Goal: Task Accomplishment & Management: Manage account settings

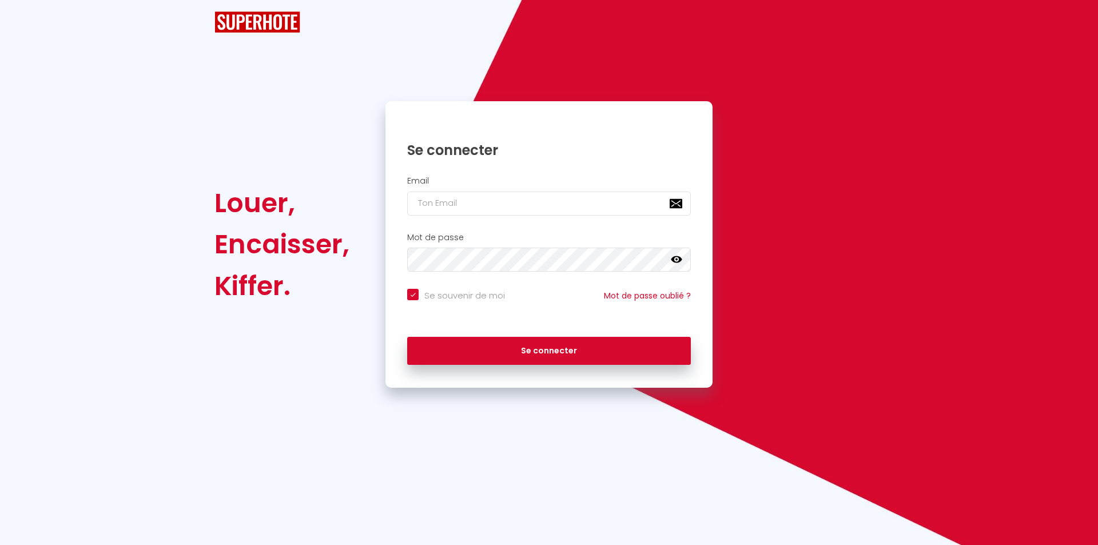
checkbox input "true"
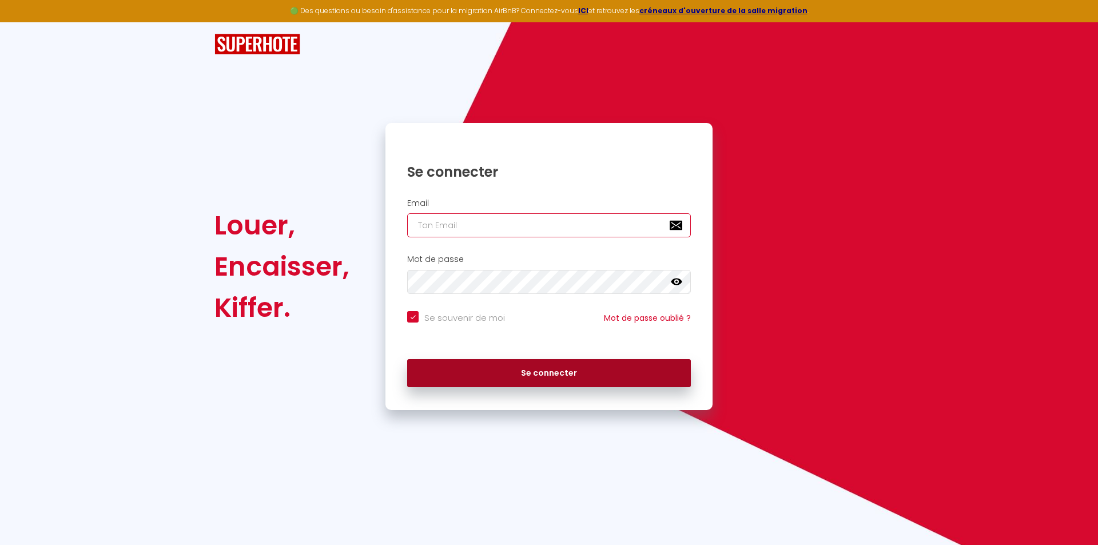
type input "[EMAIL_ADDRESS][DOMAIN_NAME]"
click at [541, 373] on button "Se connecter" at bounding box center [549, 373] width 284 height 29
checkbox input "true"
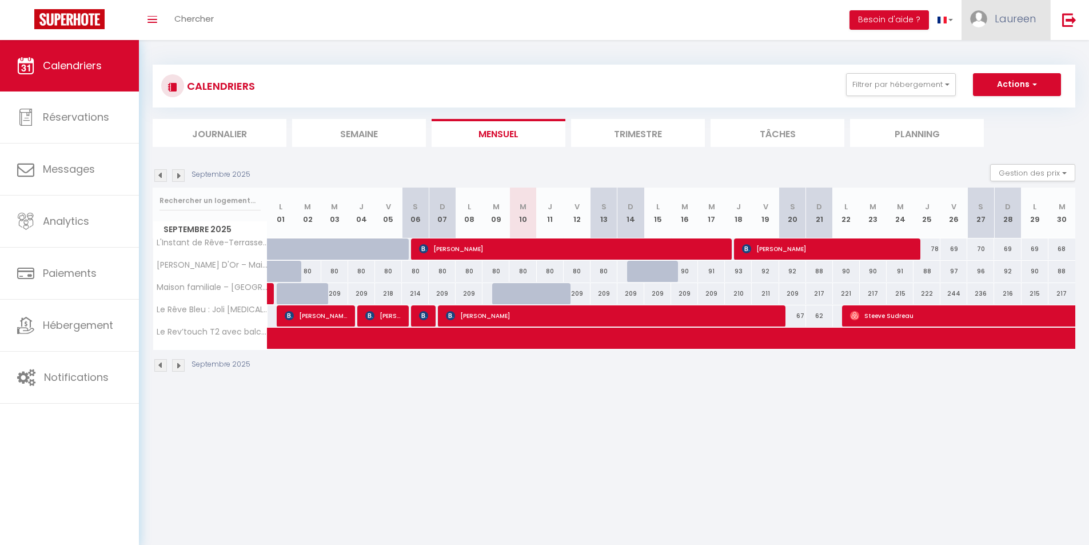
click at [1012, 17] on span "Laureen" at bounding box center [1015, 18] width 41 height 14
click at [985, 82] on link "Équipe" at bounding box center [1004, 77] width 85 height 19
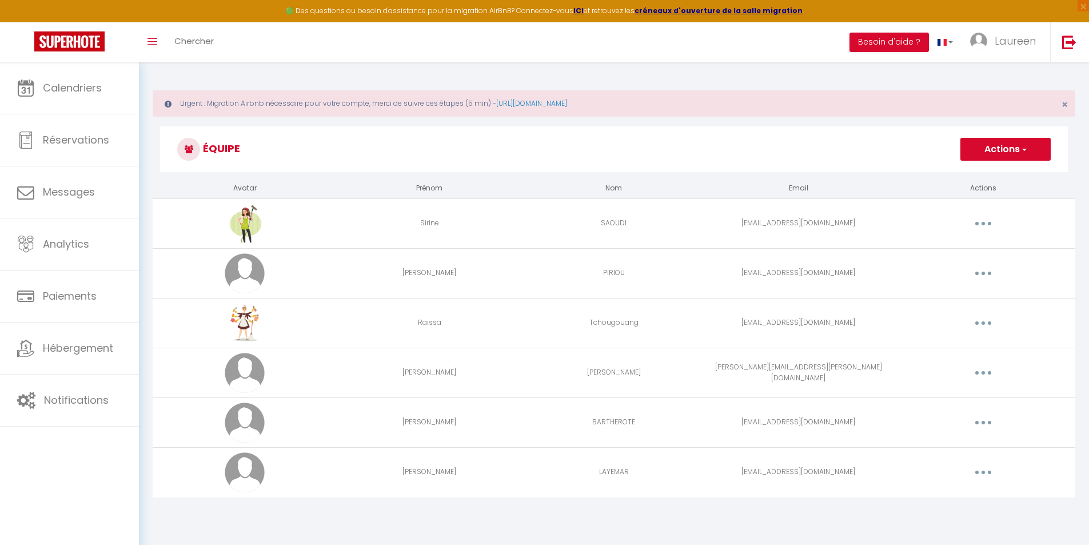
click at [971, 149] on button "Actions" at bounding box center [1005, 149] width 90 height 23
click at [967, 168] on link "Ajouter un nouvel utilisateur" at bounding box center [982, 174] width 135 height 15
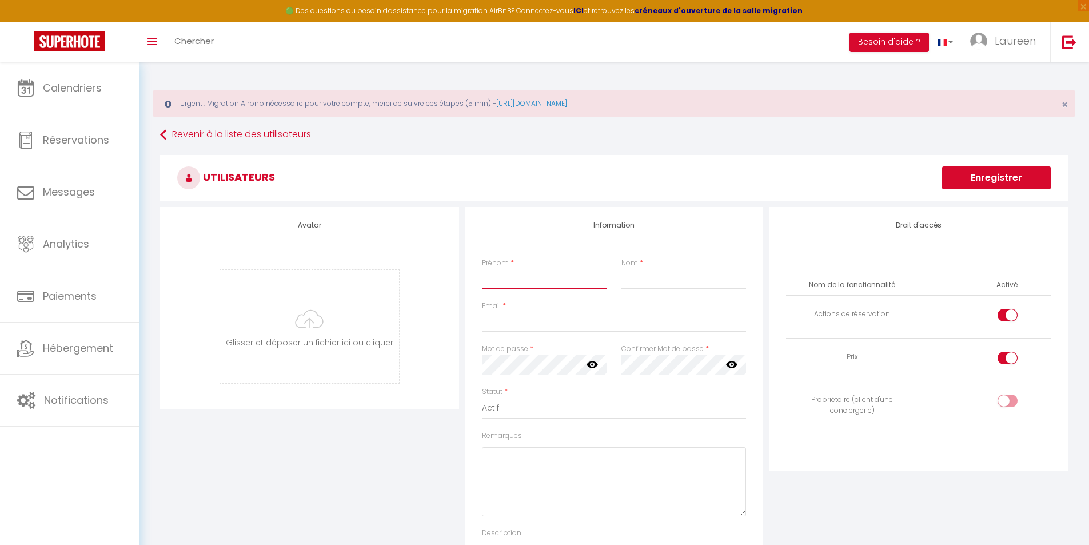
click at [563, 281] on input "Prénom" at bounding box center [544, 279] width 125 height 21
type input "Flore"
type input "CHANTREAU"
type input "F"
type input "[EMAIL_ADDRESS][DOMAIN_NAME]"
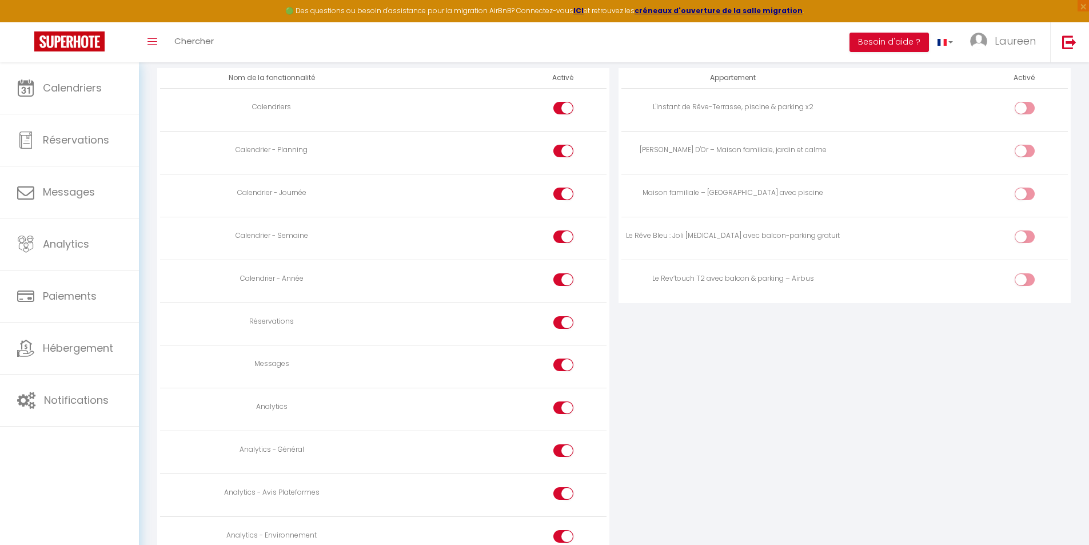
scroll to position [686, 0]
click at [557, 284] on div at bounding box center [563, 278] width 20 height 13
click at [563, 284] on input "checkbox" at bounding box center [573, 280] width 20 height 17
checkbox input "false"
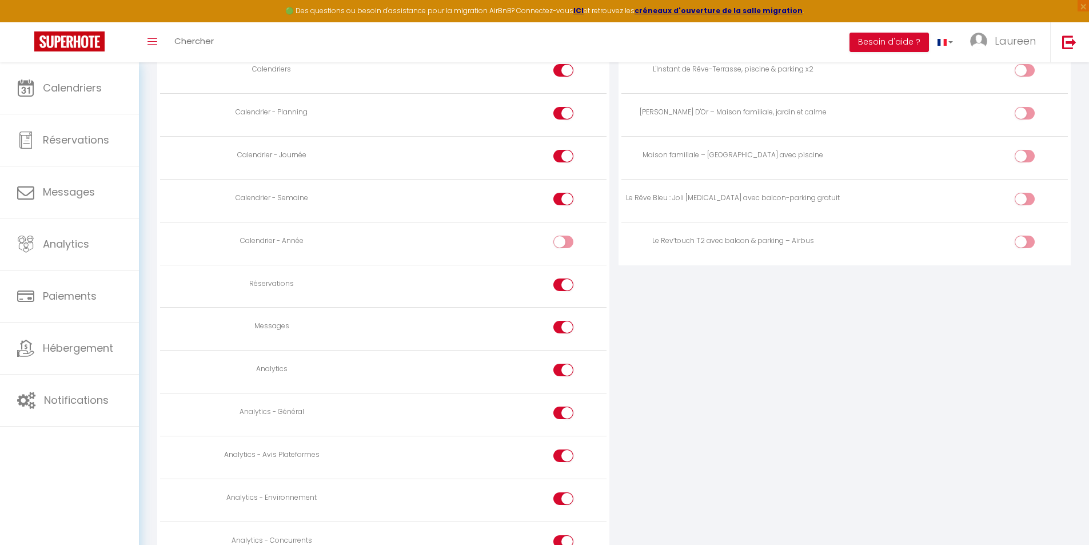
scroll to position [743, 0]
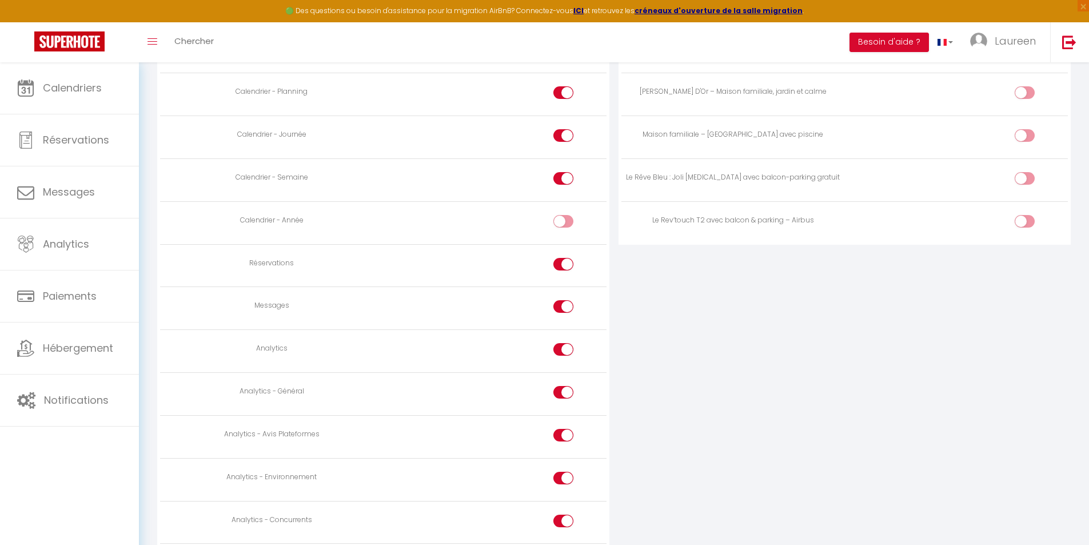
click at [567, 309] on input "checkbox" at bounding box center [573, 308] width 20 height 17
checkbox input "false"
drag, startPoint x: 565, startPoint y: 347, endPoint x: 564, endPoint y: 376, distance: 28.6
click at [565, 348] on input "checkbox" at bounding box center [573, 351] width 20 height 17
checkbox input "false"
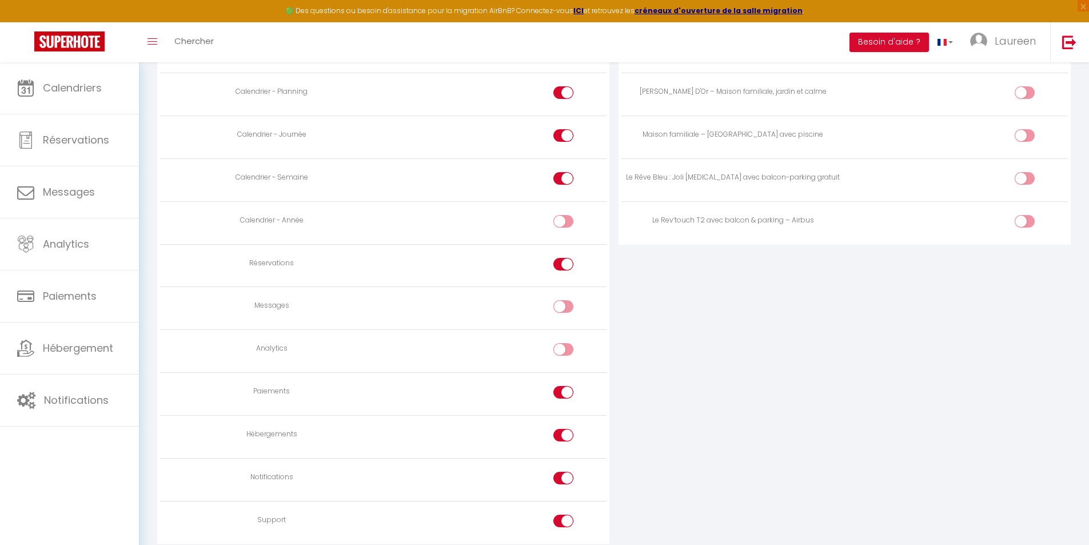
click at [563, 382] on td at bounding box center [495, 394] width 223 height 43
click at [559, 397] on div at bounding box center [563, 392] width 20 height 13
click at [563, 397] on input "checkbox" at bounding box center [573, 394] width 20 height 17
checkbox input "false"
click at [557, 434] on div at bounding box center [563, 435] width 20 height 13
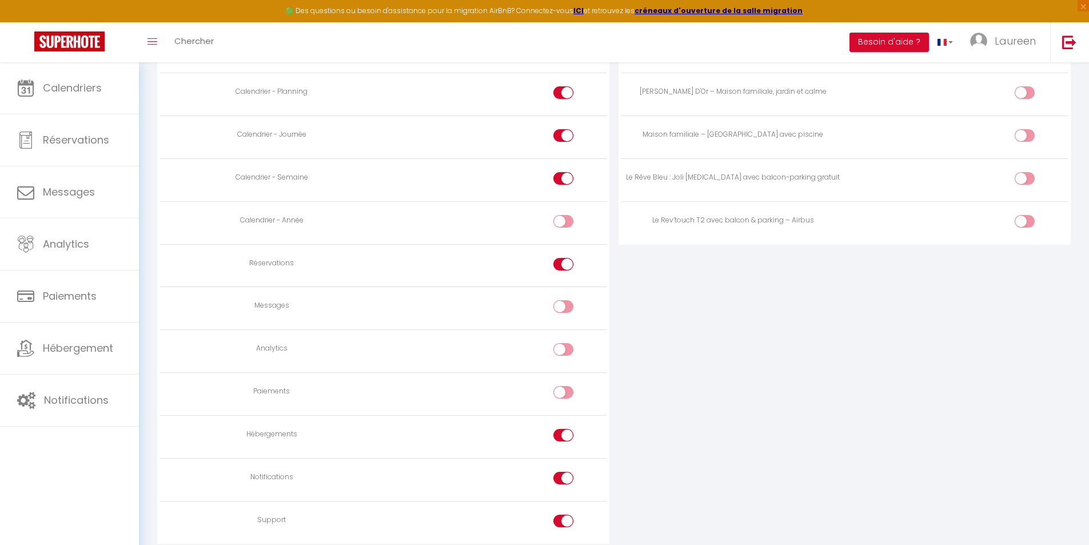
click at [563, 434] on input "checkbox" at bounding box center [573, 437] width 20 height 17
checkbox input "false"
drag, startPoint x: 563, startPoint y: 467, endPoint x: 565, endPoint y: 475, distance: 8.2
click at [563, 468] on td at bounding box center [495, 479] width 223 height 43
click at [565, 475] on input "checkbox" at bounding box center [573, 480] width 20 height 17
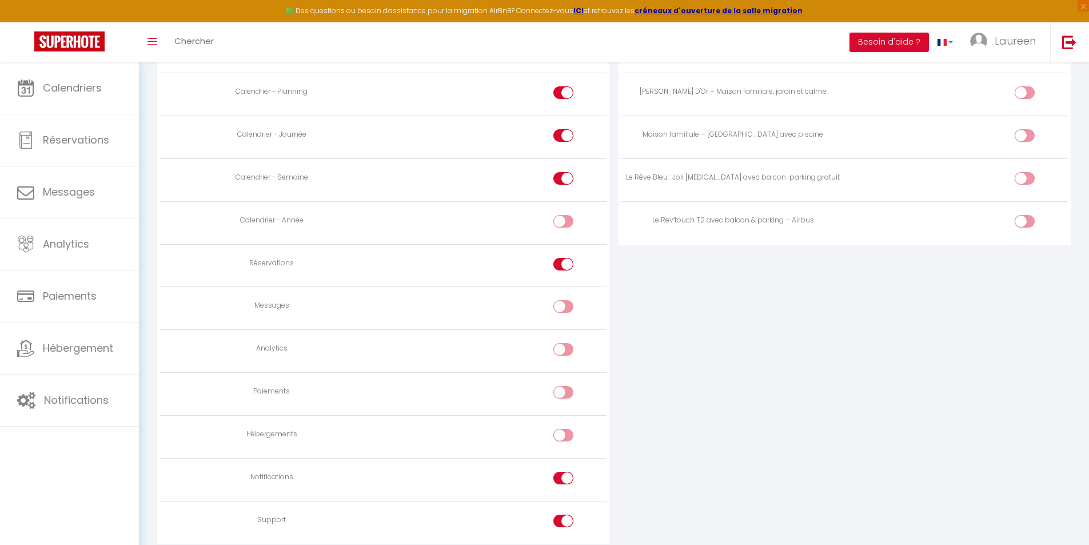
checkbox input "false"
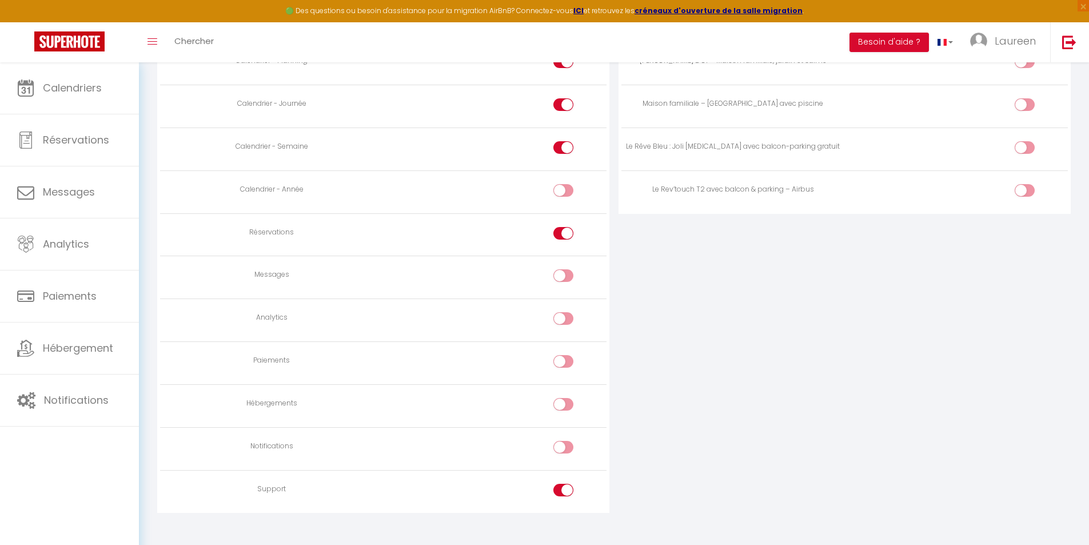
scroll to position [788, 0]
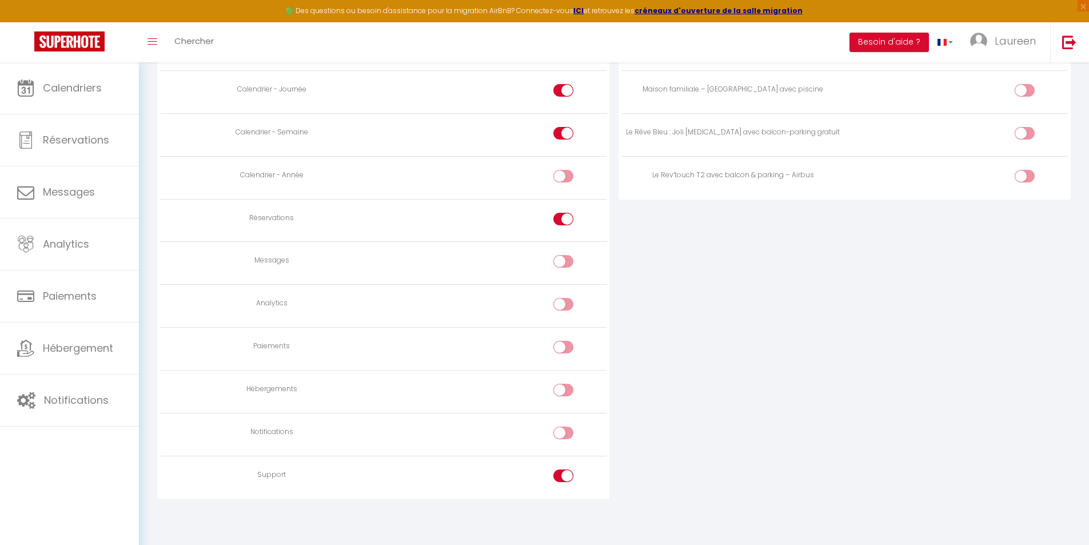
click at [568, 475] on input "checkbox" at bounding box center [573, 477] width 20 height 17
checkbox input "false"
click at [564, 436] on input "checkbox" at bounding box center [573, 435] width 20 height 17
checkbox input "true"
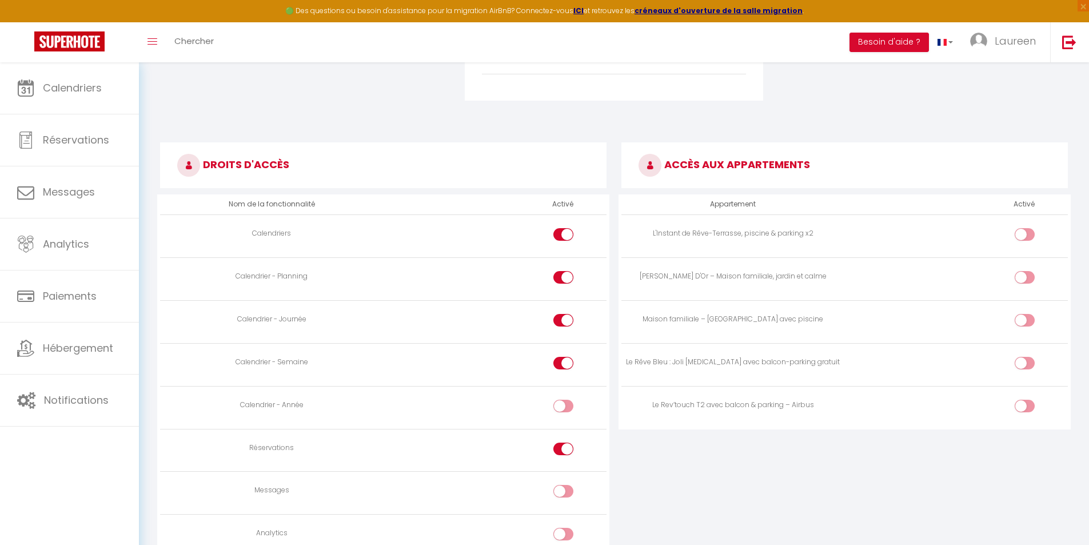
scroll to position [560, 0]
click at [1023, 320] on div at bounding box center [1025, 319] width 20 height 13
click at [1025, 320] on input "checkbox" at bounding box center [1035, 321] width 20 height 17
checkbox input "true"
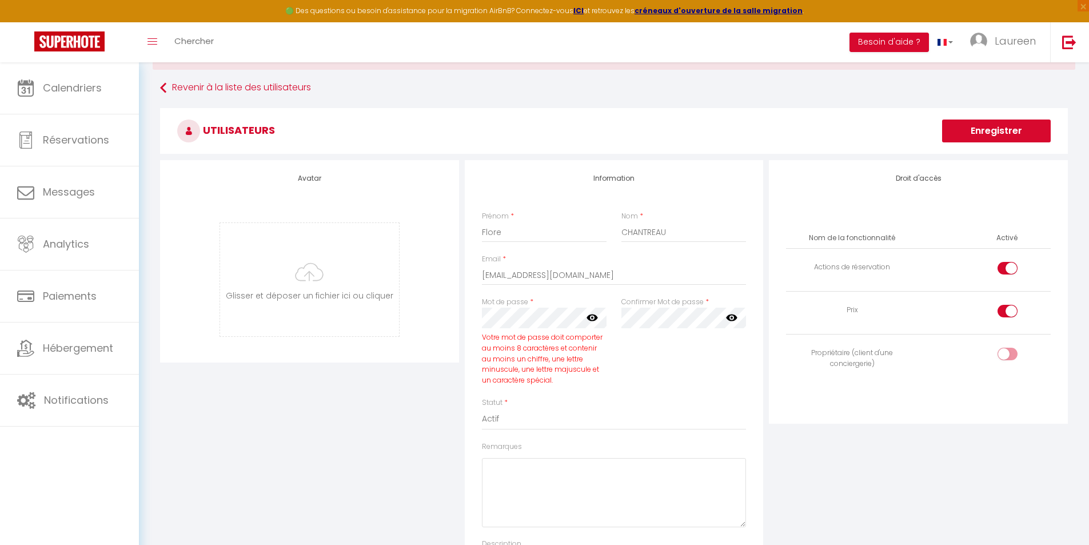
scroll to position [45, 0]
click at [1008, 277] on input "checkbox" at bounding box center [1017, 272] width 20 height 17
checkbox input "false"
click at [1008, 305] on td at bounding box center [985, 314] width 132 height 43
click at [1008, 316] on input "checkbox" at bounding box center [1017, 314] width 20 height 17
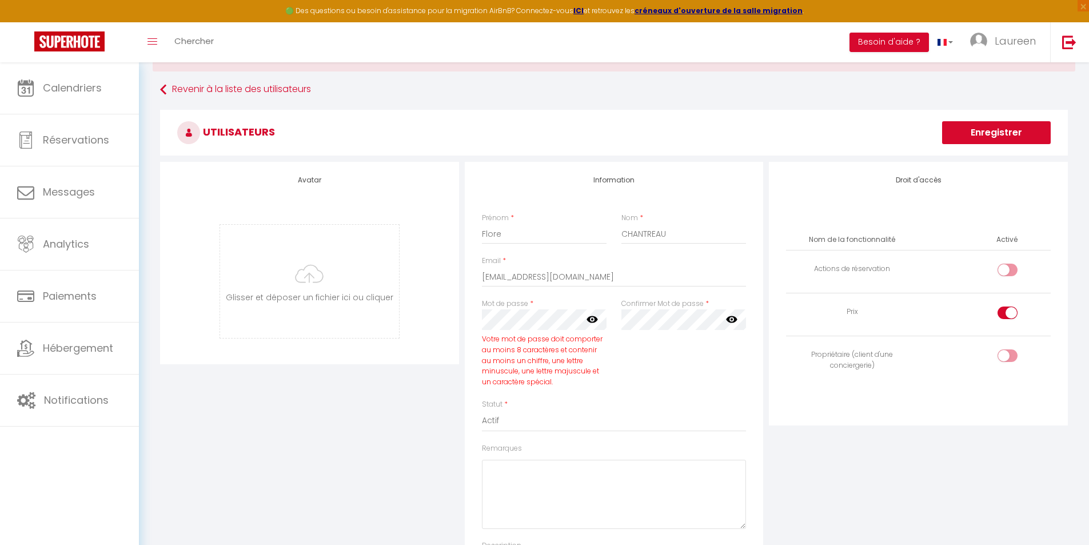
checkbox input "false"
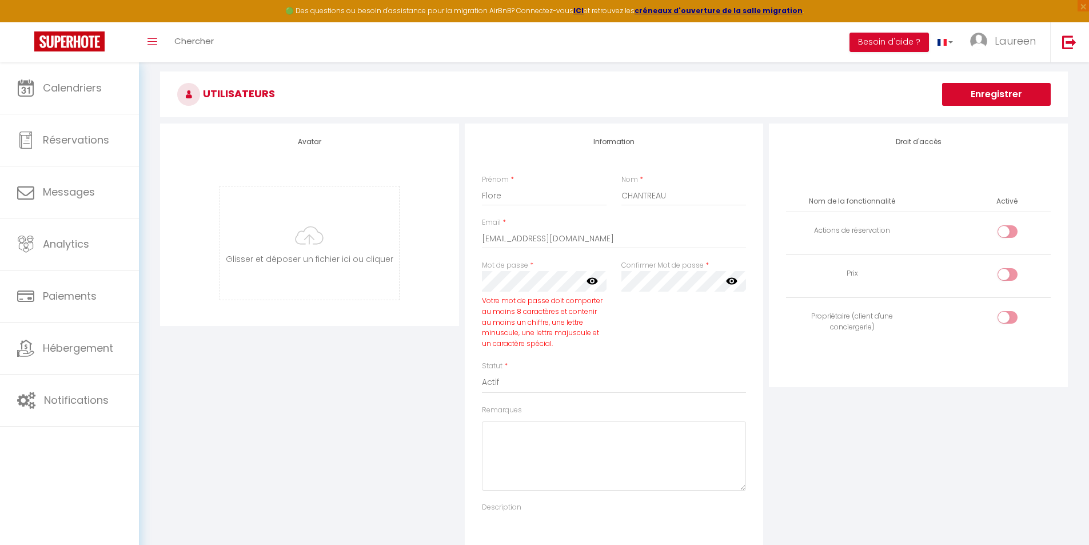
scroll to position [0, 0]
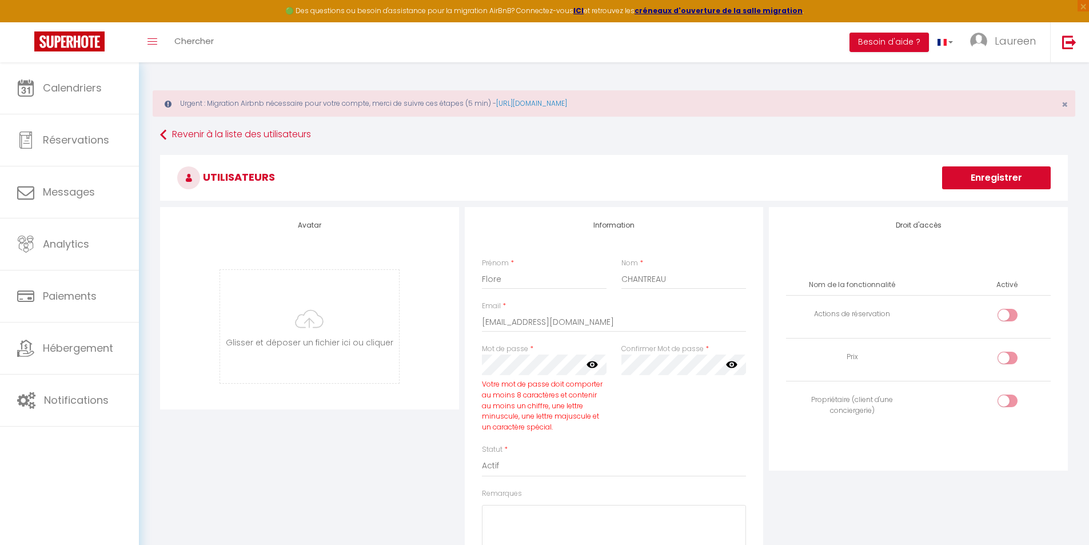
click at [596, 364] on icon at bounding box center [592, 364] width 11 height 7
click at [959, 179] on button "Enregistrer" at bounding box center [996, 177] width 109 height 23
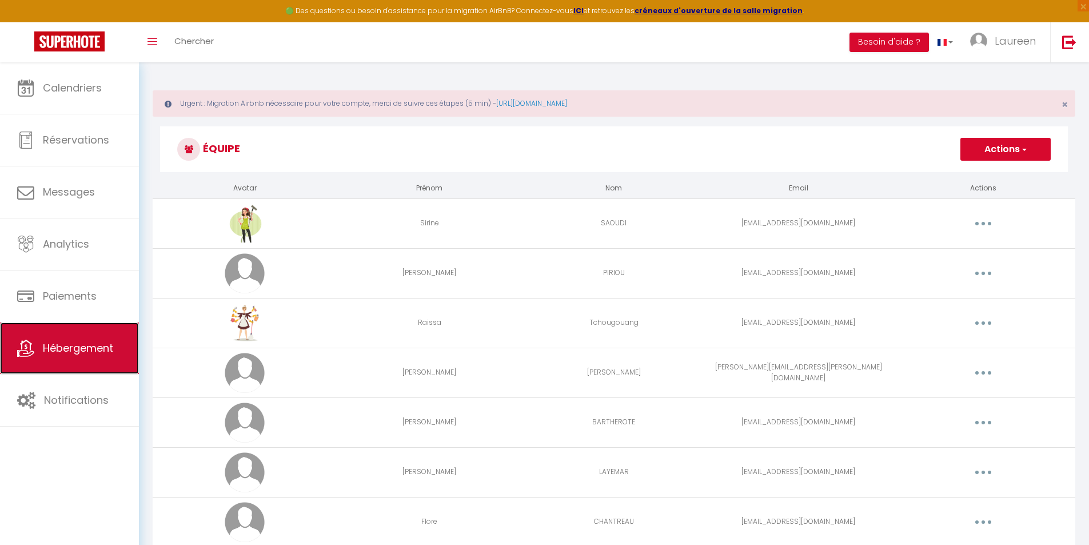
click at [73, 353] on span "Hébergement" at bounding box center [78, 348] width 70 height 14
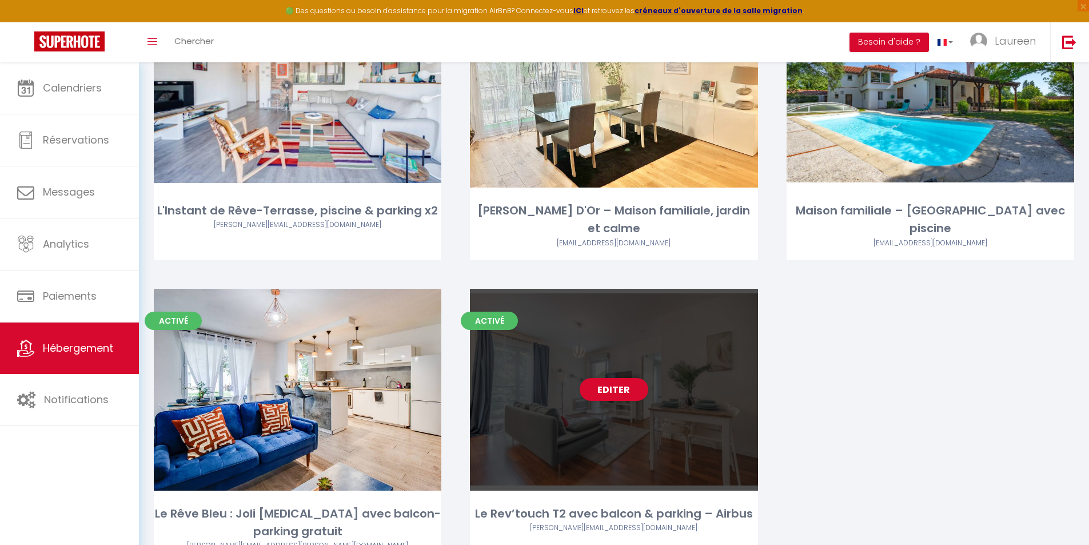
scroll to position [234, 0]
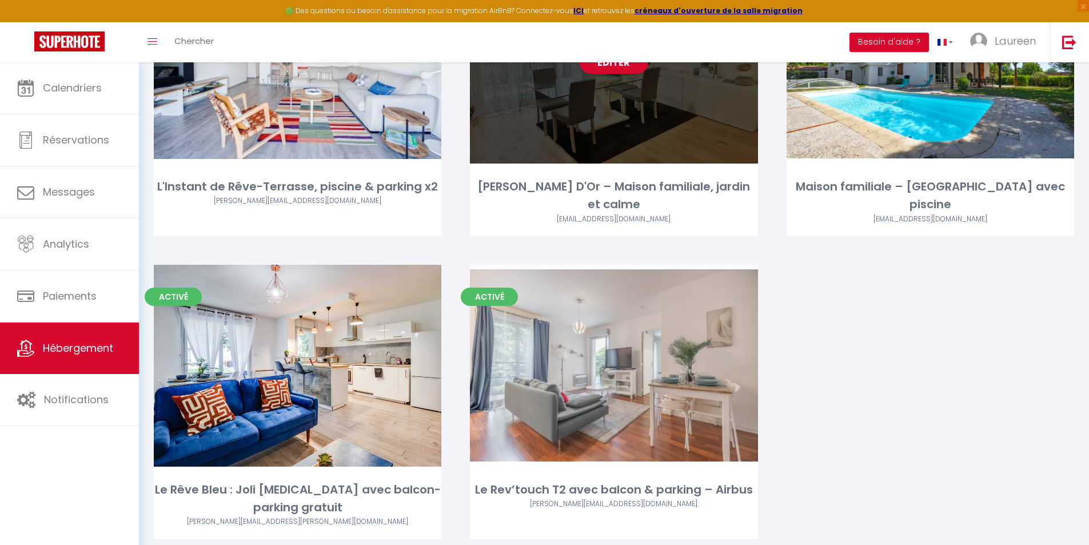
click at [615, 75] on div "Editer" at bounding box center [614, 63] width 288 height 202
select select "3"
select select "2"
select select "1"
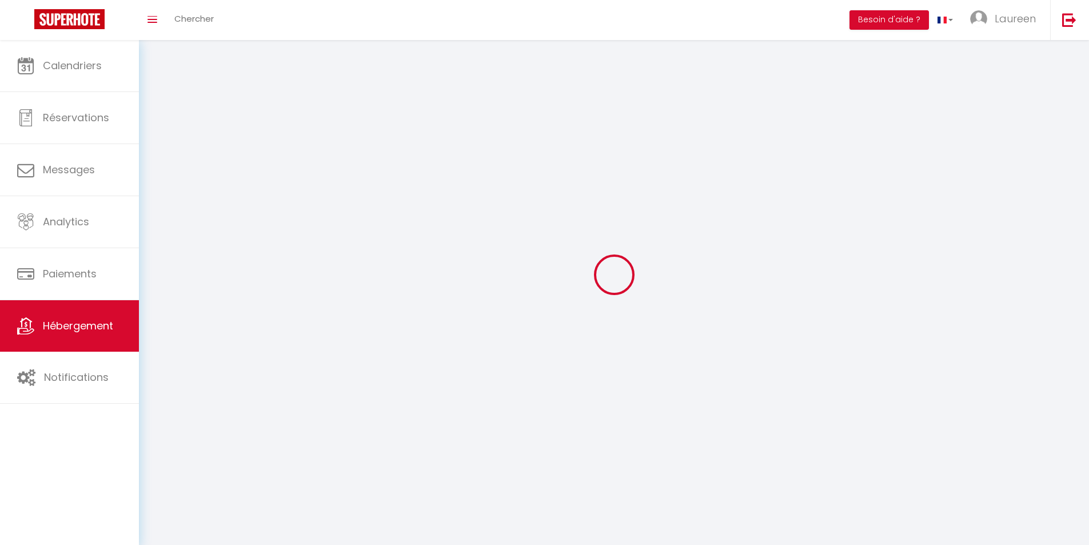
select select
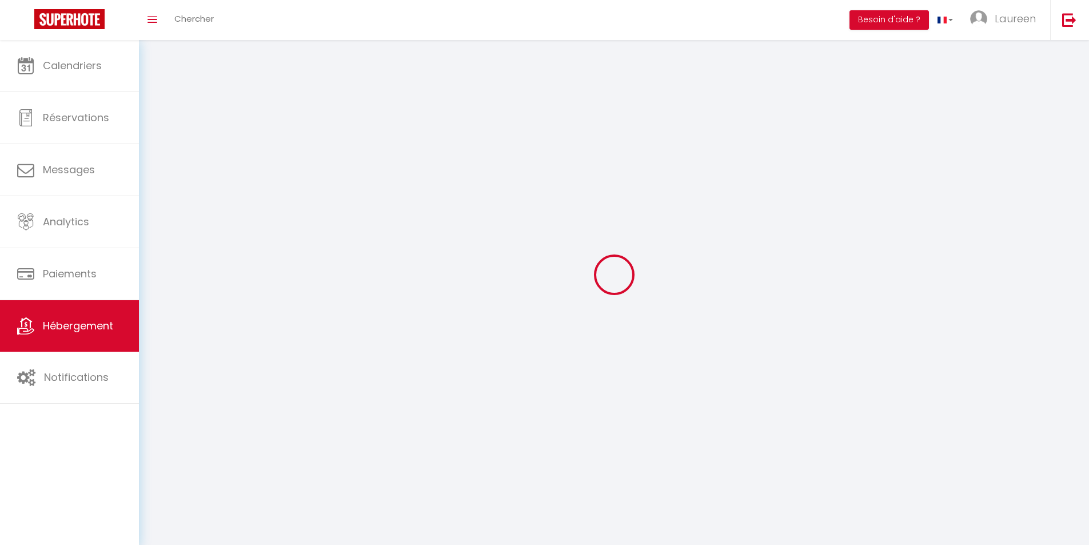
checkbox input "false"
select select
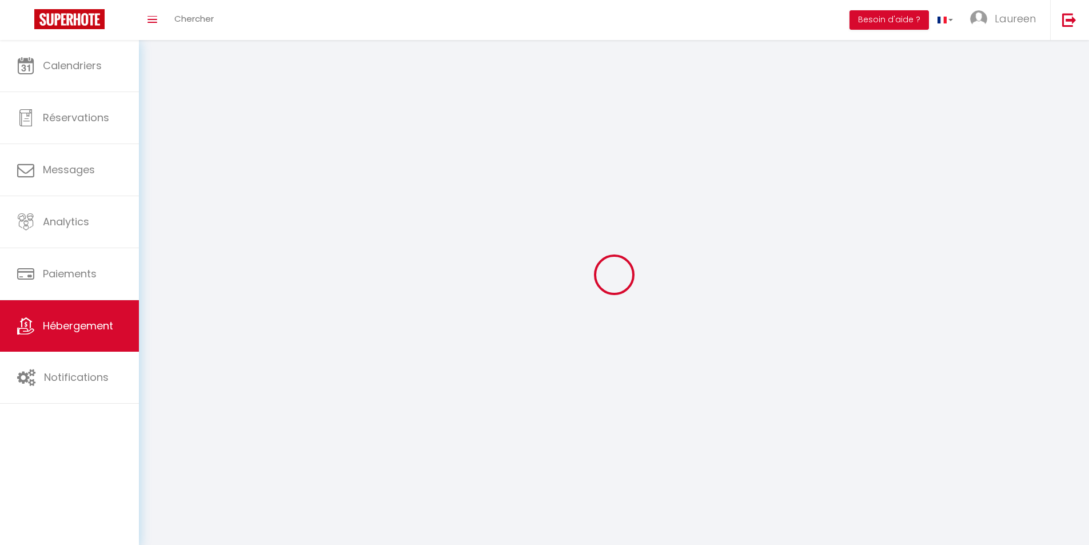
select select
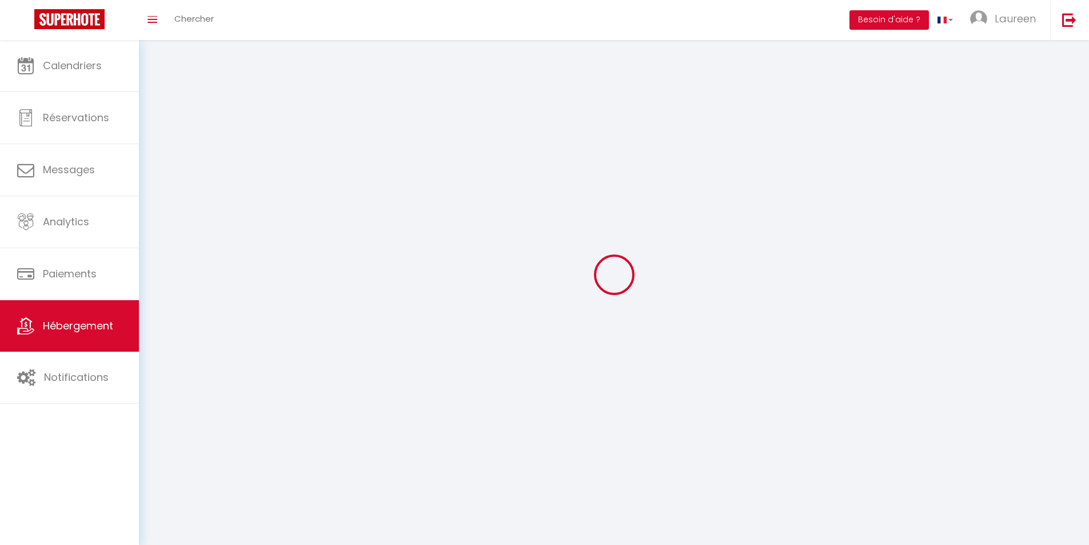
select select
checkbox input "false"
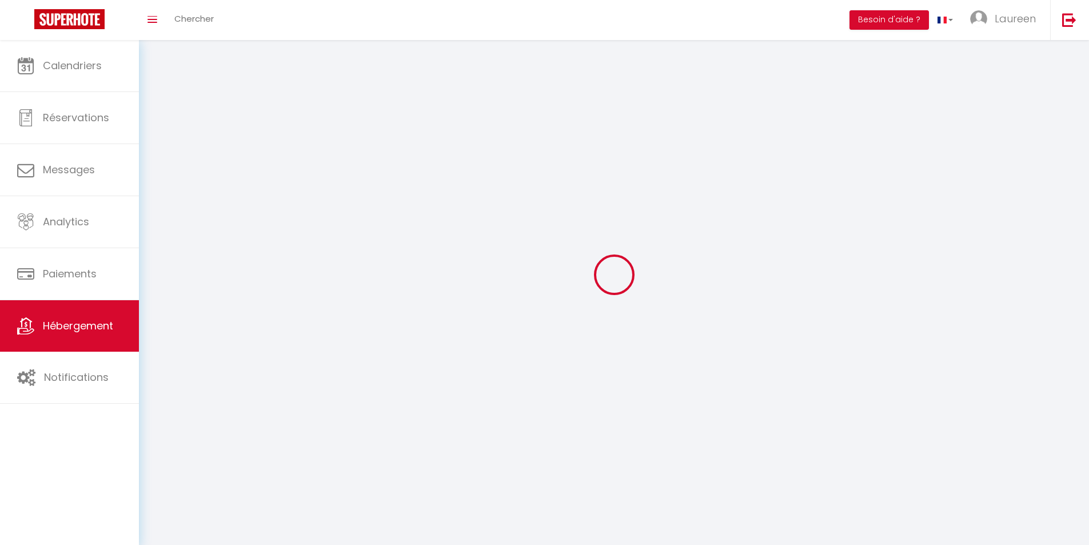
select select
click at [615, 71] on div "Retourner vers HÉBERGEMENT Modèle personnalisé × Titre [PERSON_NAME] Enregistre…" at bounding box center [614, 274] width 950 height 469
select select "1"
select select
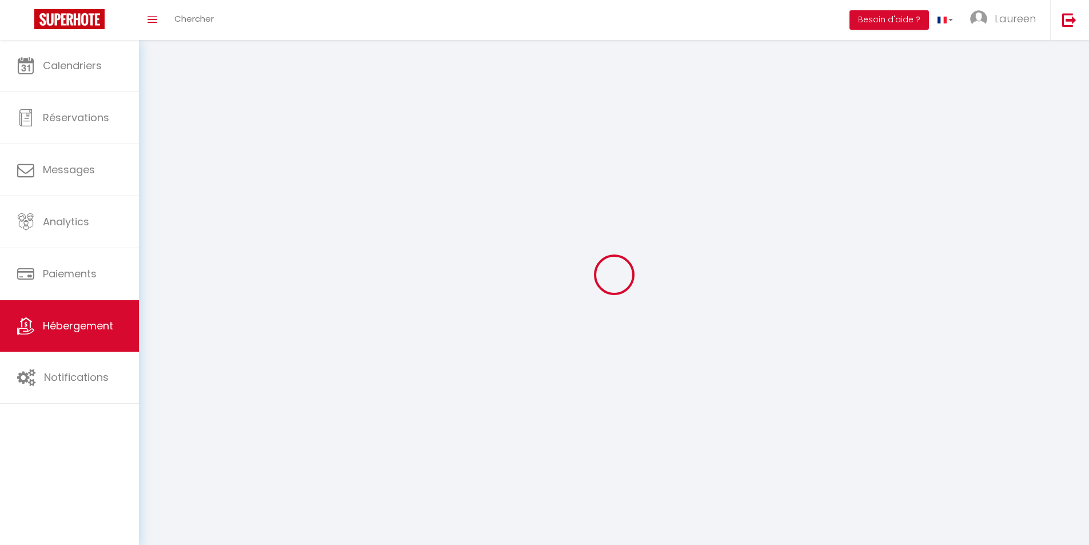
select select "28"
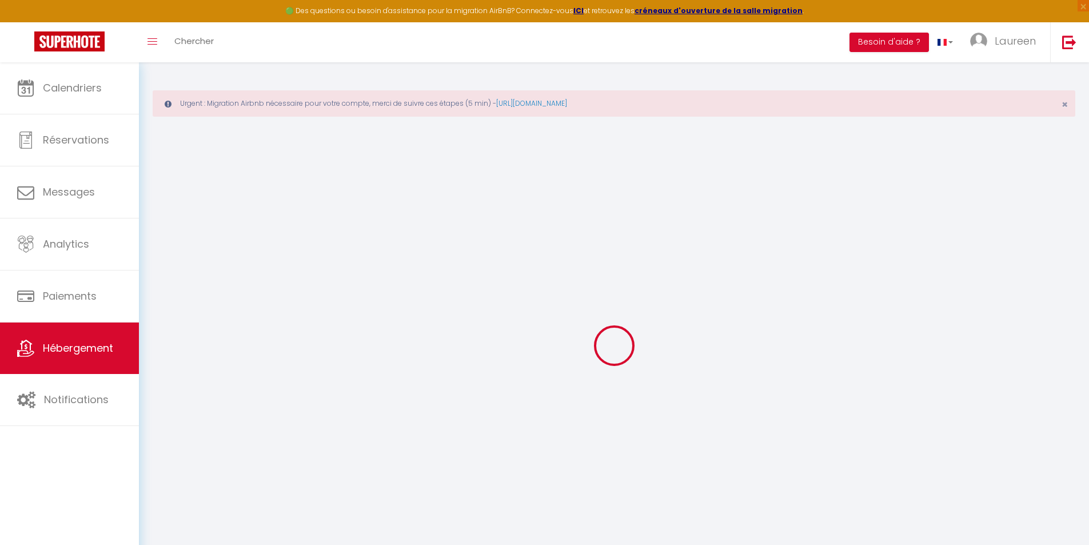
select select
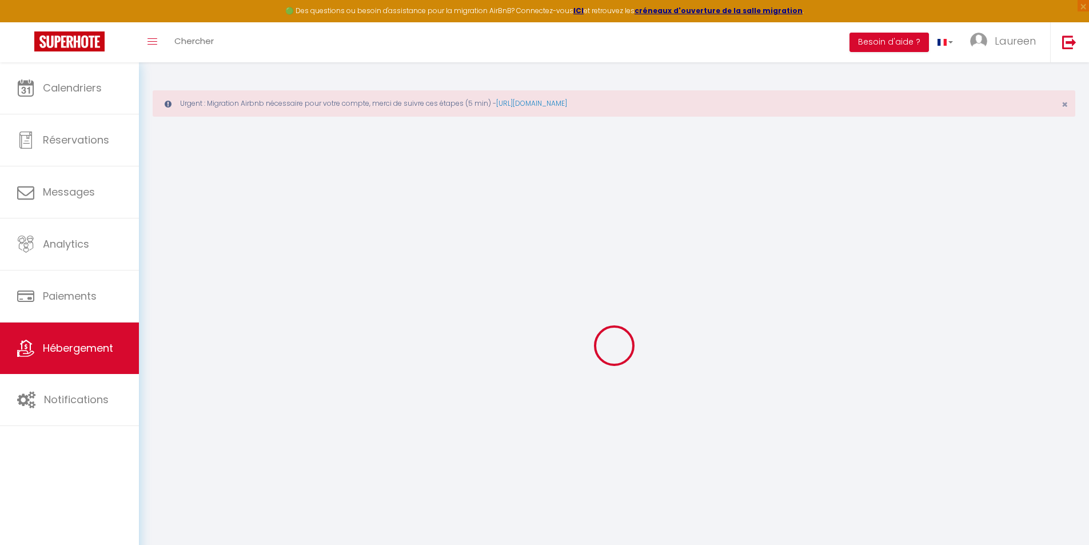
select select
checkbox input "false"
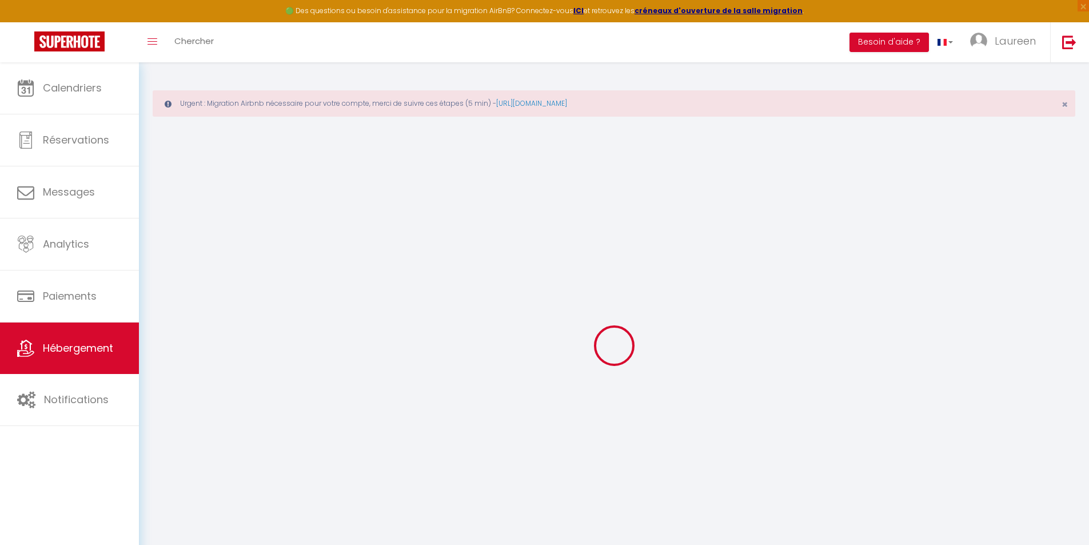
select select
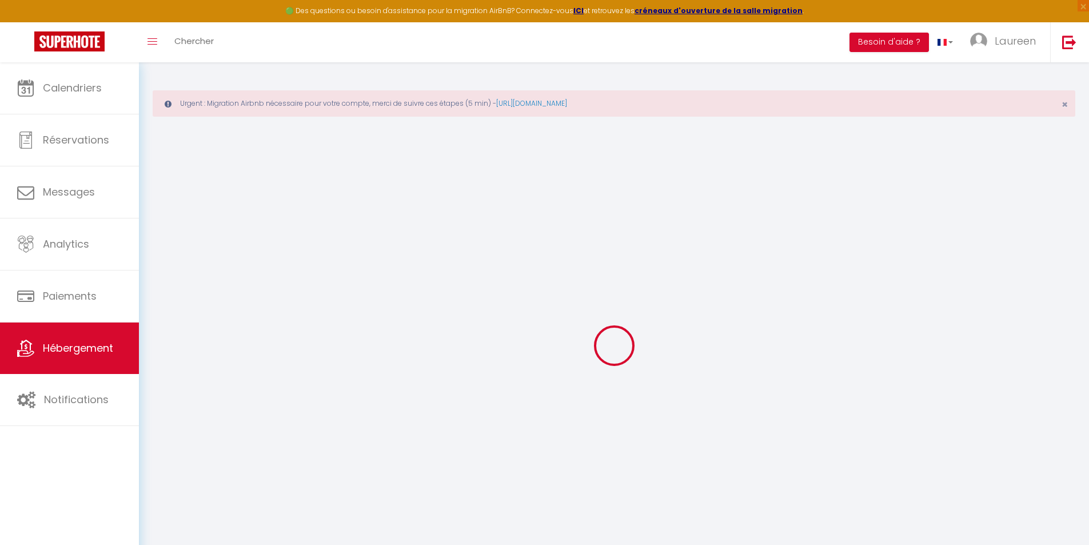
select select
checkbox input "false"
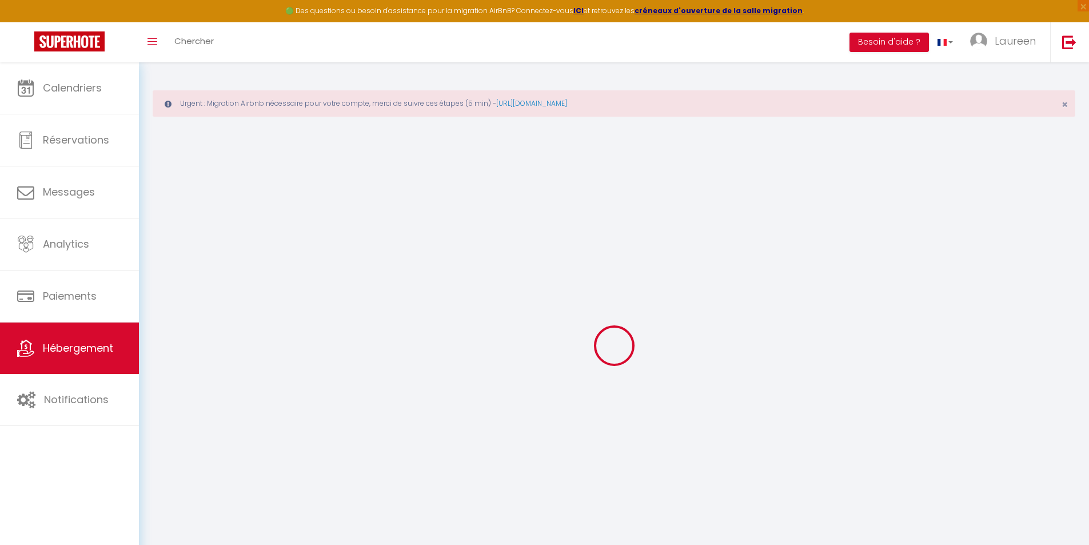
checkbox input "false"
select select
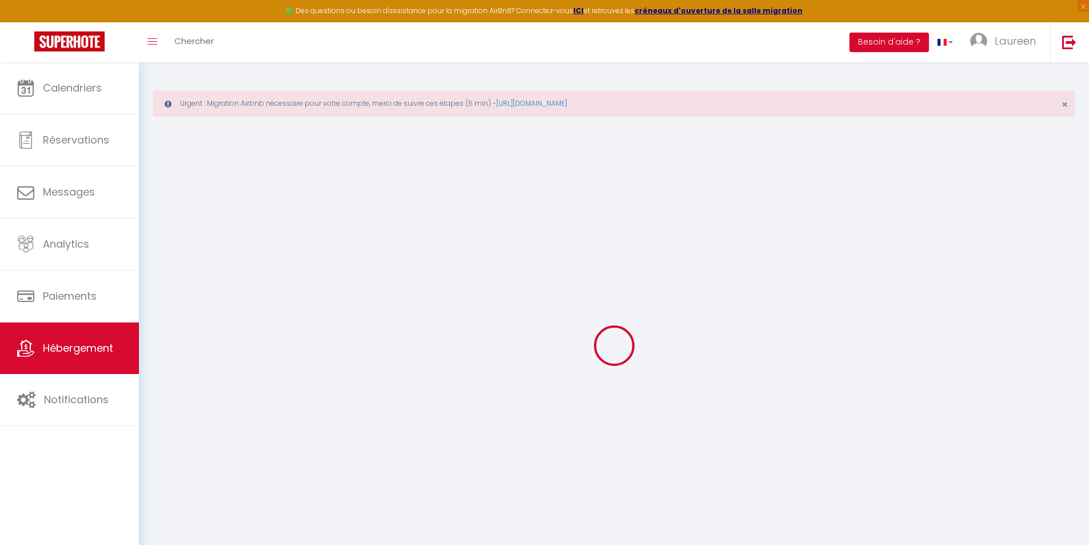
select select
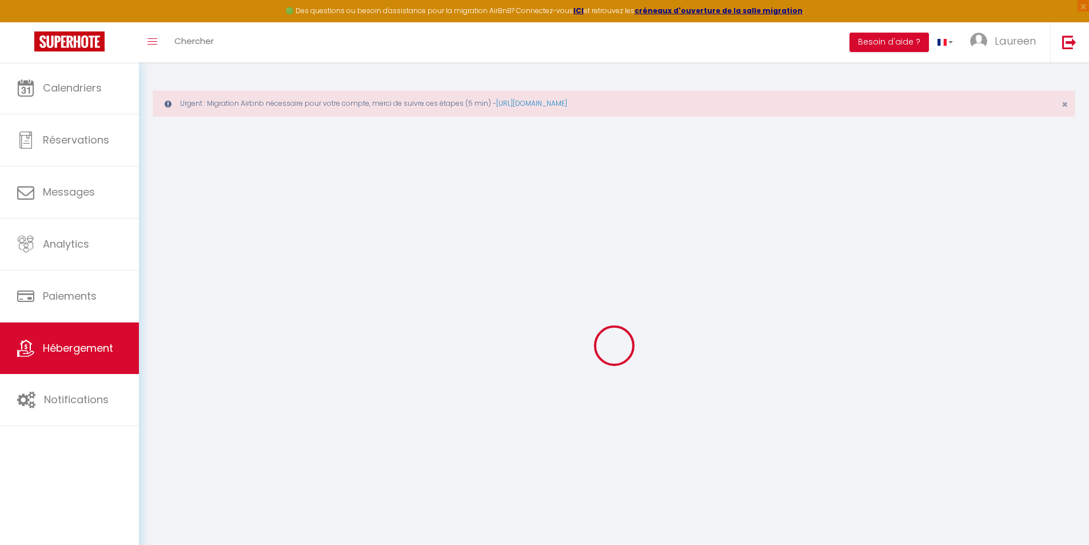
checkbox input "false"
select select
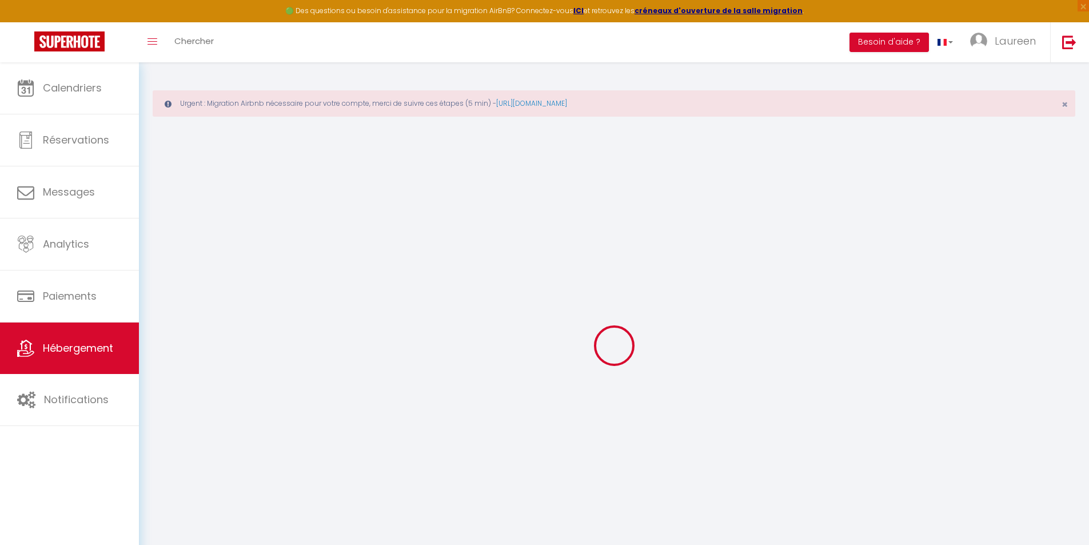
select select
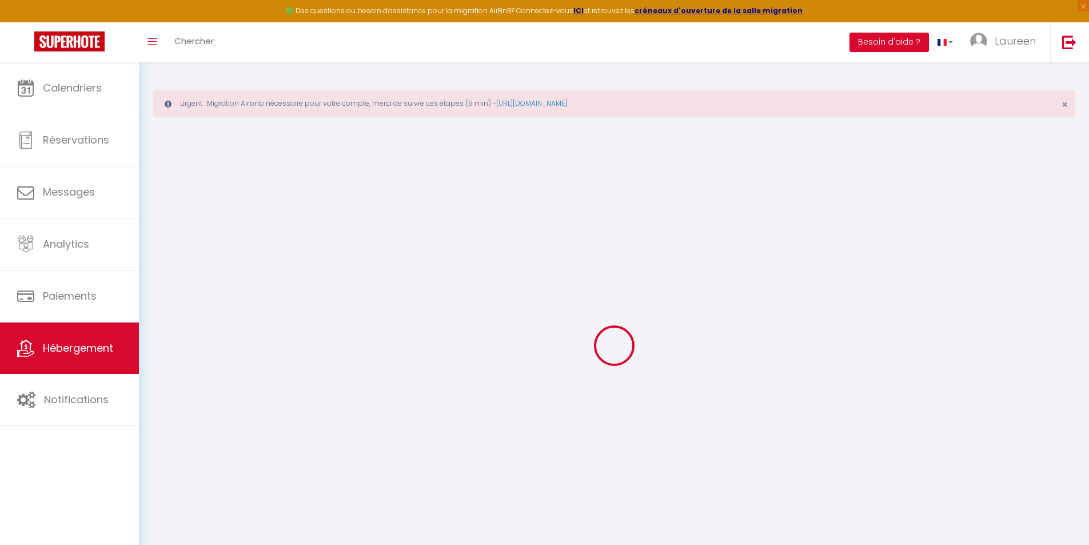
select select
checkbox input "false"
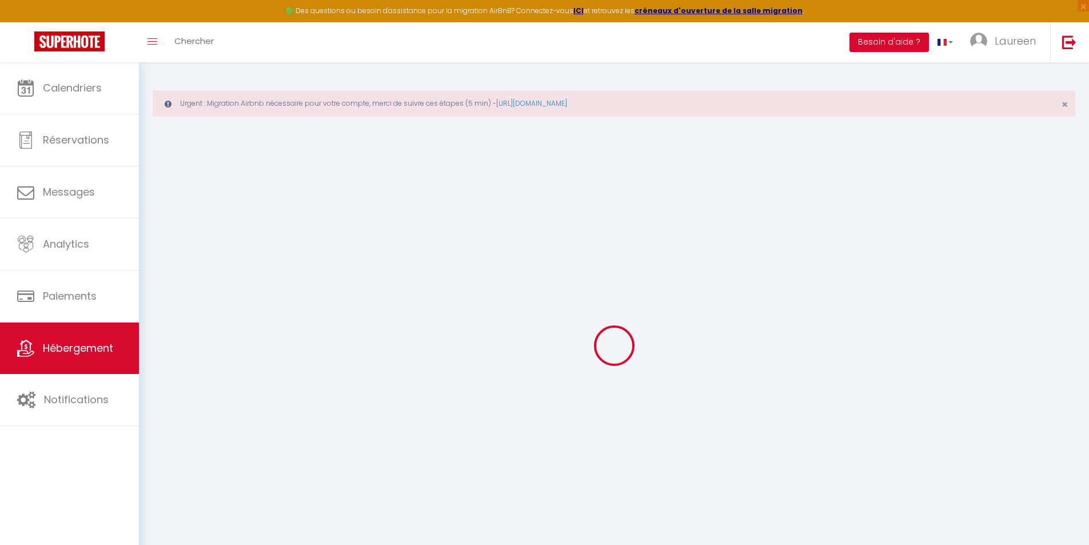
checkbox input "false"
select select
type input "[PERSON_NAME] D'Or – Maison familiale, jardin et calme"
type input "[PERSON_NAME]"
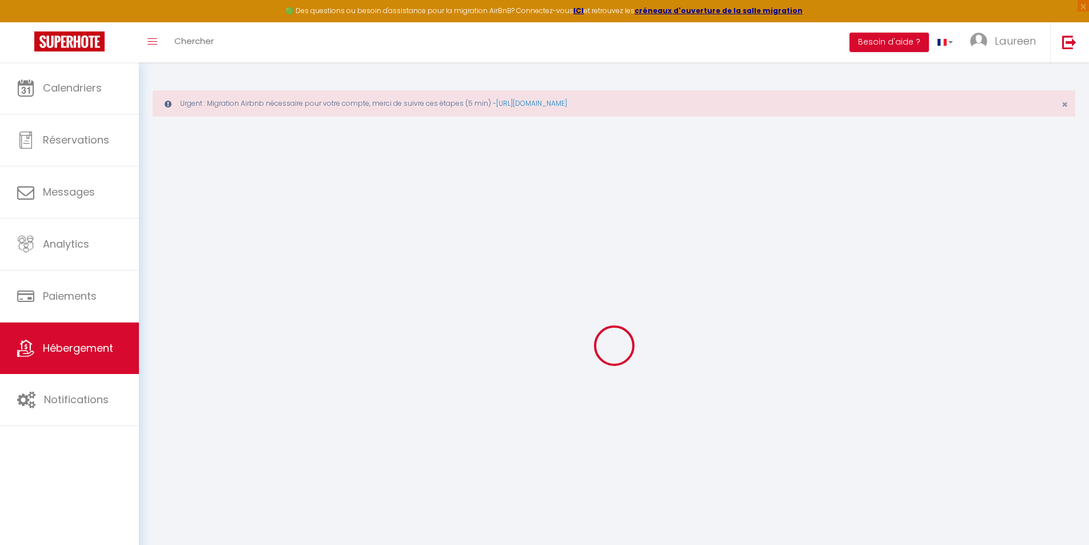
select select "5"
select select "3"
type input "92"
type input "120"
type input "600"
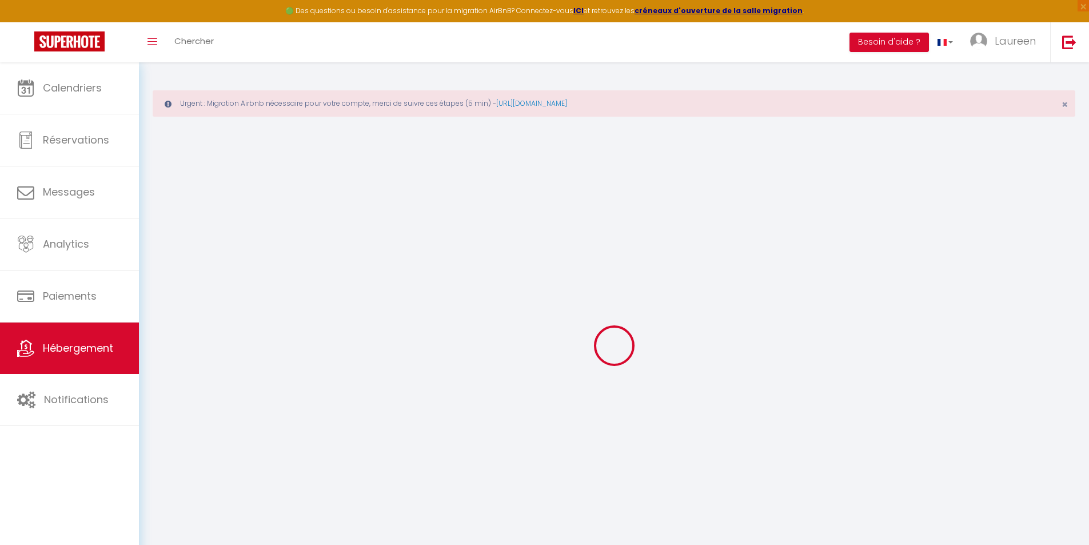
select select
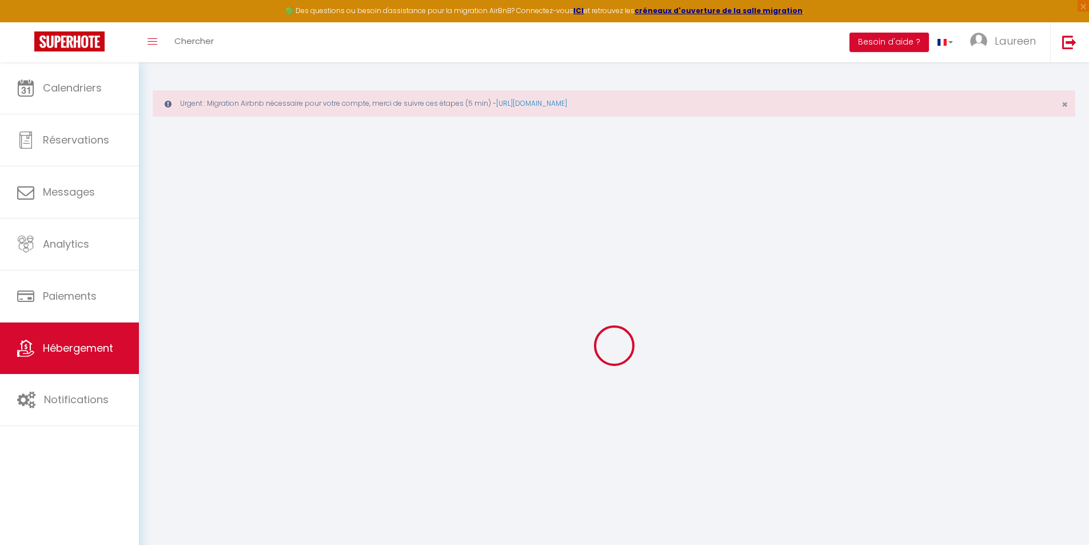
type input "865 [GEOGRAPHIC_DATA]"
type input "31600"
type input "Eaunes"
type input "[EMAIL_ADDRESS][DOMAIN_NAME]"
select select "15092"
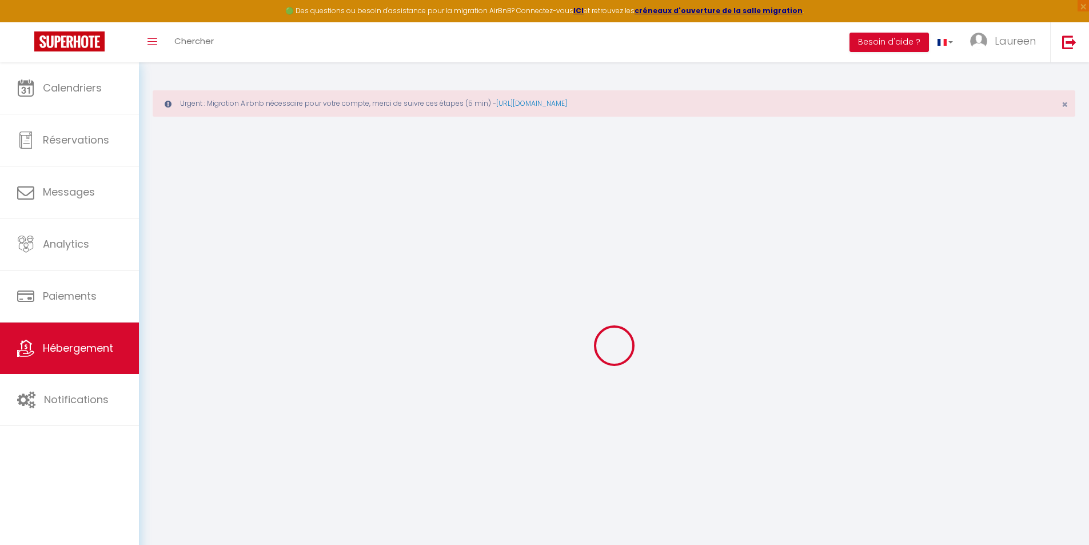
checkbox input "false"
checkbox input "true"
checkbox input "false"
type input "23"
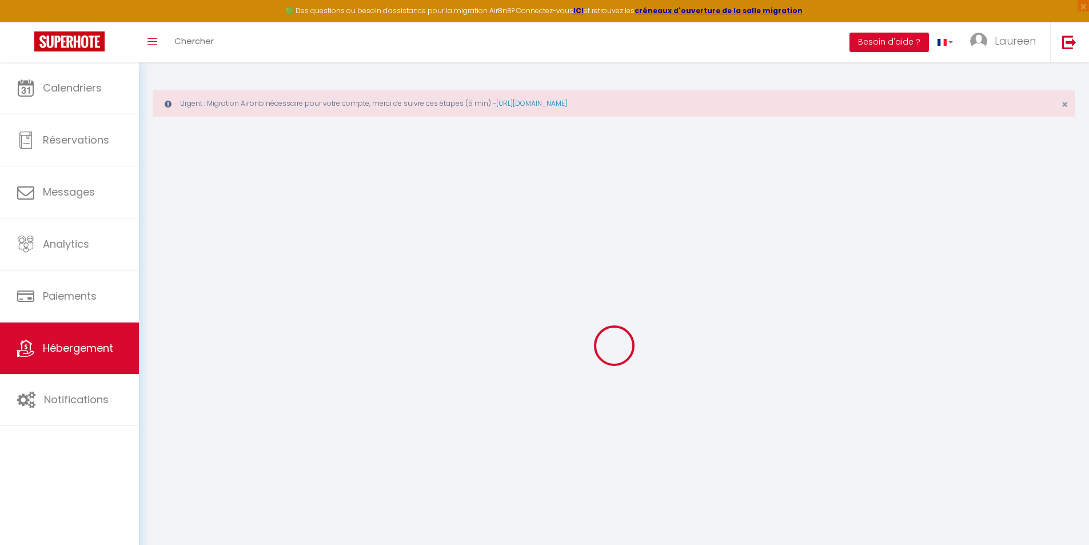
type input "120"
type input "0"
select select
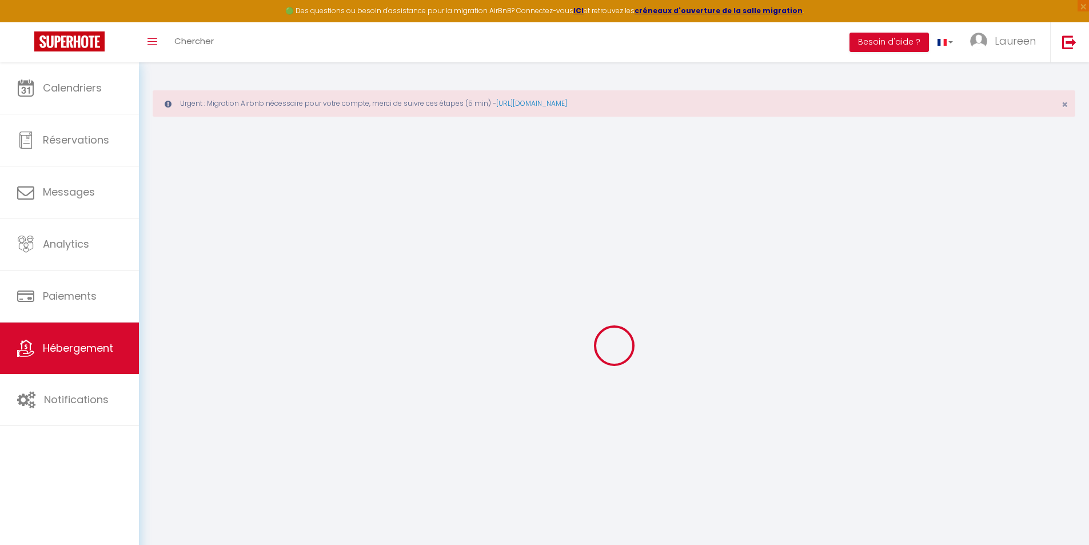
select select
checkbox input "false"
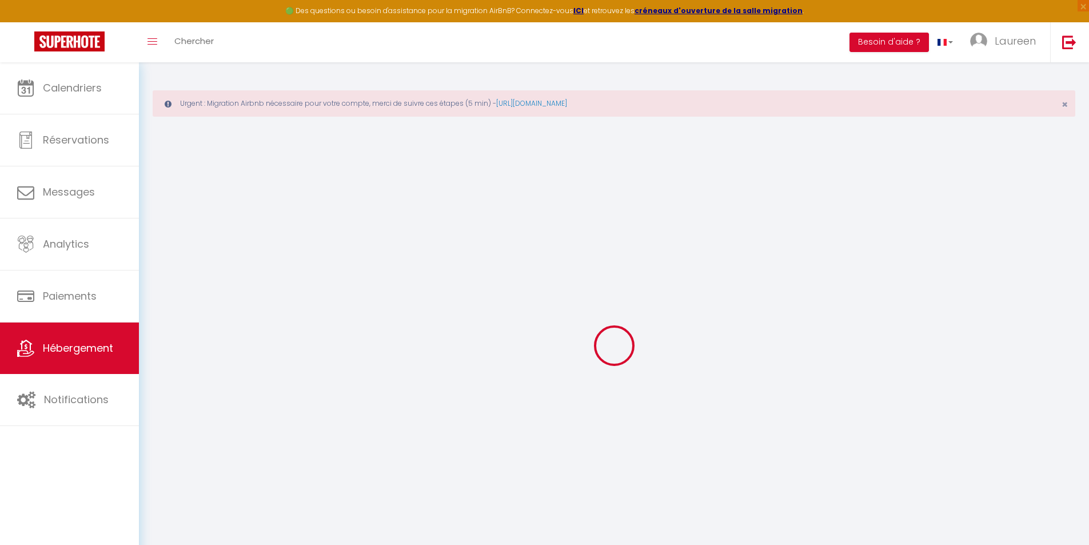
checkbox input "false"
checkbox input "true"
checkbox input "false"
select select
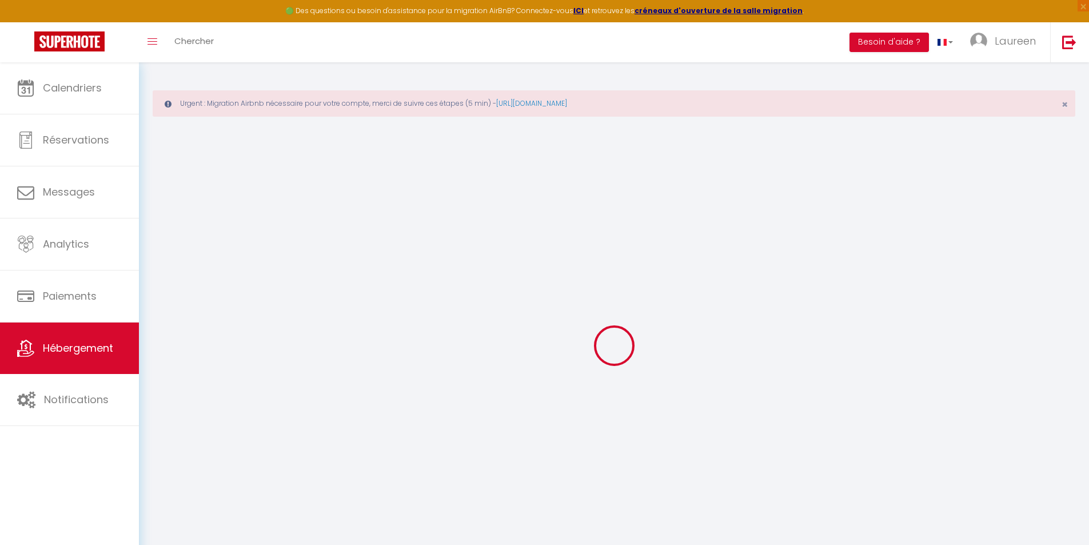
select select
checkbox input "false"
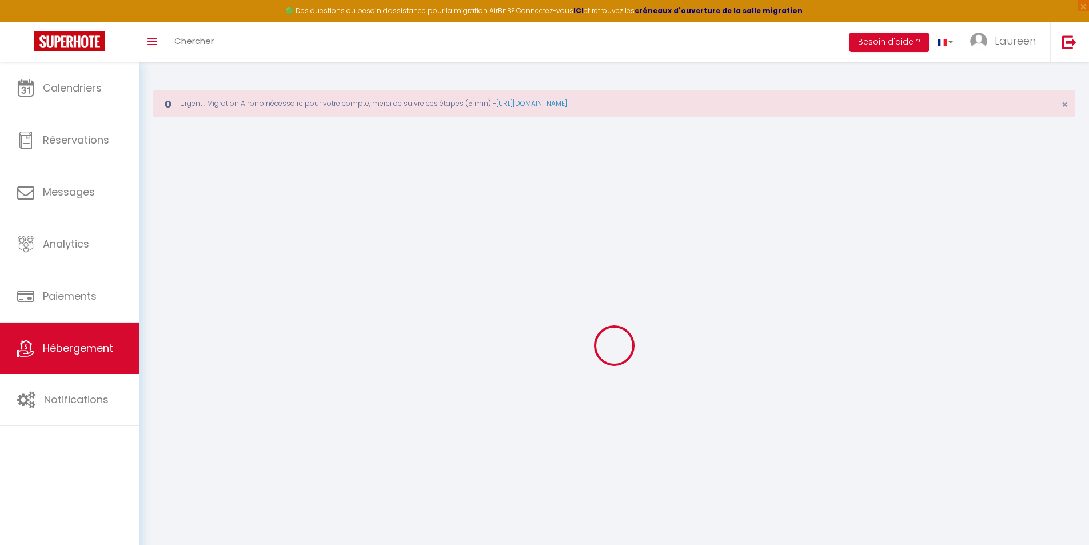
checkbox input "true"
checkbox input "false"
checkbox input "true"
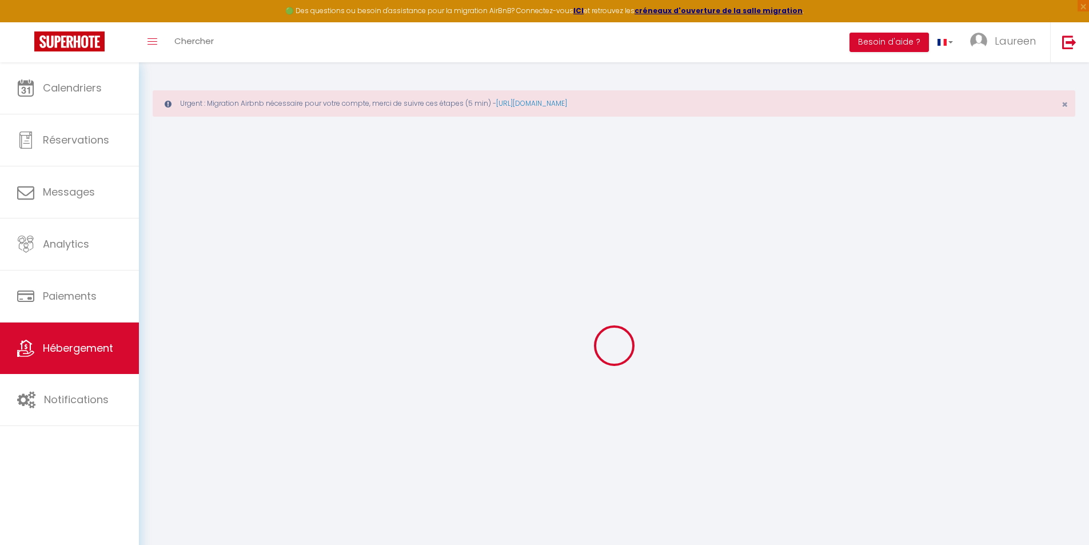
checkbox input "false"
select select "16:00"
select select
select select "10:00"
select select "30"
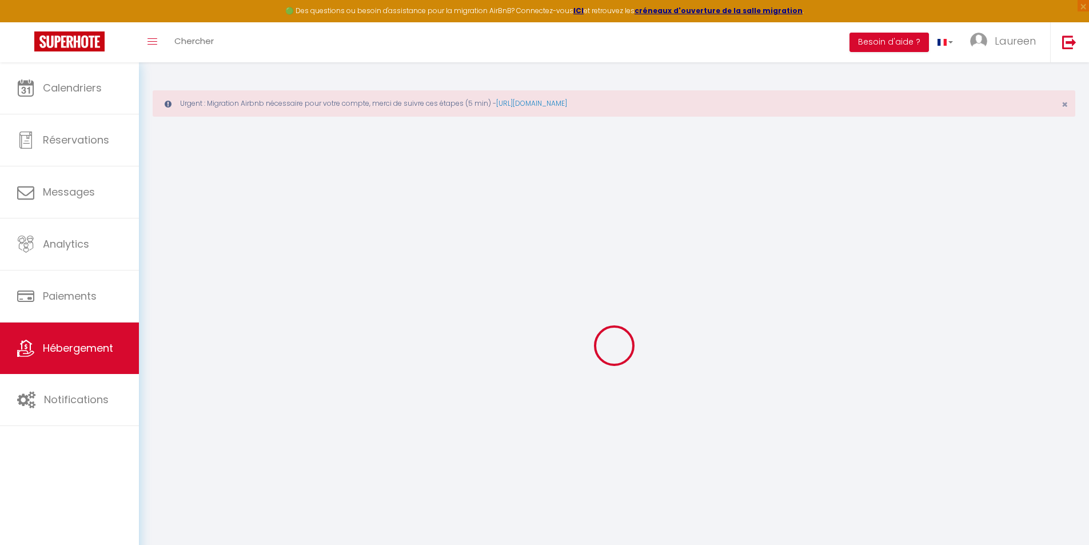
select select "120"
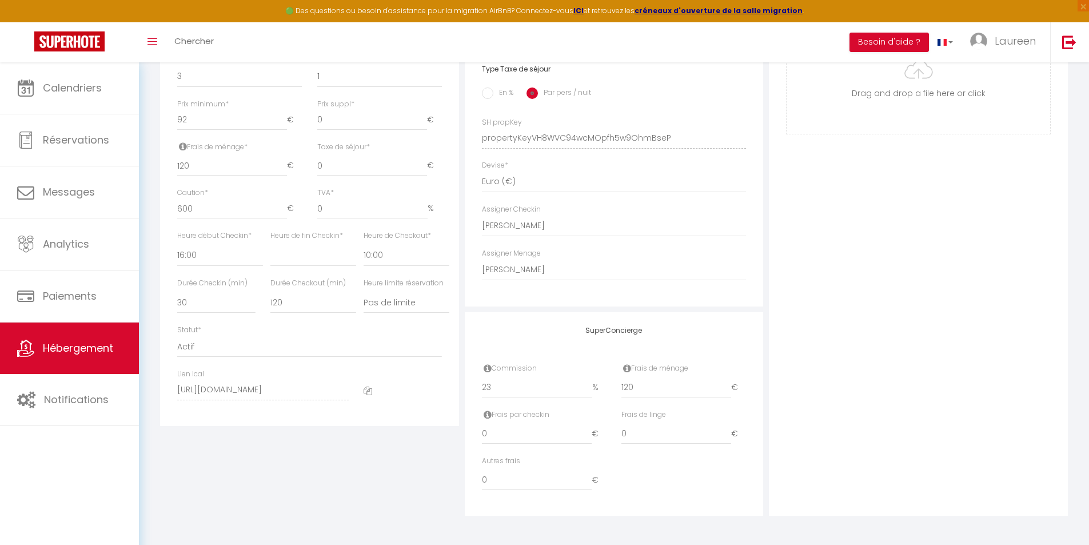
scroll to position [520, 0]
click at [519, 221] on select "- [PERSON_NAME] [PERSON_NAME] [PERSON_NAME][GEOGRAPHIC_DATA] [PERSON_NAME] [PER…" at bounding box center [614, 226] width 265 height 22
select select
checkbox input "false"
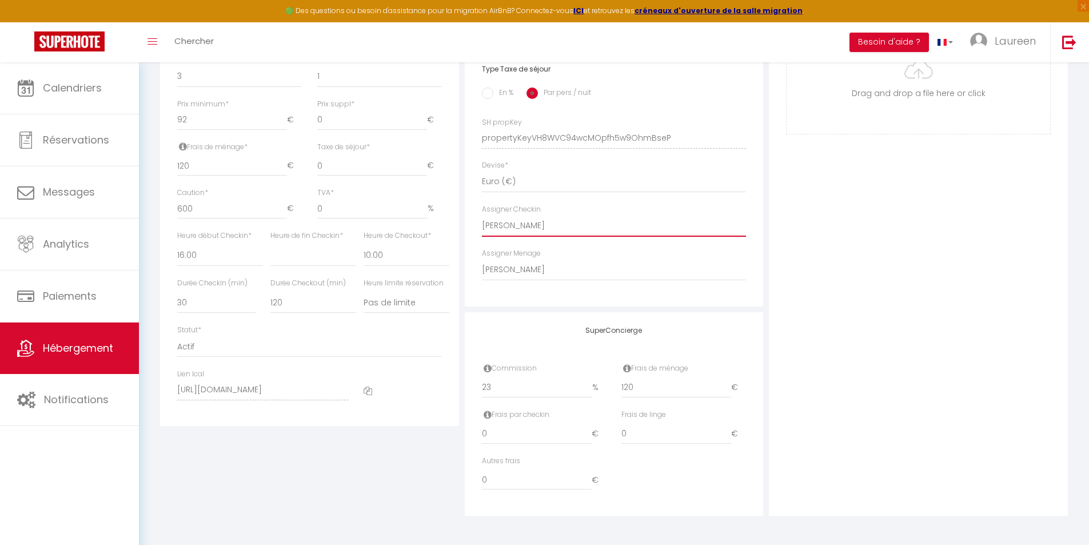
checkbox input "true"
checkbox input "false"
select select "52519"
click at [482, 215] on select "- [PERSON_NAME] [PERSON_NAME] [PERSON_NAME][GEOGRAPHIC_DATA] [PERSON_NAME] [PER…" at bounding box center [614, 226] width 265 height 22
select select
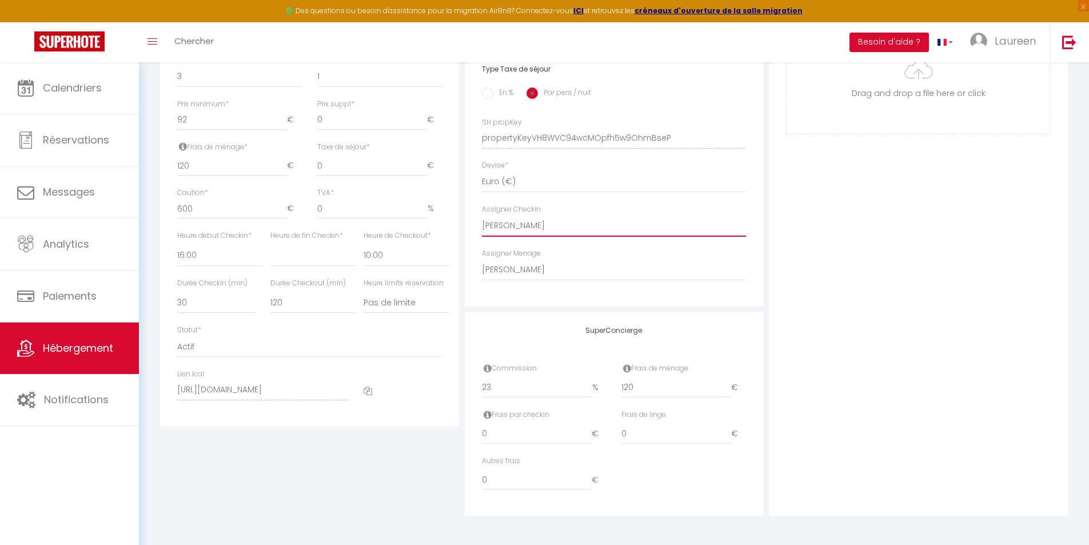
checkbox input "false"
checkbox input "true"
checkbox input "false"
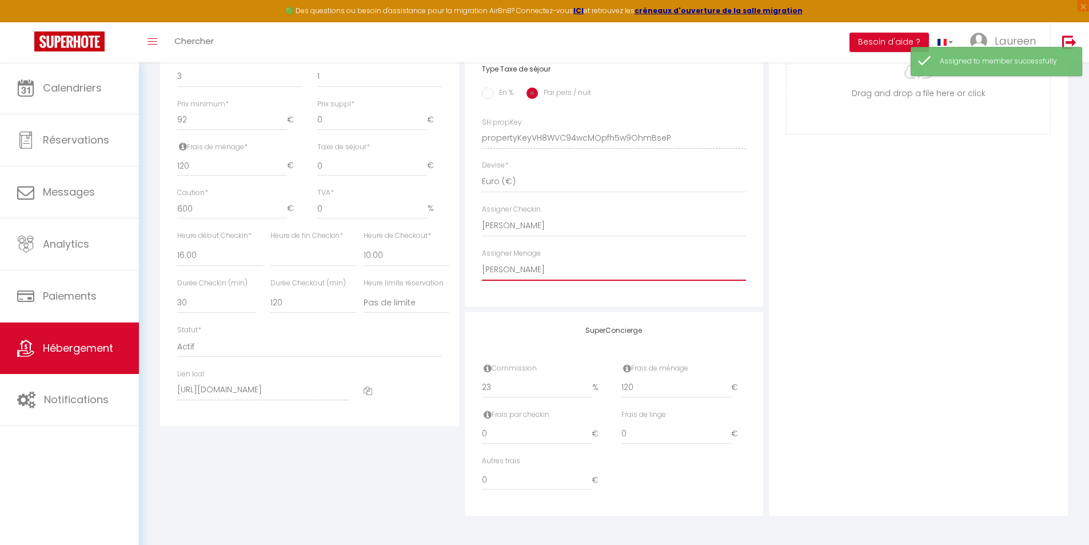
click at [516, 267] on select "- [PERSON_NAME] [PERSON_NAME] [PERSON_NAME][GEOGRAPHIC_DATA] [PERSON_NAME] [PER…" at bounding box center [614, 270] width 265 height 22
select select "52519"
click at [482, 259] on select "- [PERSON_NAME] [PERSON_NAME] [PERSON_NAME][GEOGRAPHIC_DATA] [PERSON_NAME] [PER…" at bounding box center [614, 270] width 265 height 22
select select
checkbox input "false"
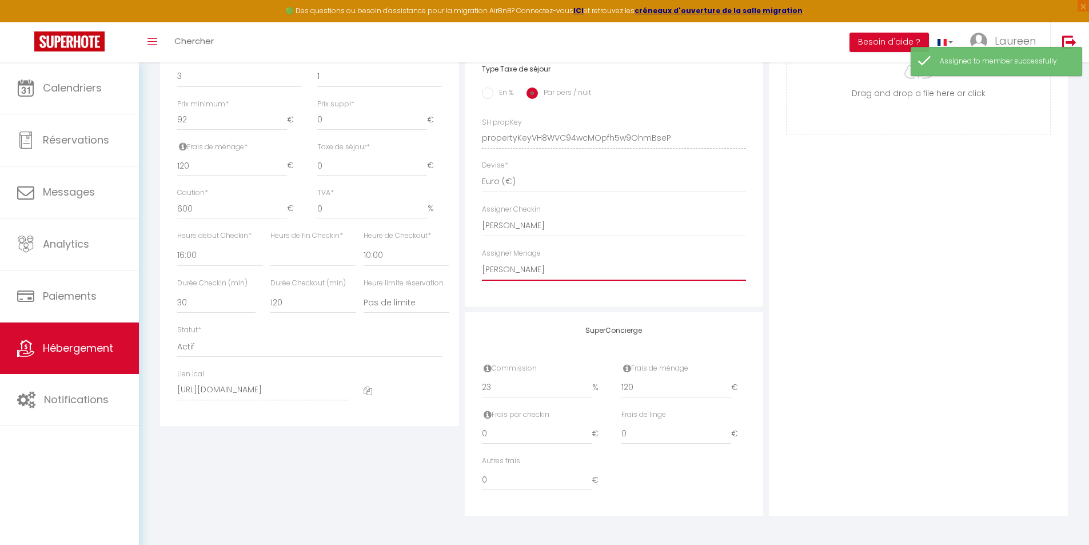
checkbox input "false"
checkbox input "true"
checkbox input "false"
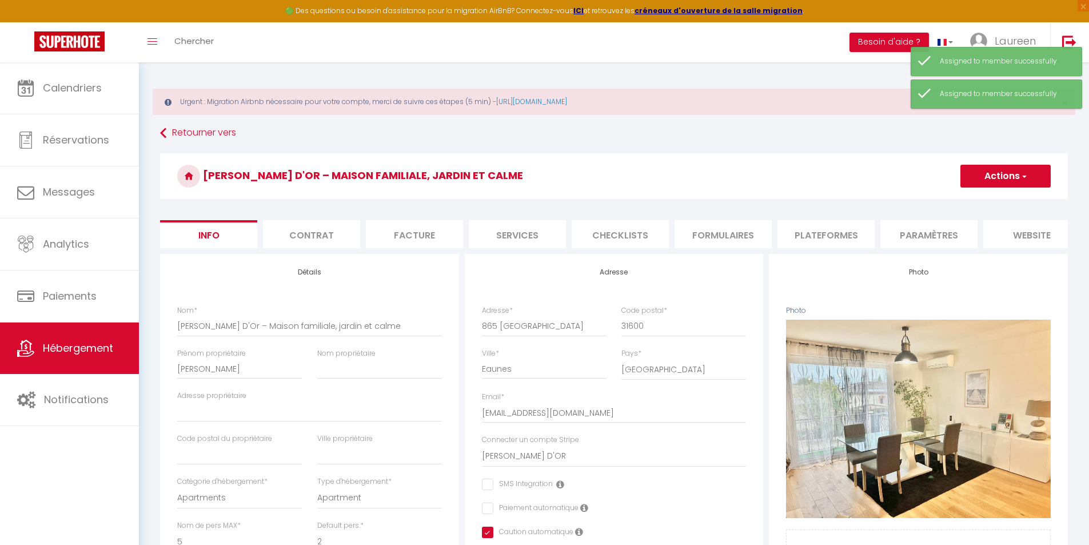
scroll to position [0, 0]
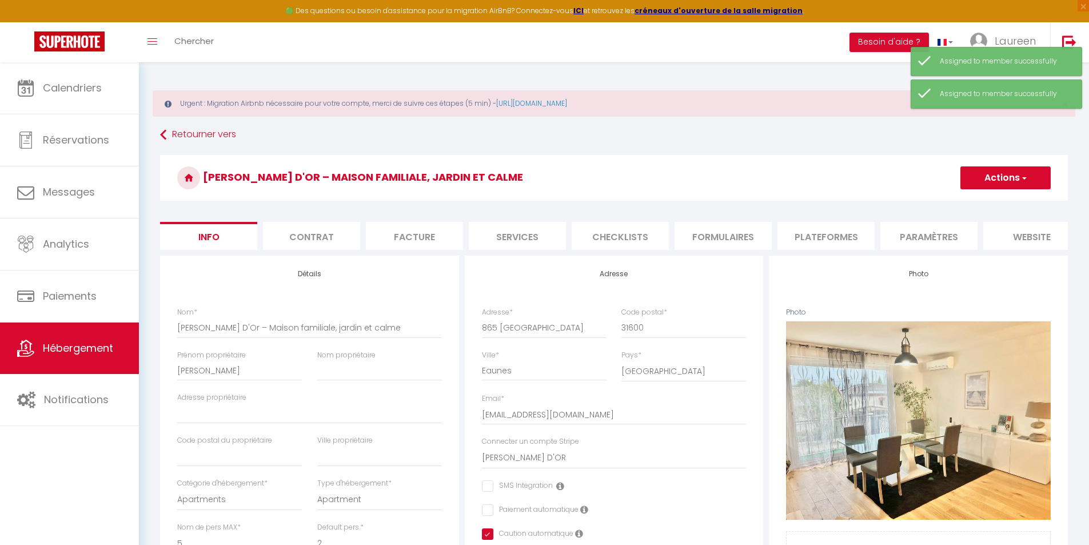
click at [1003, 184] on button "Actions" at bounding box center [1005, 177] width 90 height 23
click at [967, 204] on input "Enregistrer" at bounding box center [960, 202] width 42 height 11
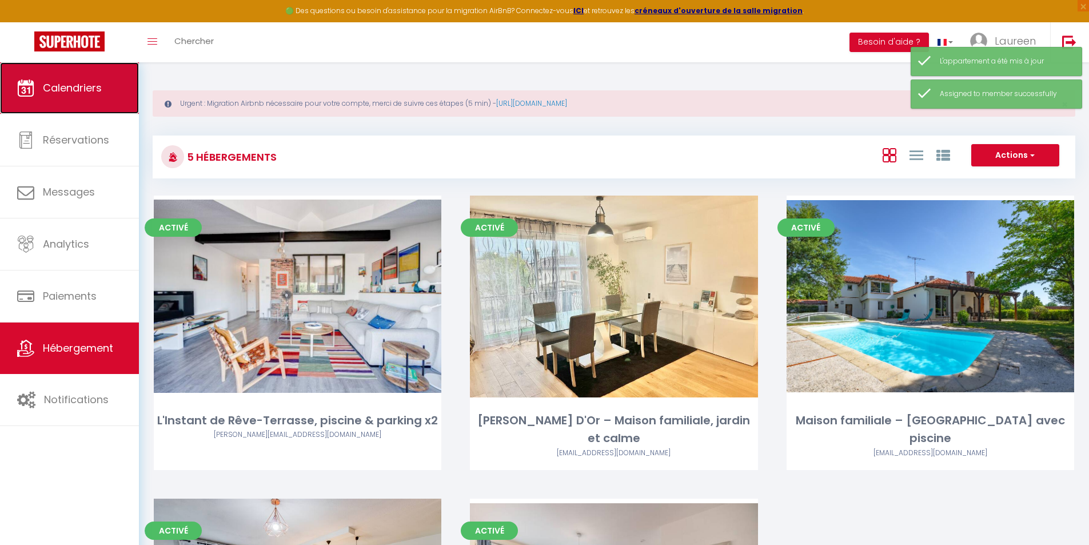
click at [84, 106] on link "Calendriers" at bounding box center [69, 87] width 139 height 51
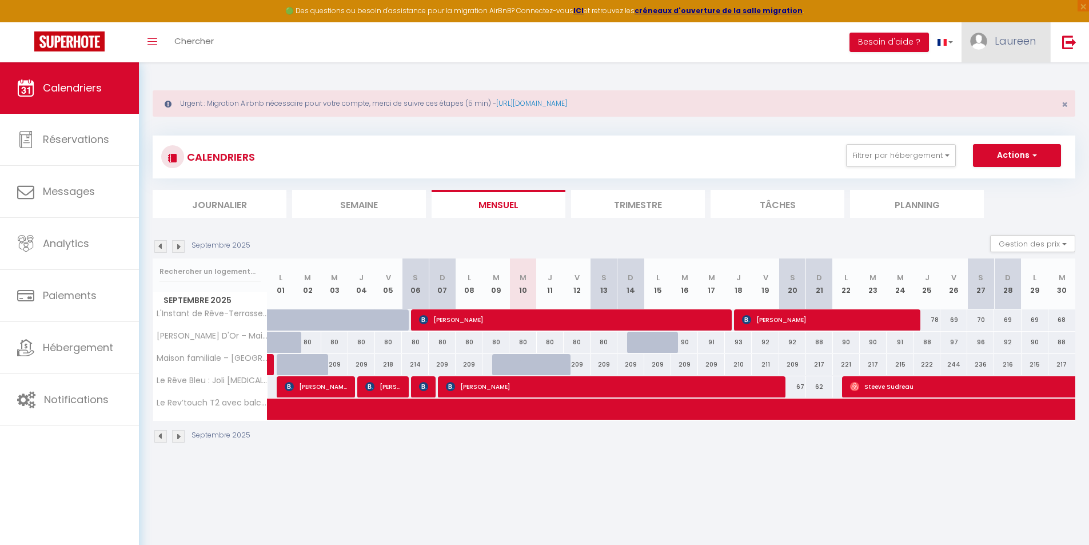
click at [985, 43] on img at bounding box center [978, 41] width 17 height 17
click at [999, 105] on link "Équipe" at bounding box center [1004, 99] width 85 height 19
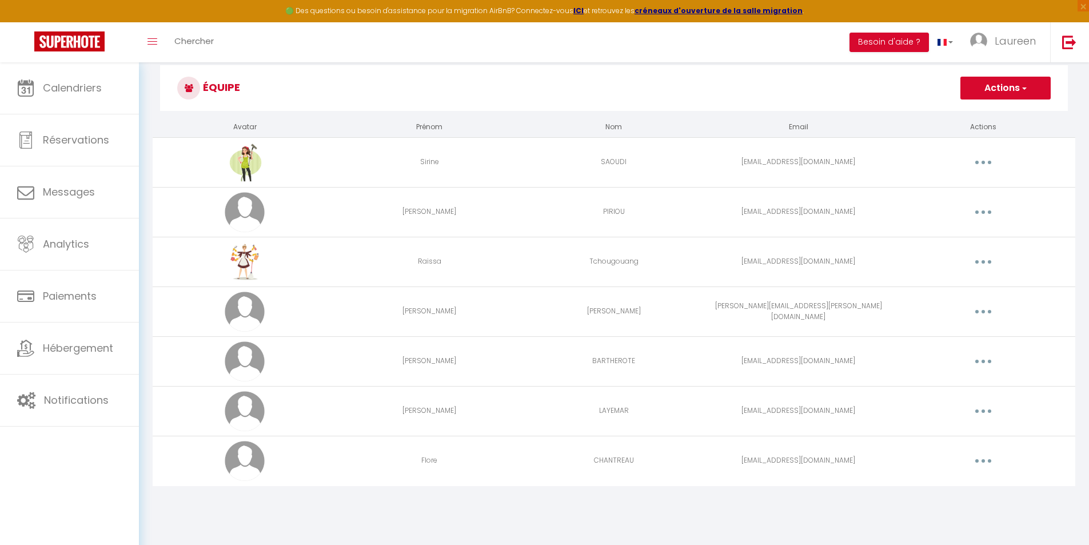
scroll to position [62, 0]
click at [977, 459] on button "button" at bounding box center [983, 460] width 32 height 18
click at [941, 480] on link "Editer" at bounding box center [953, 485] width 85 height 19
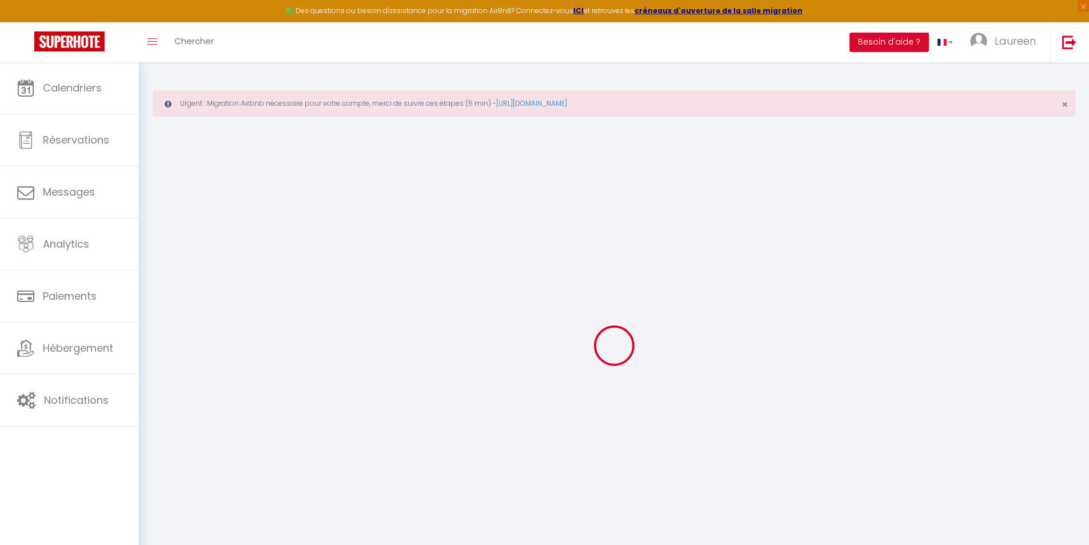
type input "Flore"
type input "CHANTREAU"
type input "[EMAIL_ADDRESS][DOMAIN_NAME]"
type textarea "[URL][DOMAIN_NAME]"
checkbox input "false"
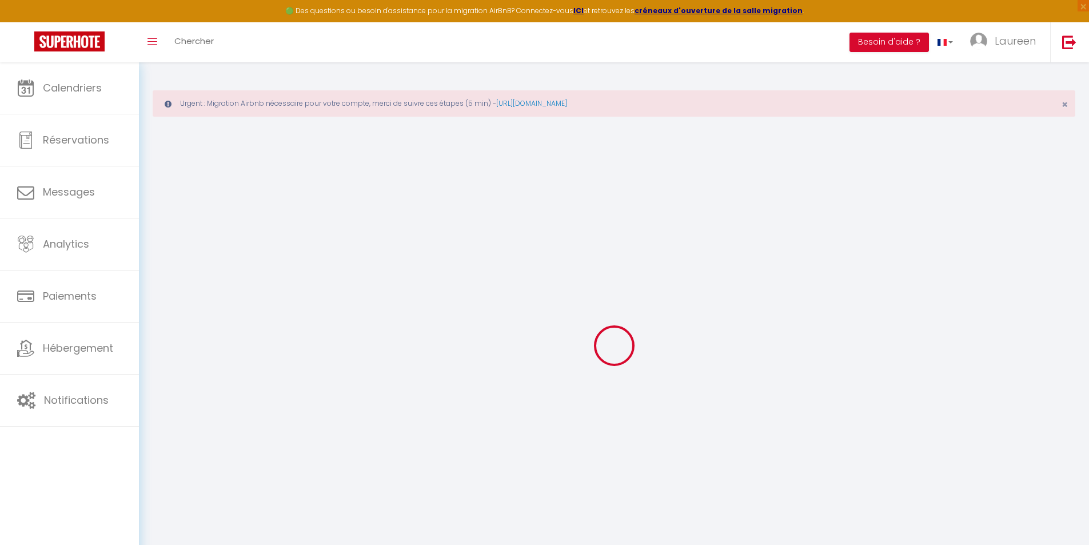
checkbox input "false"
checkbox input "true"
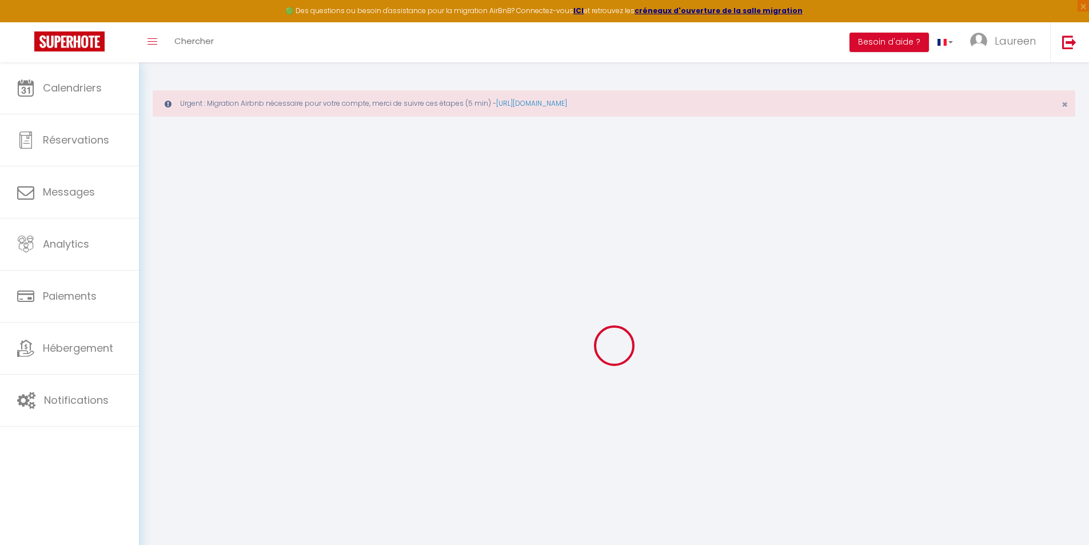
checkbox input "true"
checkbox input "false"
checkbox input "true"
checkbox input "false"
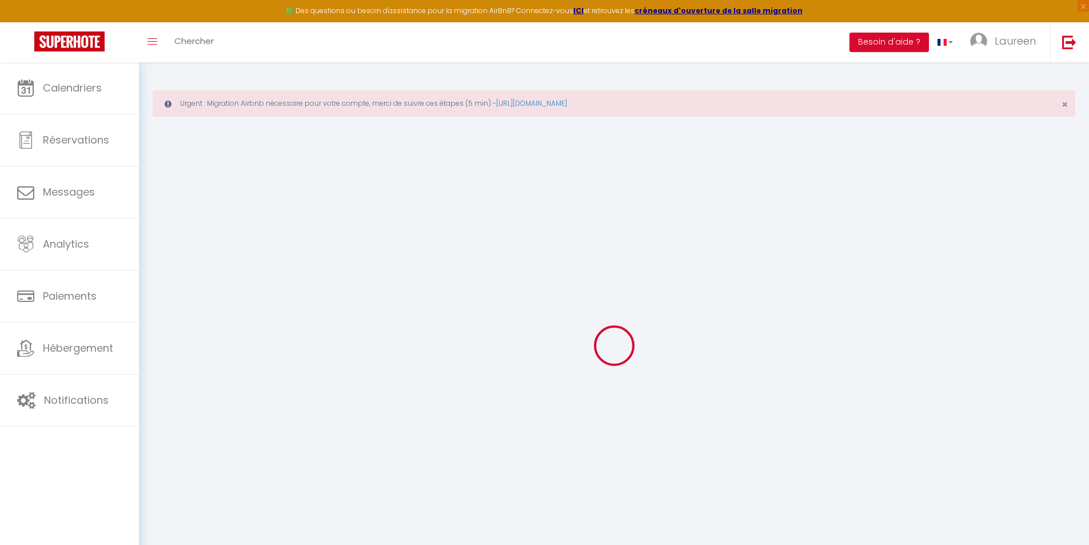
checkbox input "false"
checkbox input "true"
checkbox input "false"
select select
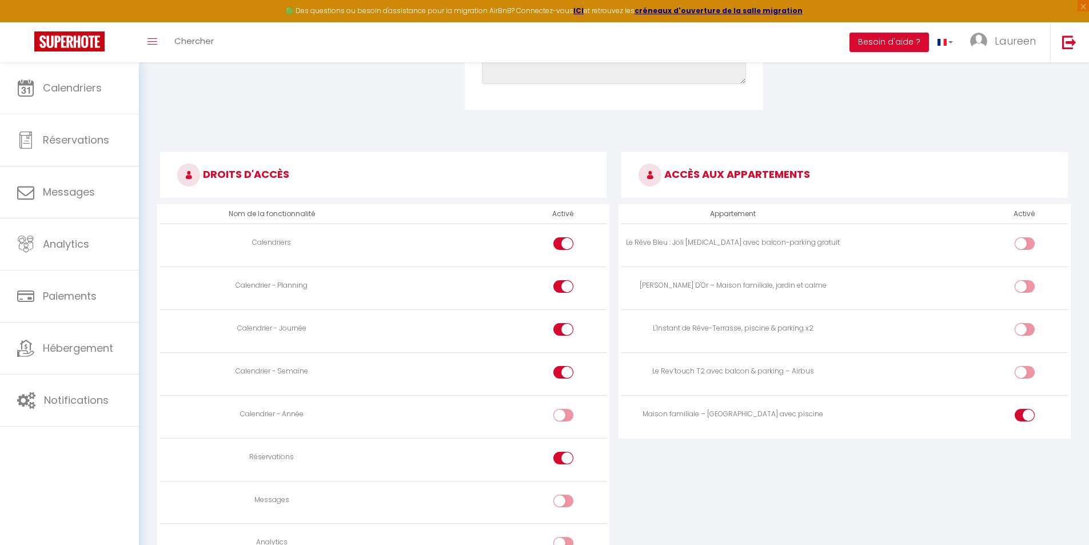
scroll to position [572, 0]
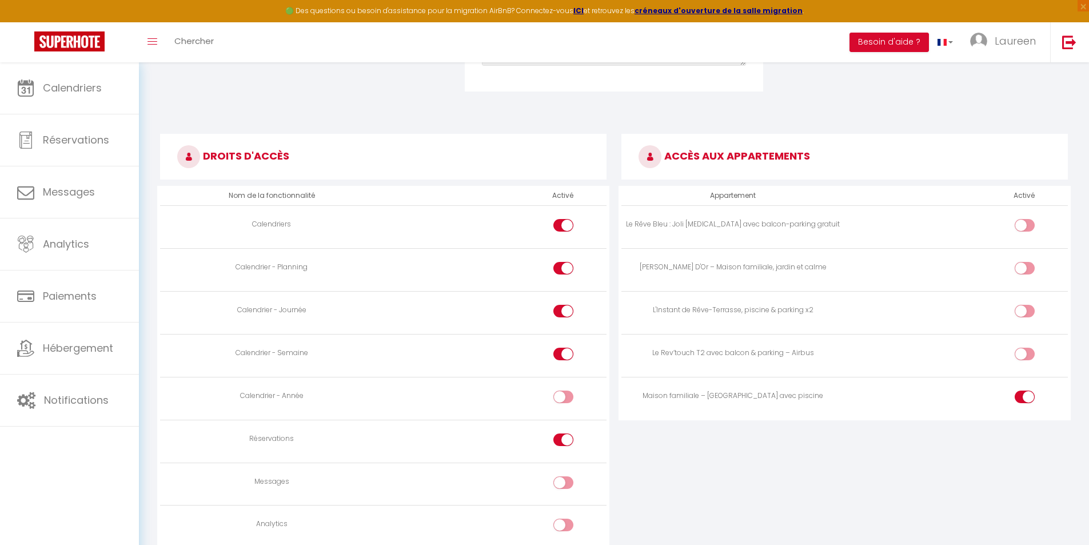
click at [1034, 400] on input "checkbox" at bounding box center [1035, 398] width 20 height 17
checkbox input "false"
click at [1025, 265] on input "checkbox" at bounding box center [1035, 270] width 20 height 17
checkbox input "true"
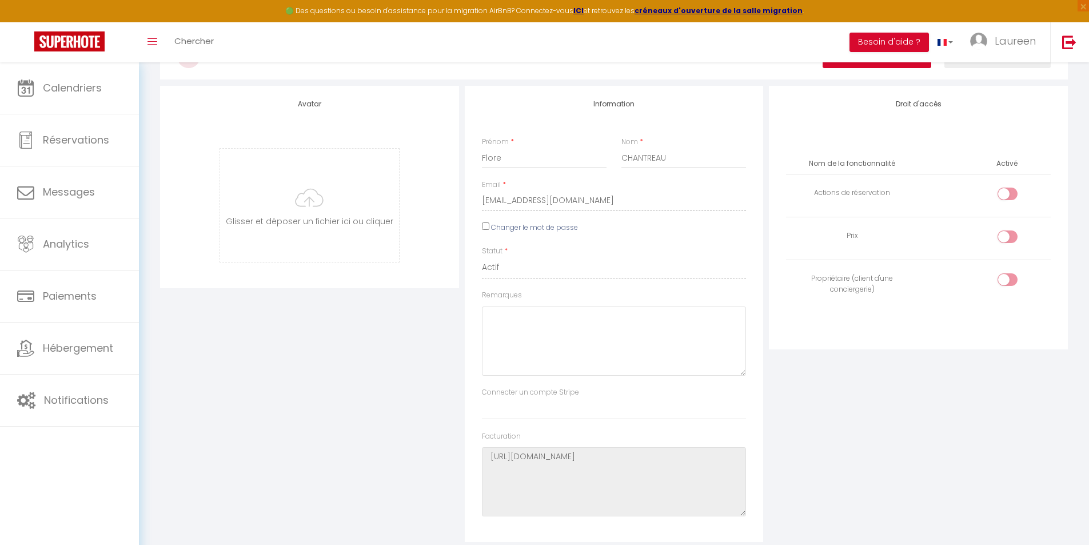
scroll to position [0, 0]
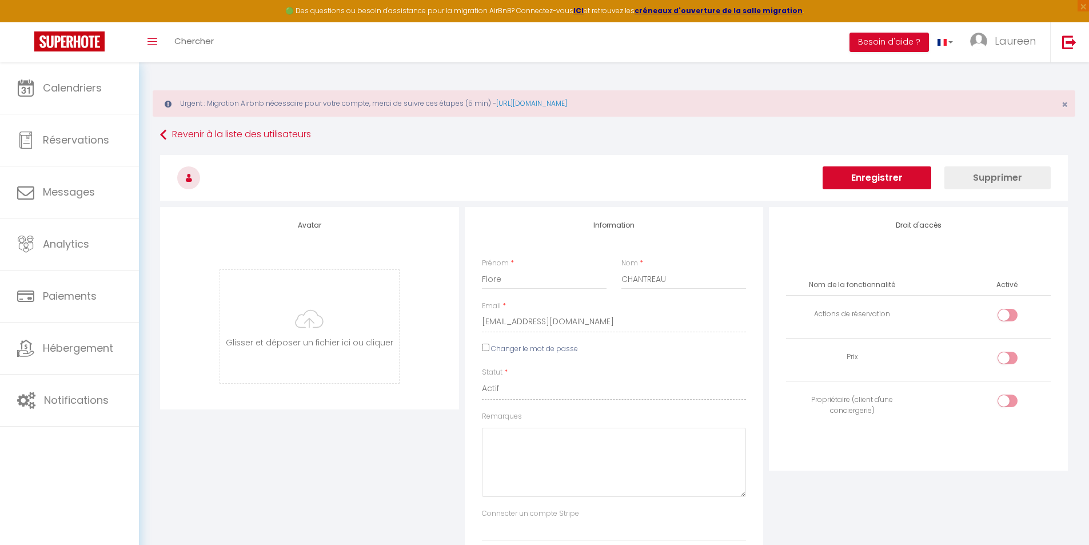
click at [874, 169] on button "Enregistrer" at bounding box center [877, 177] width 109 height 23
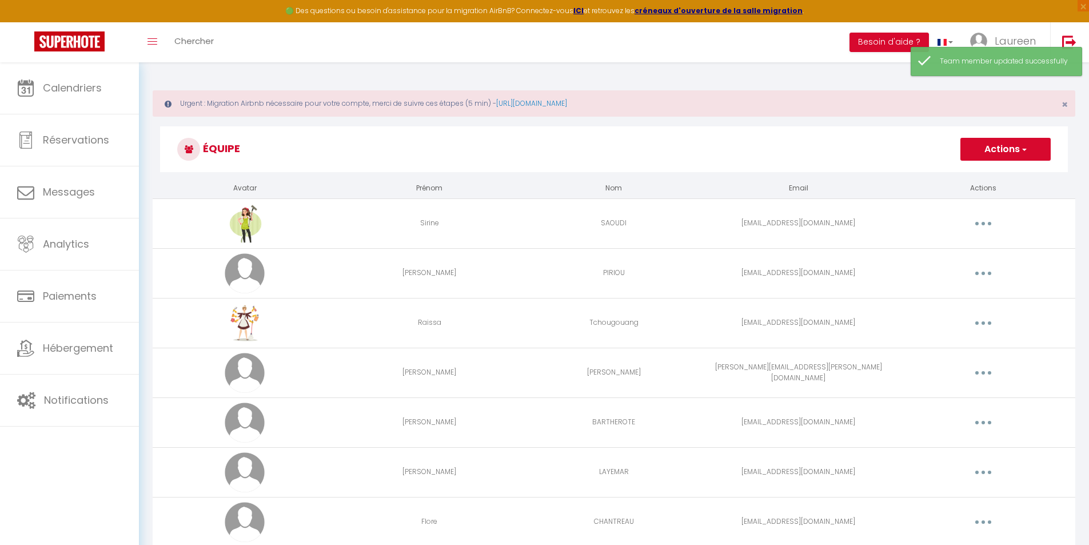
click at [983, 154] on button "Actions" at bounding box center [1005, 149] width 90 height 23
click at [948, 225] on div "Editer Supprimer" at bounding box center [983, 223] width 176 height 18
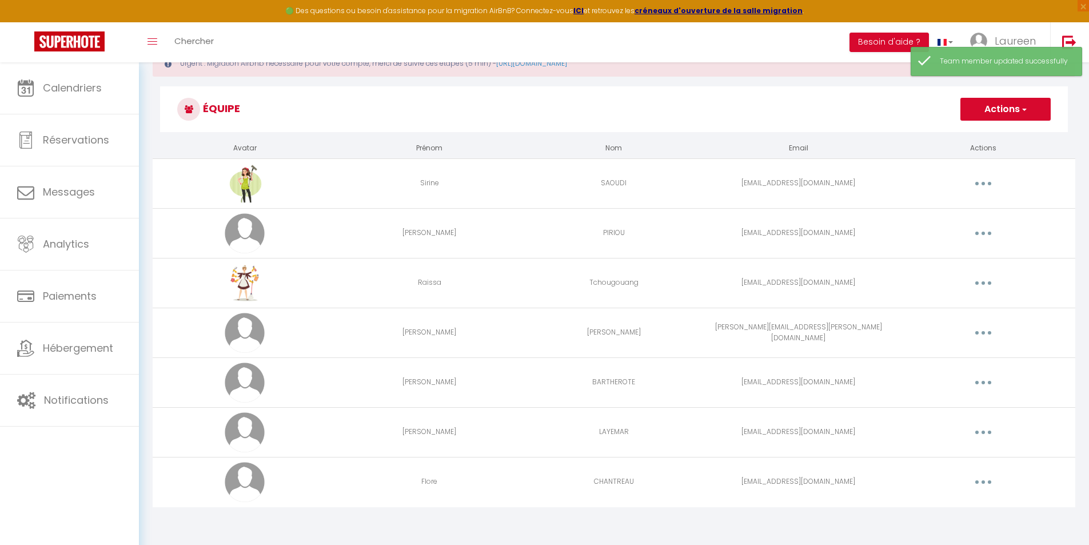
scroll to position [62, 0]
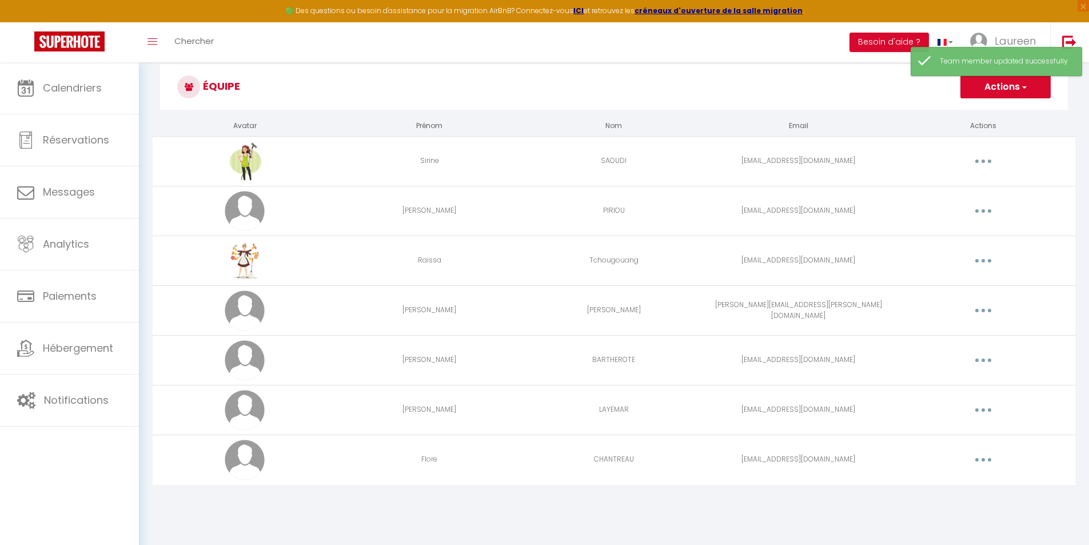
click at [982, 460] on icon "button" at bounding box center [983, 459] width 3 height 3
click at [943, 486] on link "Editer" at bounding box center [953, 485] width 85 height 19
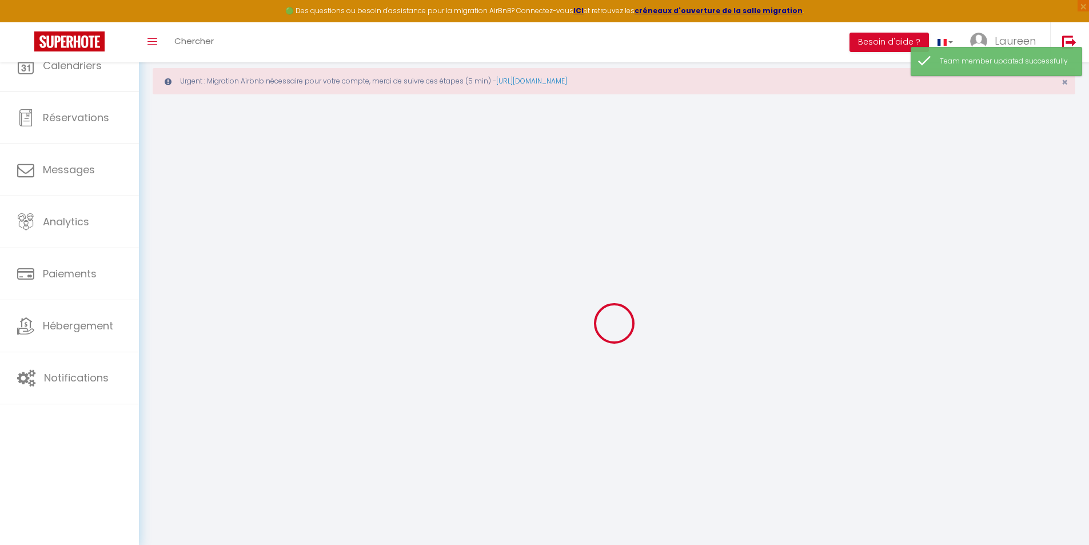
type input "Flore"
type input "CHANTREAU"
type input "[EMAIL_ADDRESS][DOMAIN_NAME]"
type textarea "[URL][DOMAIN_NAME]"
checkbox input "false"
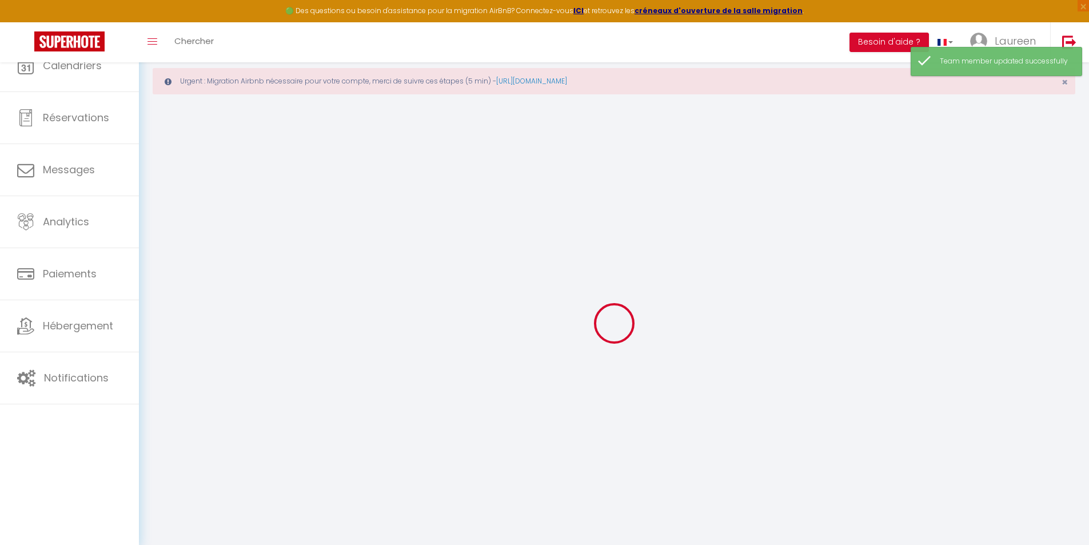
checkbox input "false"
checkbox input "true"
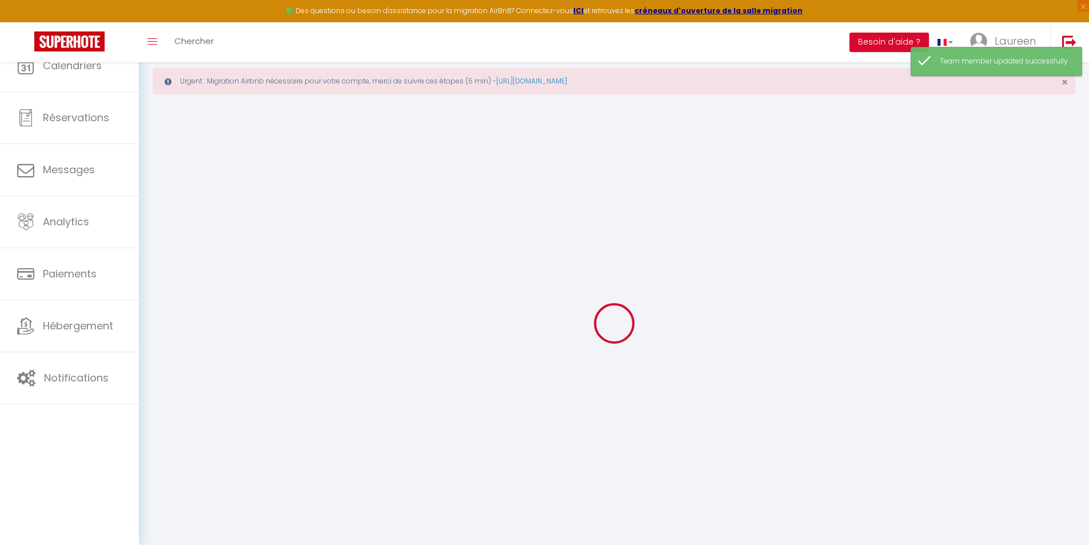
checkbox input "true"
checkbox input "false"
checkbox input "true"
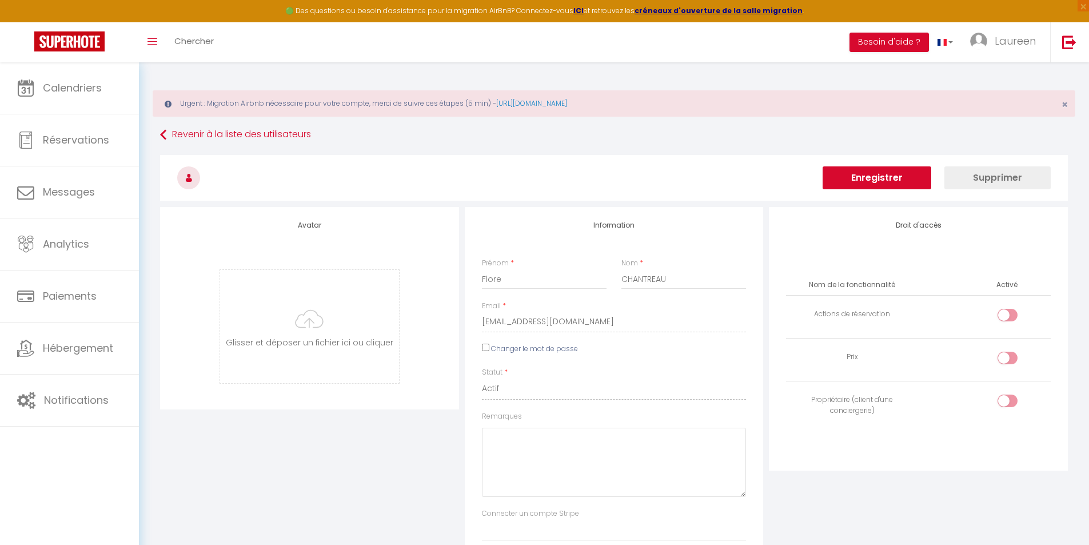
click at [863, 174] on button "Enregistrer" at bounding box center [877, 177] width 109 height 23
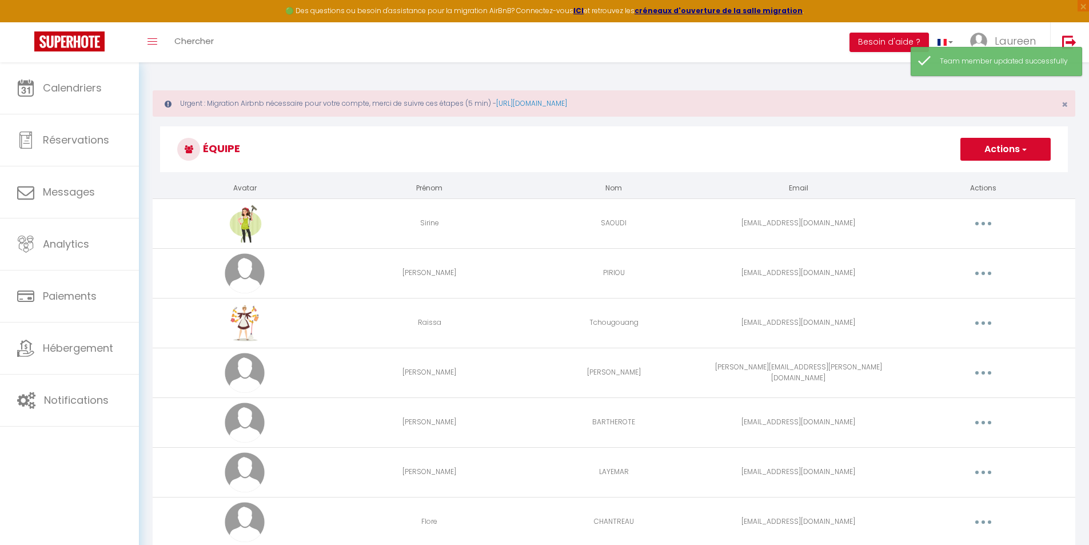
click at [978, 224] on button "button" at bounding box center [983, 223] width 32 height 18
click at [965, 252] on link "Editer" at bounding box center [953, 249] width 85 height 19
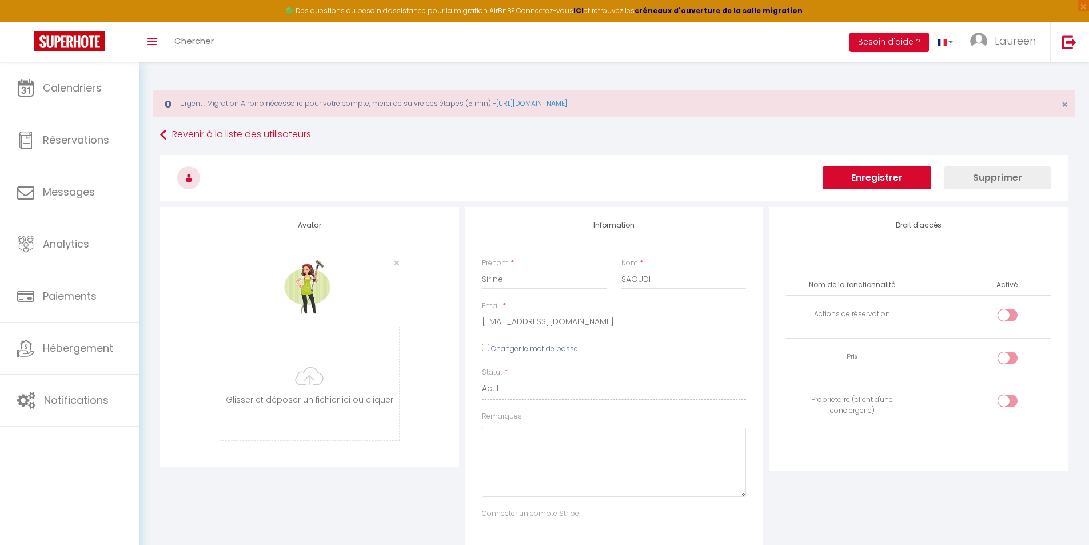
click at [890, 173] on button "Enregistrer" at bounding box center [877, 177] width 109 height 23
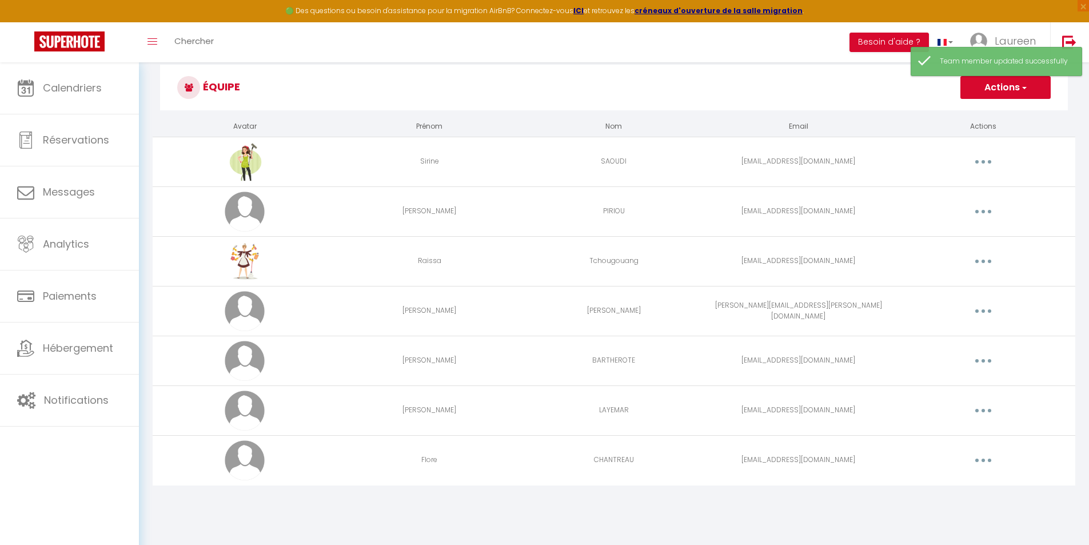
scroll to position [62, 0]
click at [988, 459] on button "button" at bounding box center [983, 460] width 32 height 18
click at [959, 477] on link "Editer" at bounding box center [953, 485] width 85 height 19
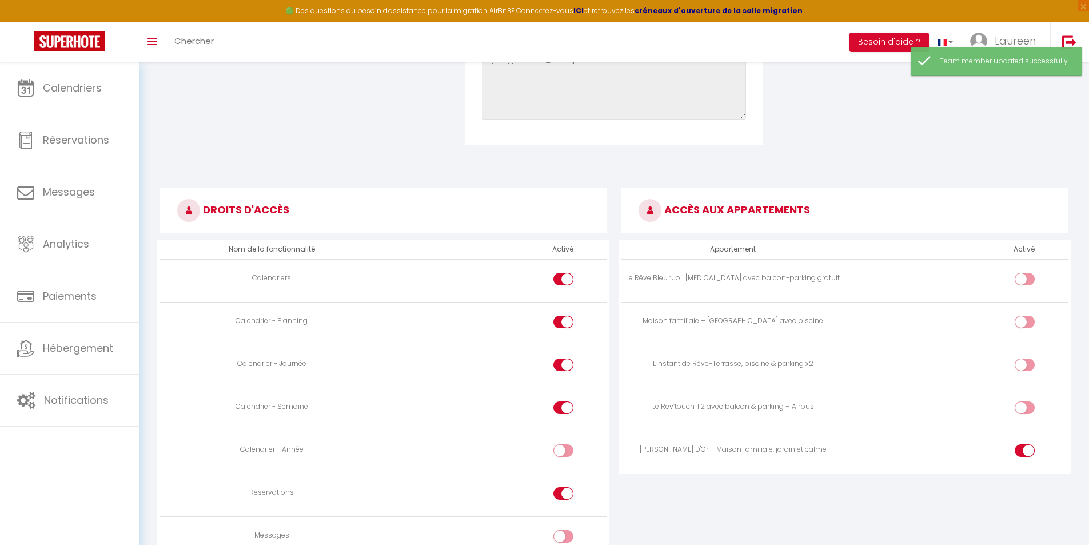
scroll to position [743, 0]
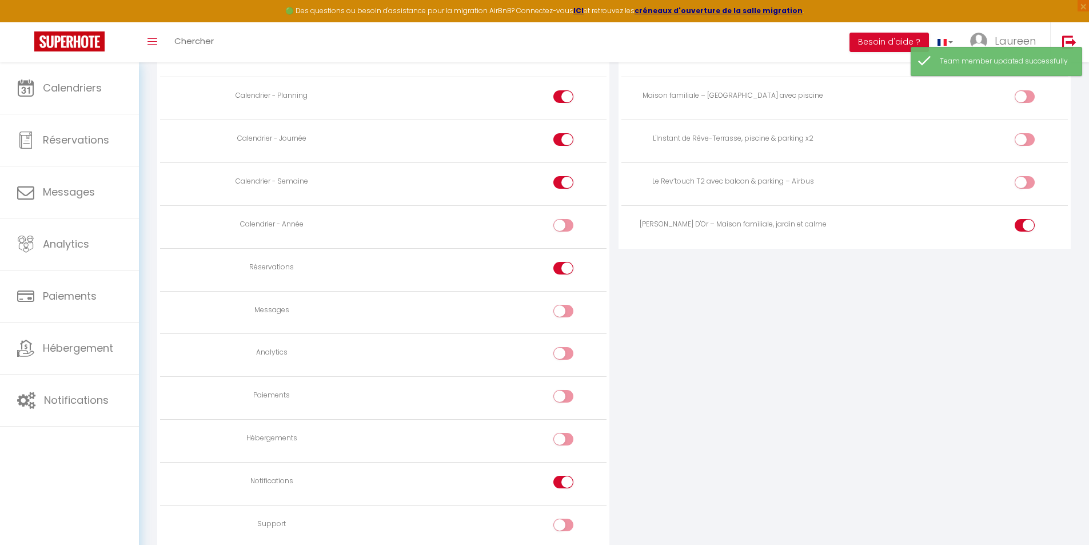
click at [568, 272] on input "checkbox" at bounding box center [573, 270] width 20 height 17
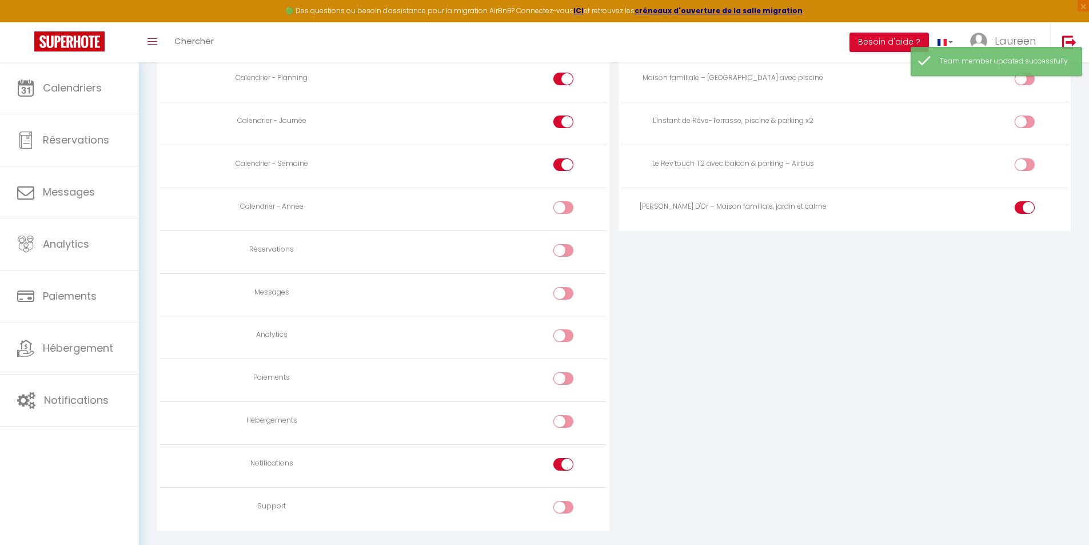
scroll to position [792, 0]
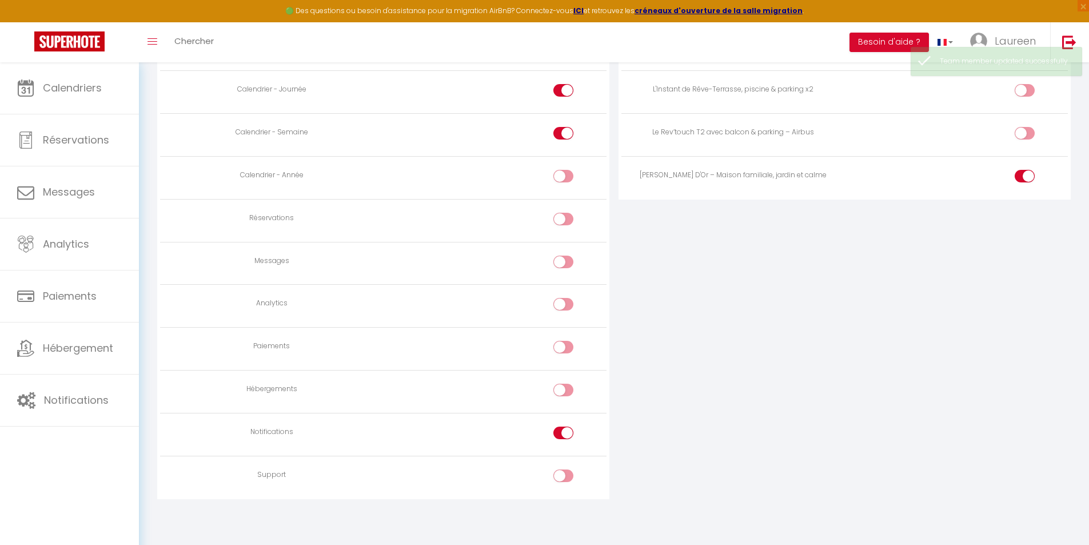
click at [564, 435] on input "checkbox" at bounding box center [573, 435] width 20 height 17
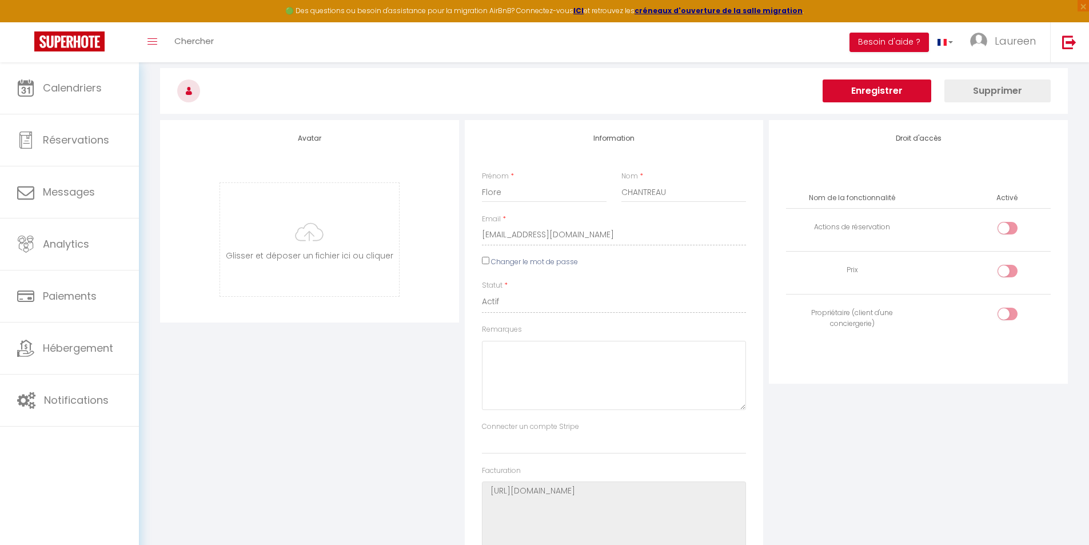
scroll to position [0, 0]
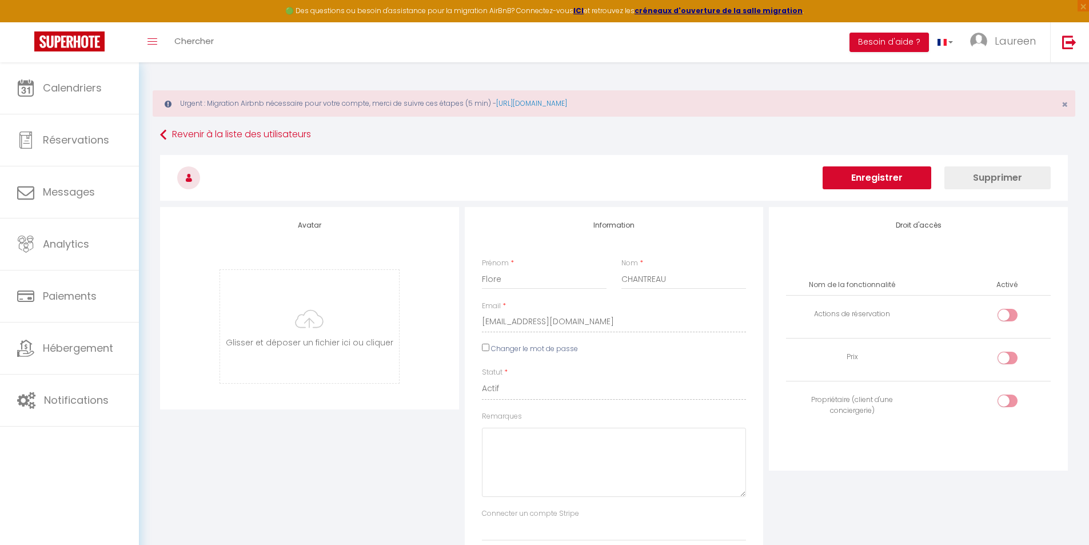
click at [878, 180] on button "Enregistrer" at bounding box center [877, 177] width 109 height 23
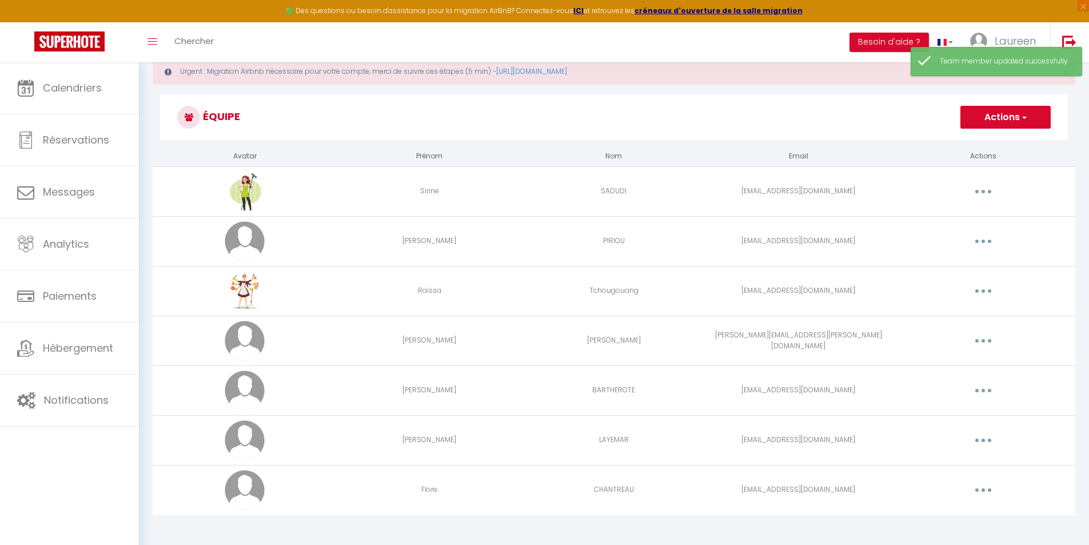
scroll to position [62, 0]
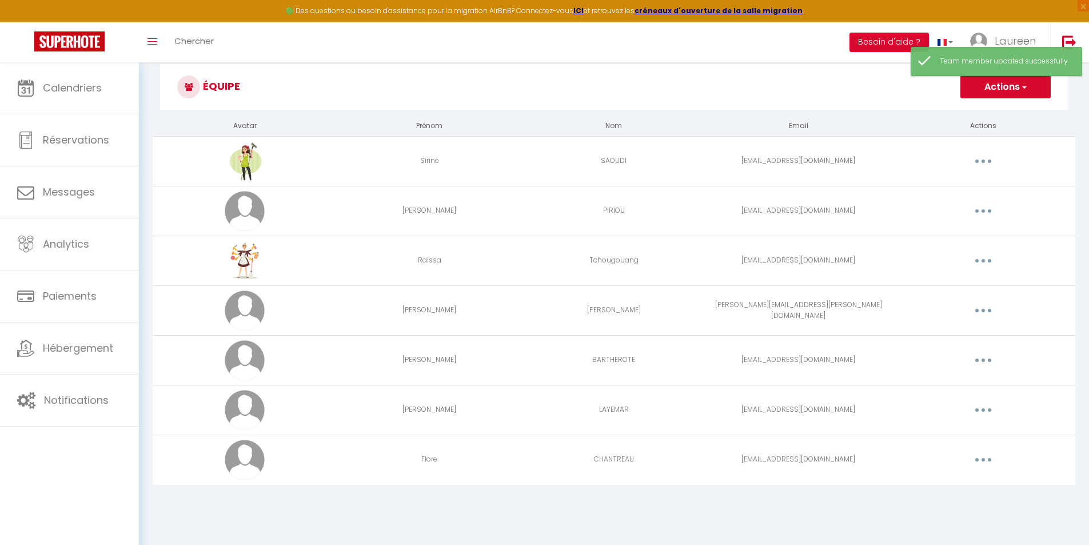
click at [982, 260] on icon "button" at bounding box center [983, 260] width 3 height 3
click at [960, 289] on link "Editer" at bounding box center [953, 286] width 85 height 19
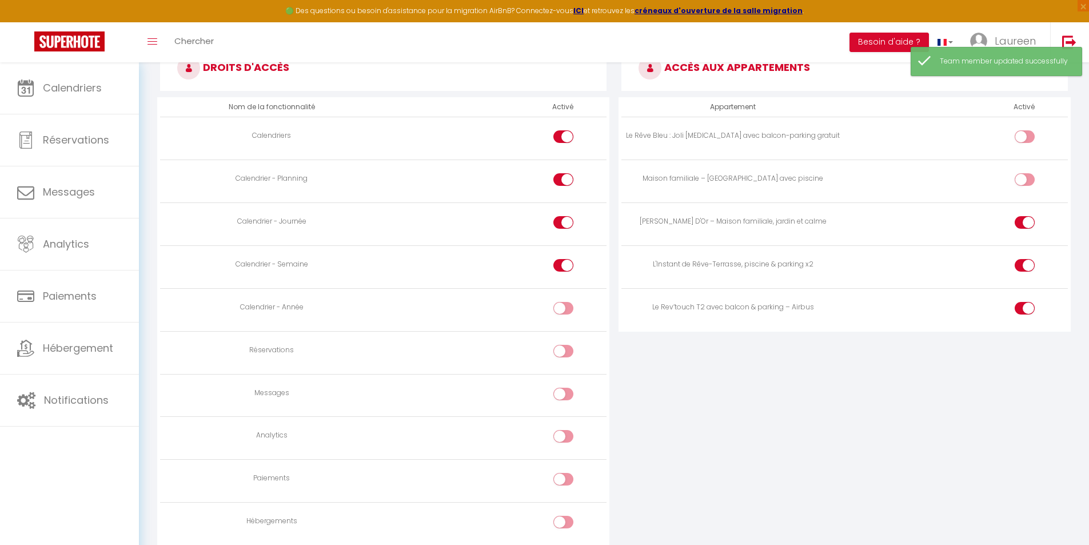
scroll to position [686, 0]
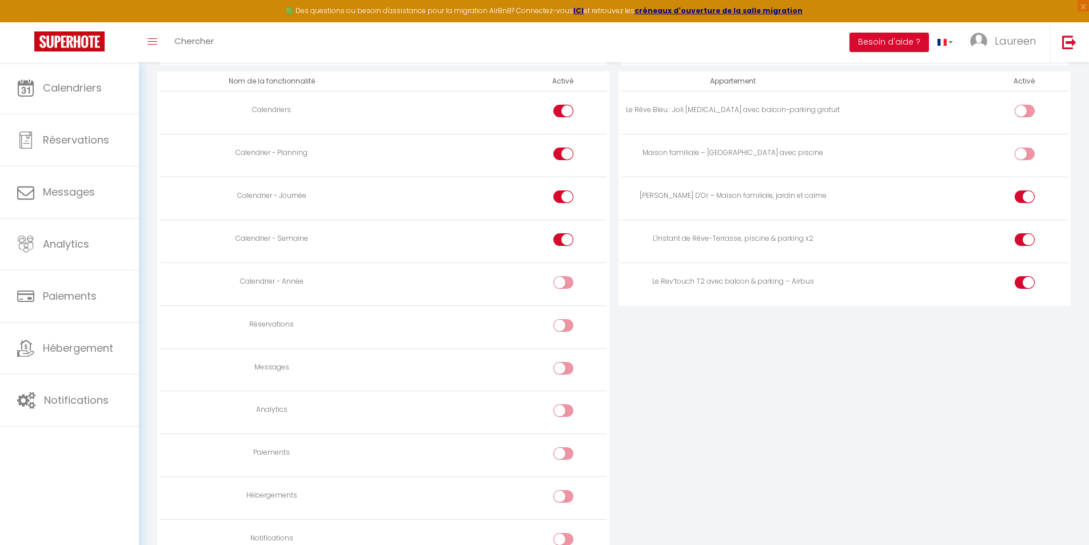
click at [1027, 196] on input "checkbox" at bounding box center [1035, 198] width 20 height 17
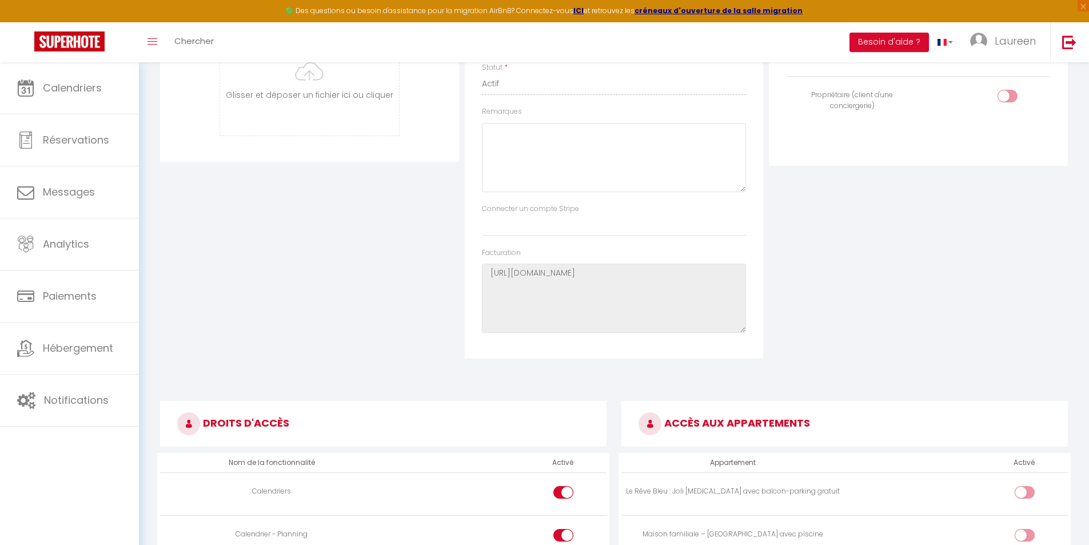
scroll to position [49, 0]
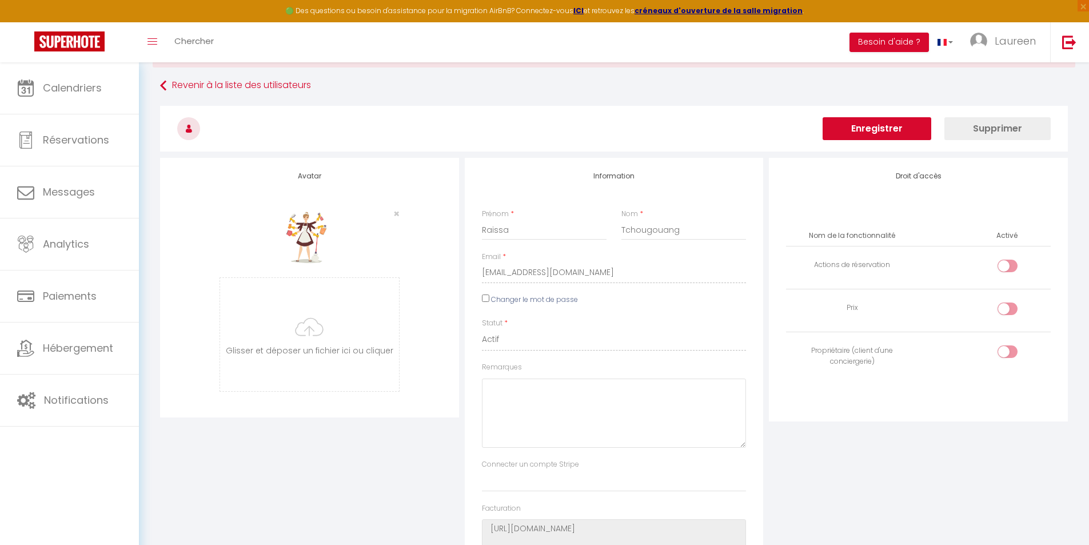
click at [886, 126] on button "Enregistrer" at bounding box center [877, 128] width 109 height 23
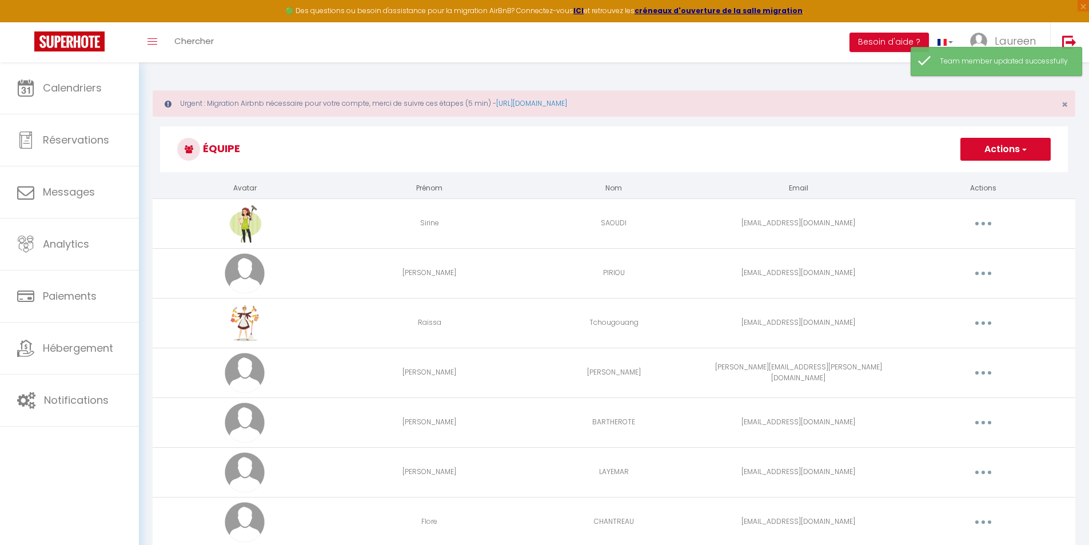
click at [963, 149] on button "Actions" at bounding box center [1005, 149] width 90 height 23
click at [922, 142] on h3 "Équipe" at bounding box center [614, 149] width 908 height 46
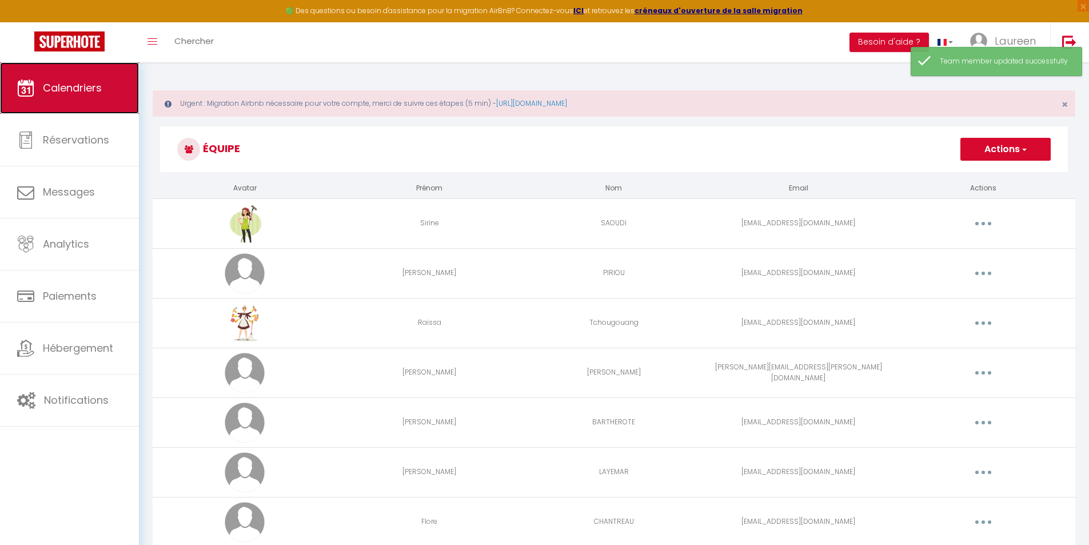
click at [111, 87] on link "Calendriers" at bounding box center [69, 87] width 139 height 51
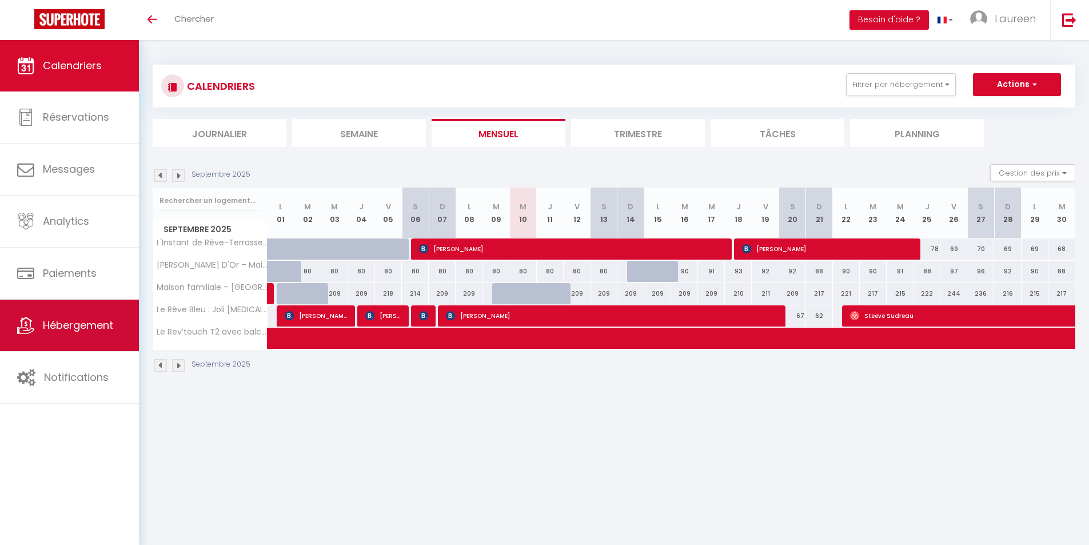
click at [69, 327] on span "Hébergement" at bounding box center [78, 325] width 70 height 14
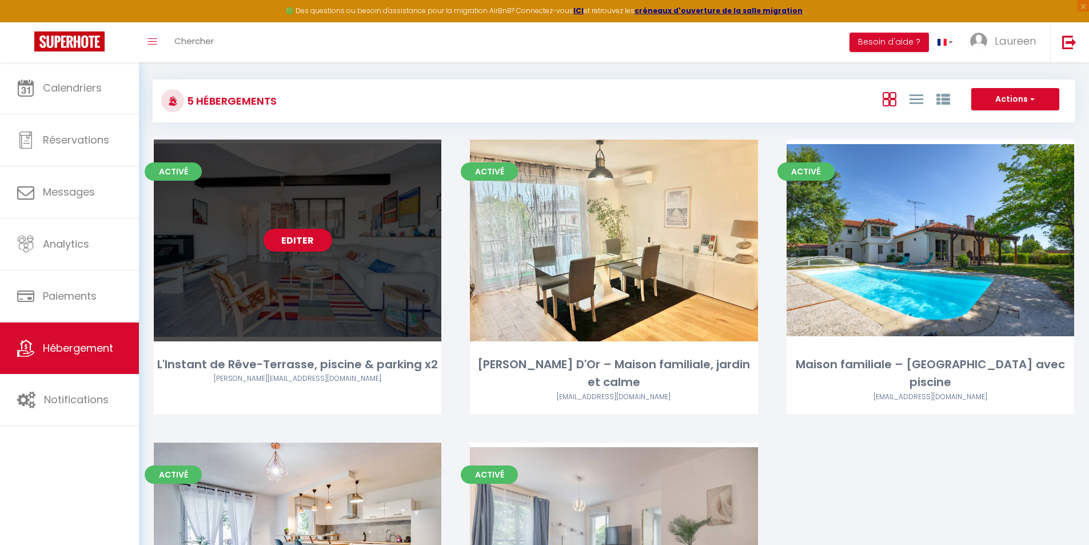
scroll to position [172, 0]
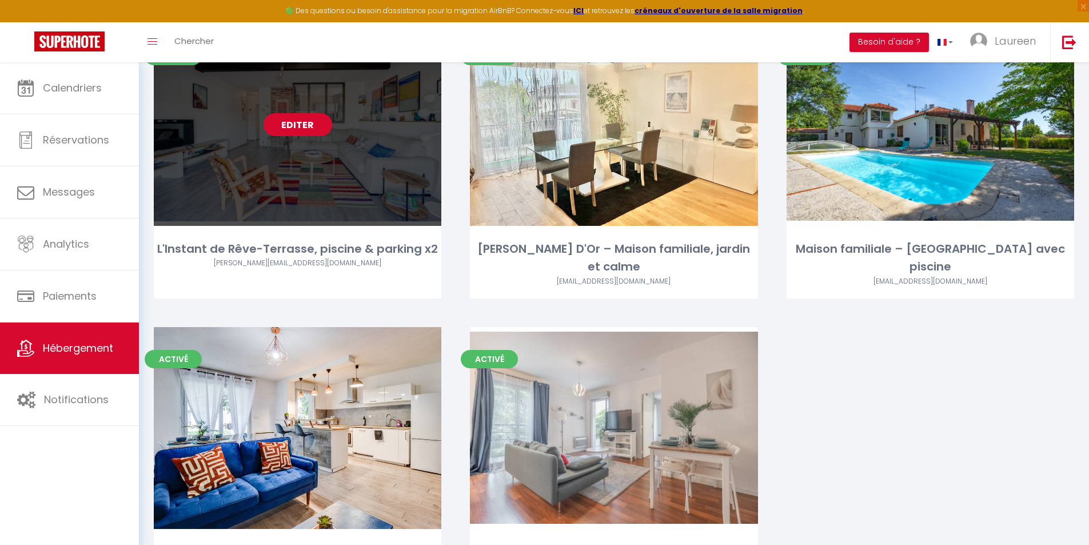
click at [301, 119] on link "Editer" at bounding box center [298, 124] width 69 height 23
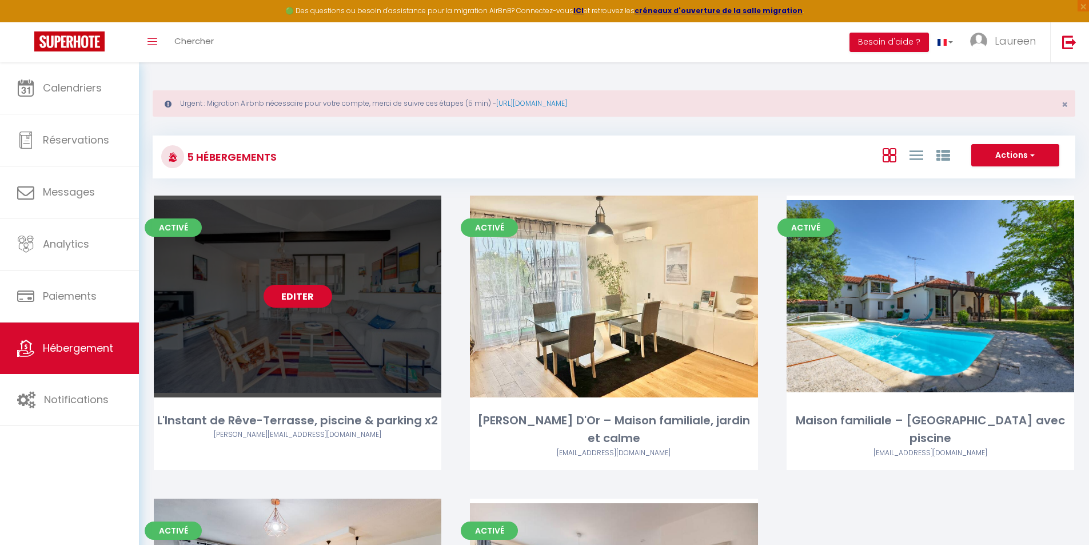
select select "3"
select select "2"
select select "1"
select select
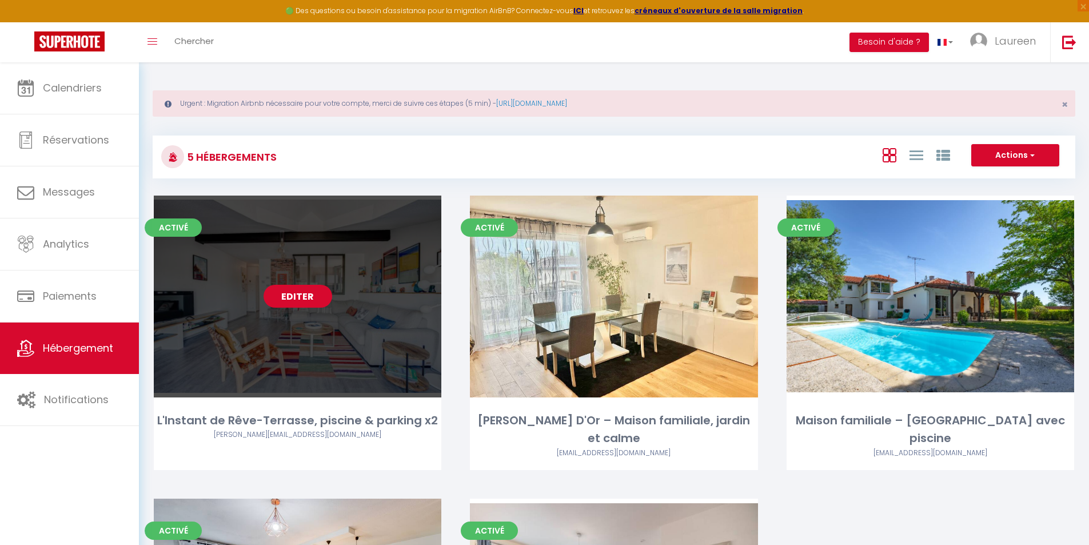
select select "28"
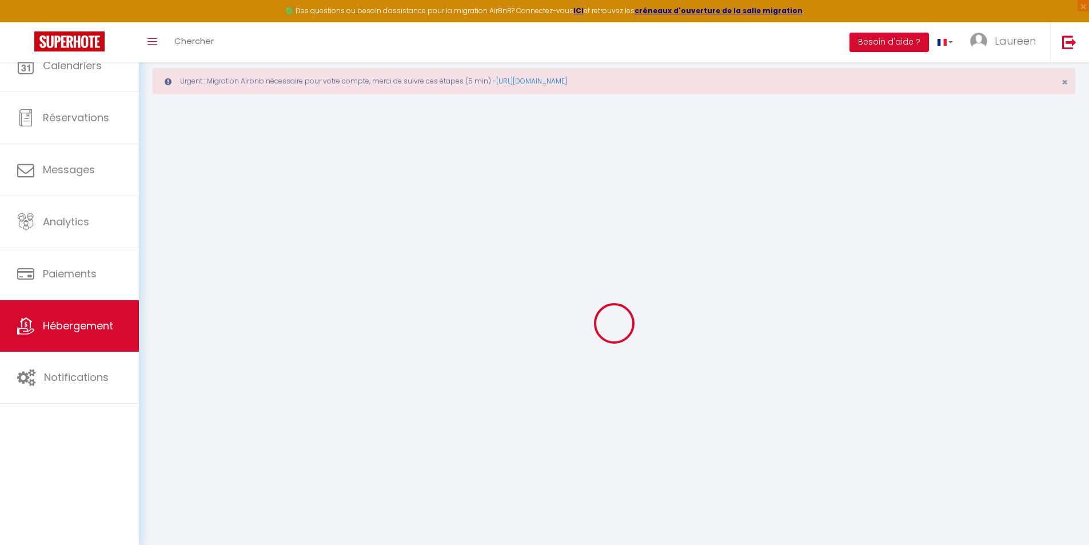
select select
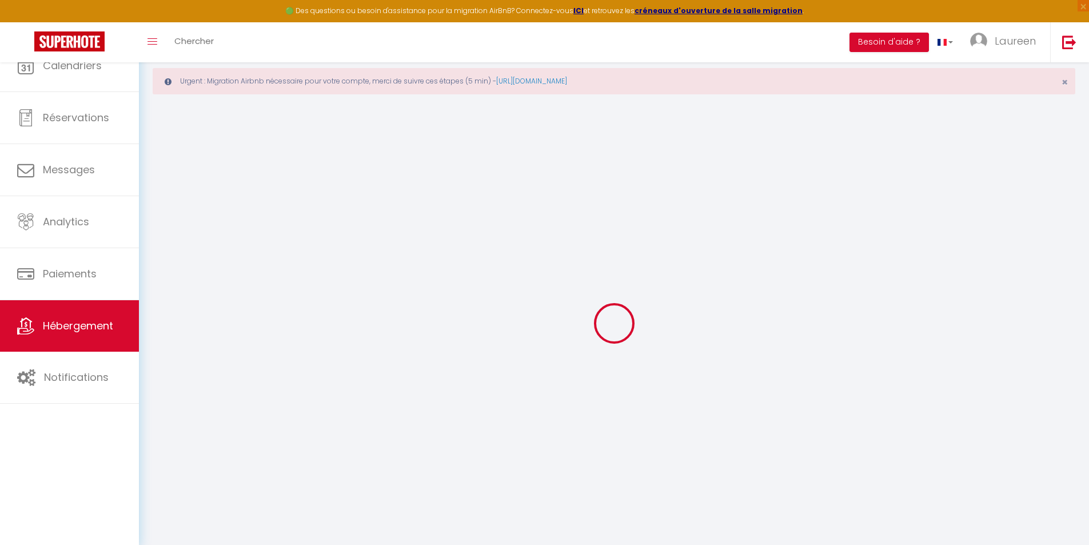
select select
checkbox input "false"
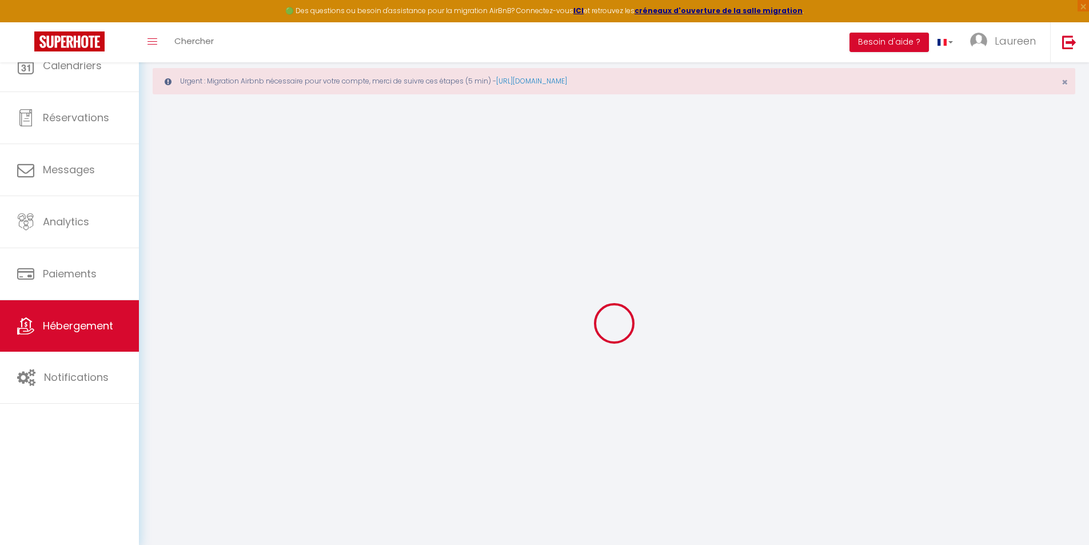
select select
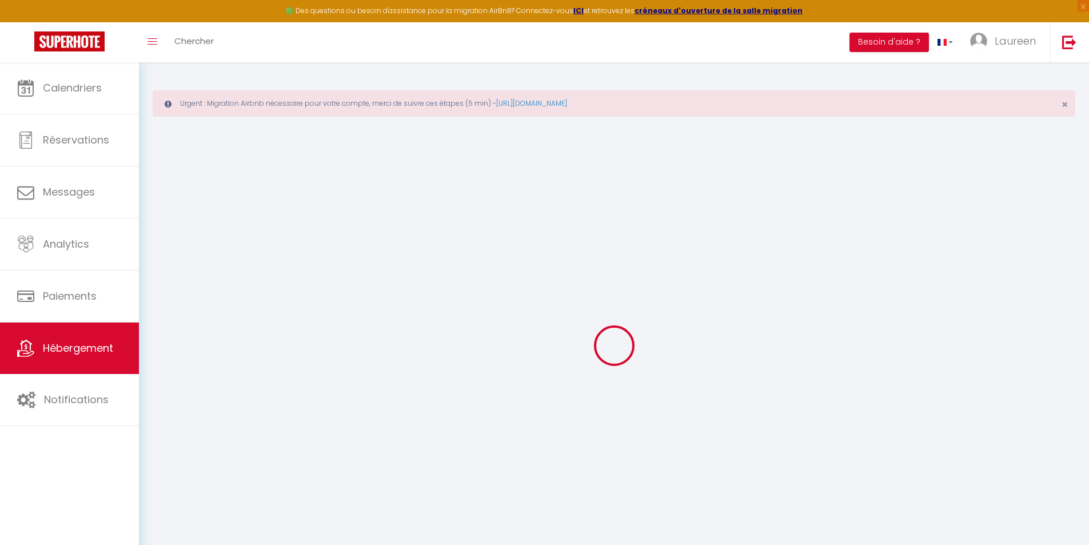
select select "17:00"
select select "23:45"
select select "11:00"
select select "30"
select select "120"
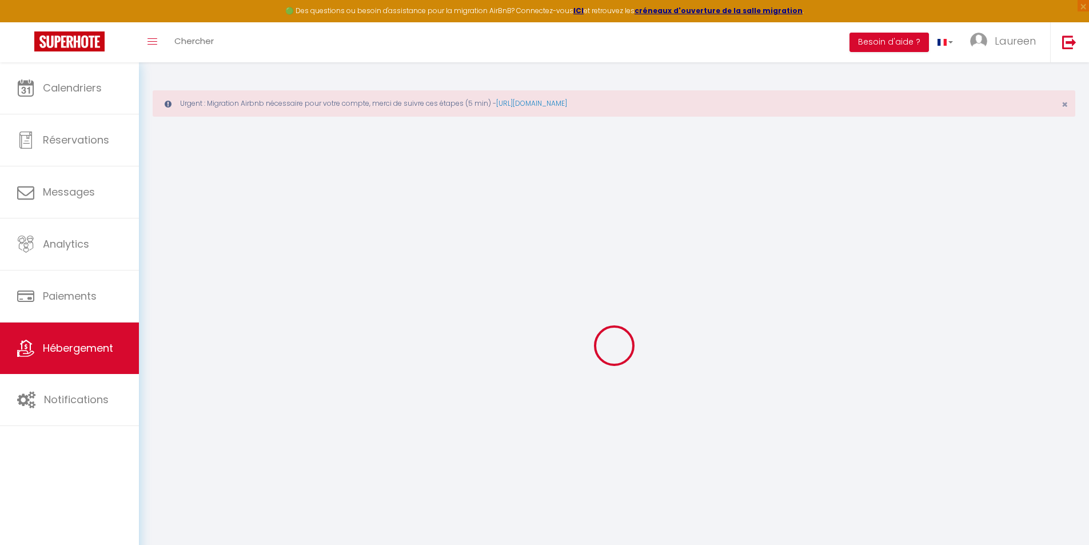
checkbox input "false"
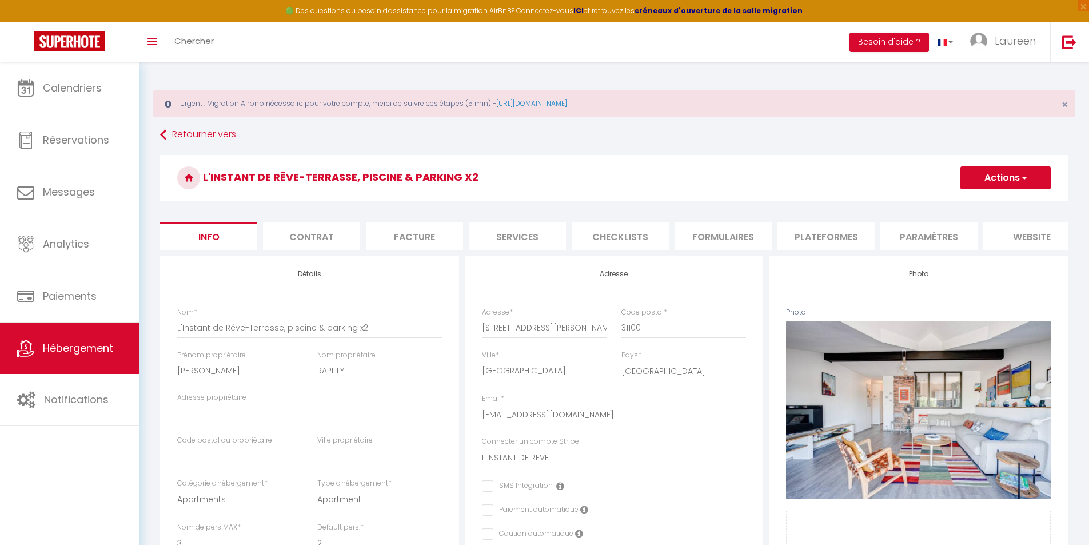
checkbox input "false"
click at [998, 46] on span "Laureen" at bounding box center [1015, 41] width 41 height 14
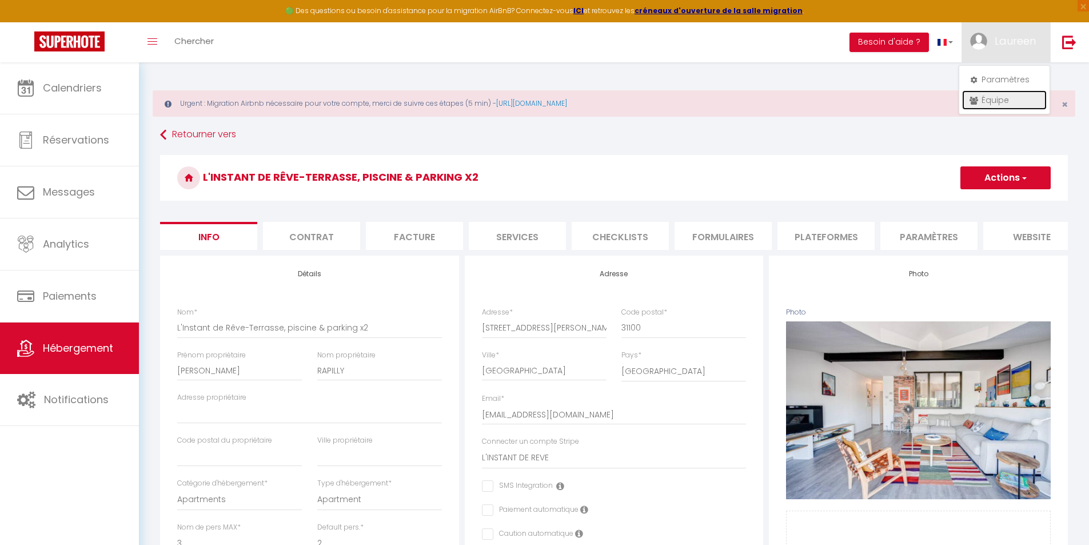
click at [982, 101] on link "Équipe" at bounding box center [1004, 99] width 85 height 19
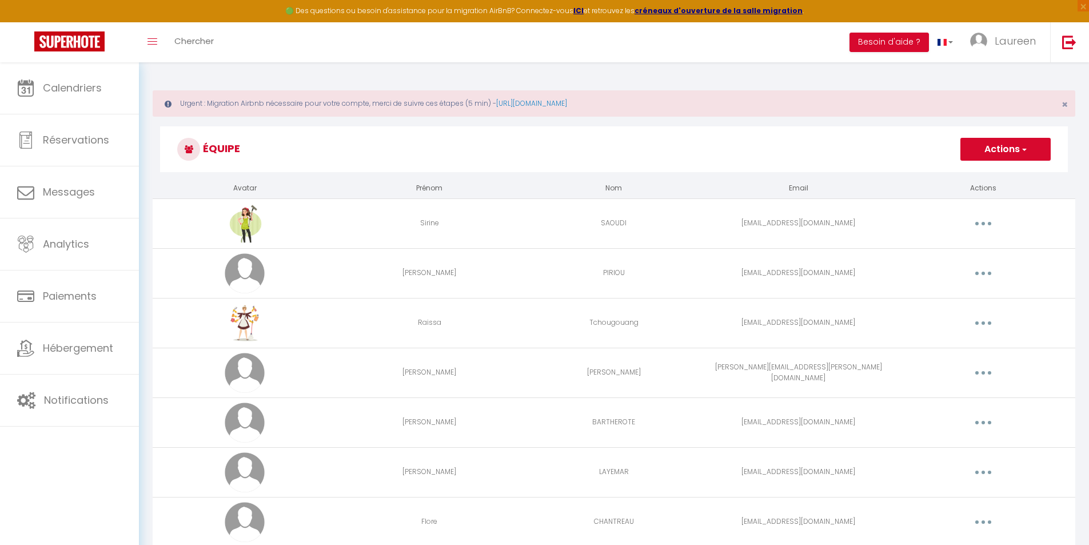
click at [980, 321] on button "button" at bounding box center [983, 323] width 32 height 18
click at [938, 344] on link "Editer" at bounding box center [953, 349] width 85 height 19
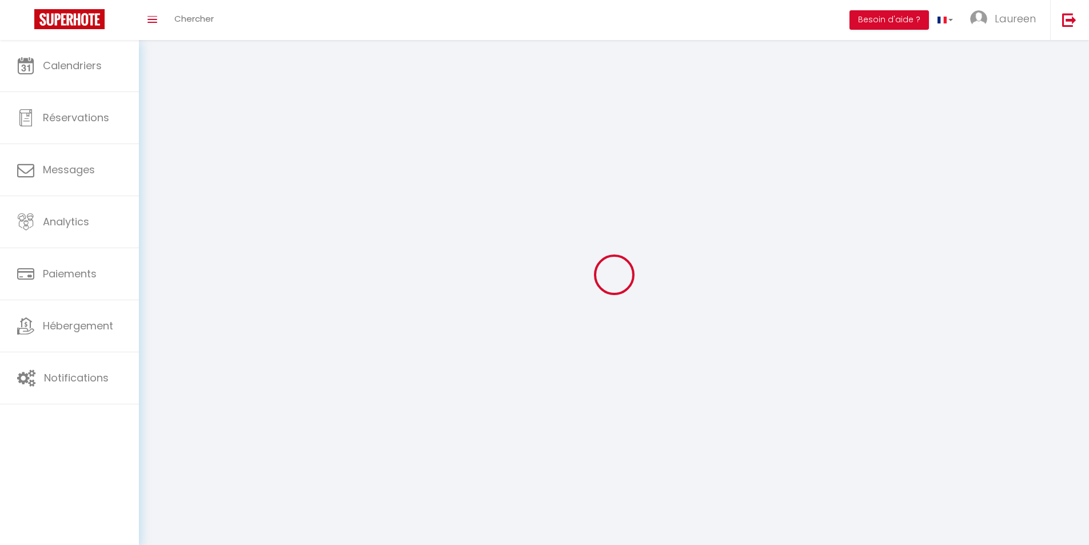
type input "Raissa"
type input "Tchougouang"
type input "[EMAIL_ADDRESS][DOMAIN_NAME]"
type textarea "[URL][DOMAIN_NAME]"
checkbox input "false"
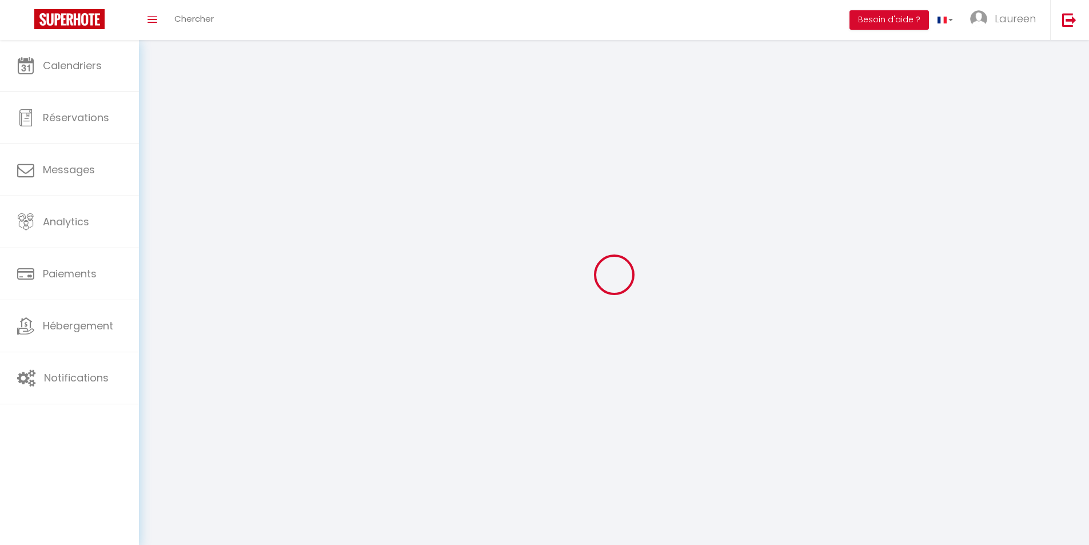
checkbox input "false"
checkbox input "true"
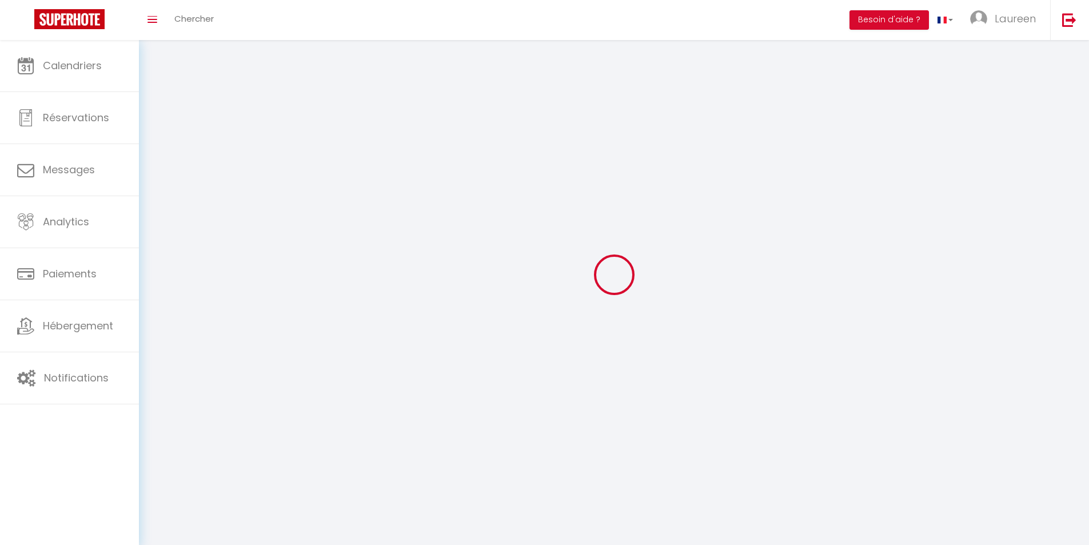
checkbox input "true"
checkbox input "false"
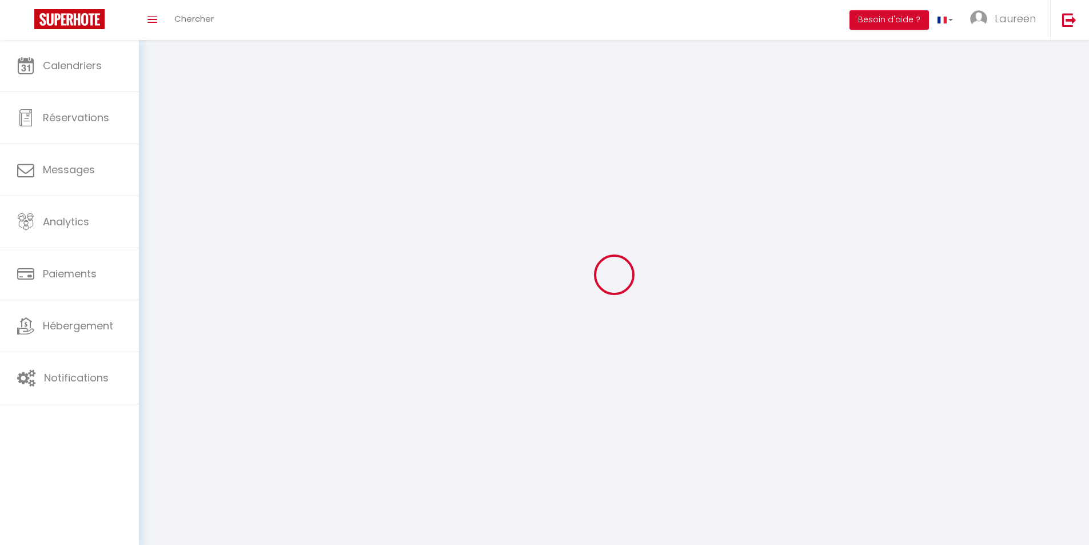
checkbox input "false"
select select
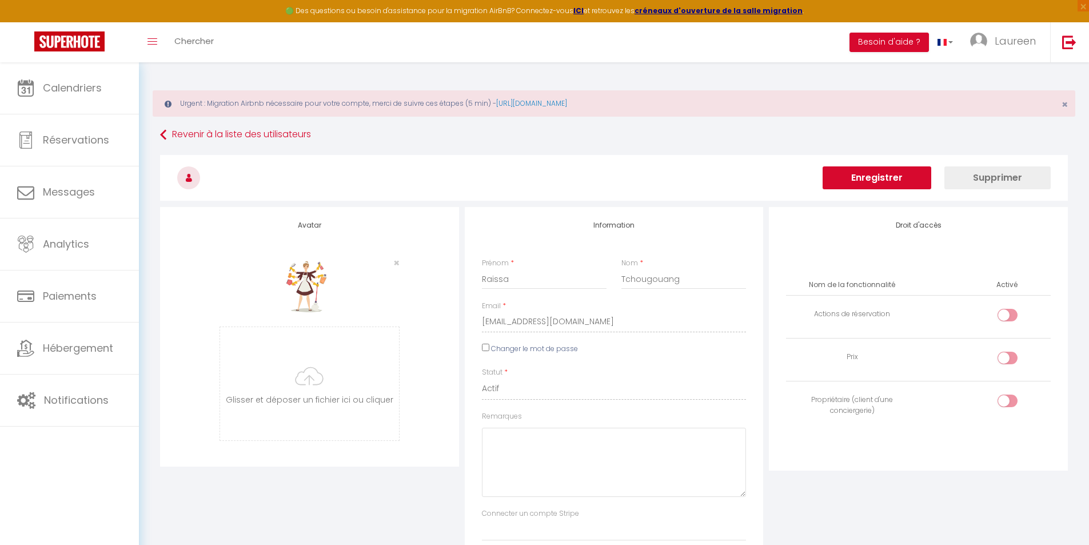
click at [899, 178] on button "Enregistrer" at bounding box center [877, 177] width 109 height 23
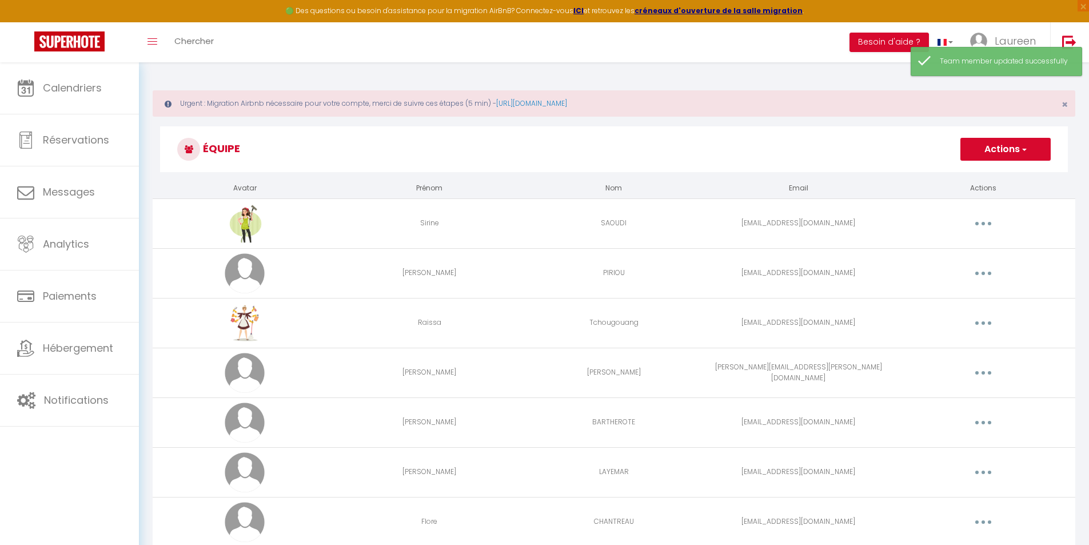
click at [982, 225] on button "button" at bounding box center [983, 223] width 32 height 18
click at [942, 251] on link "Editer" at bounding box center [953, 249] width 85 height 19
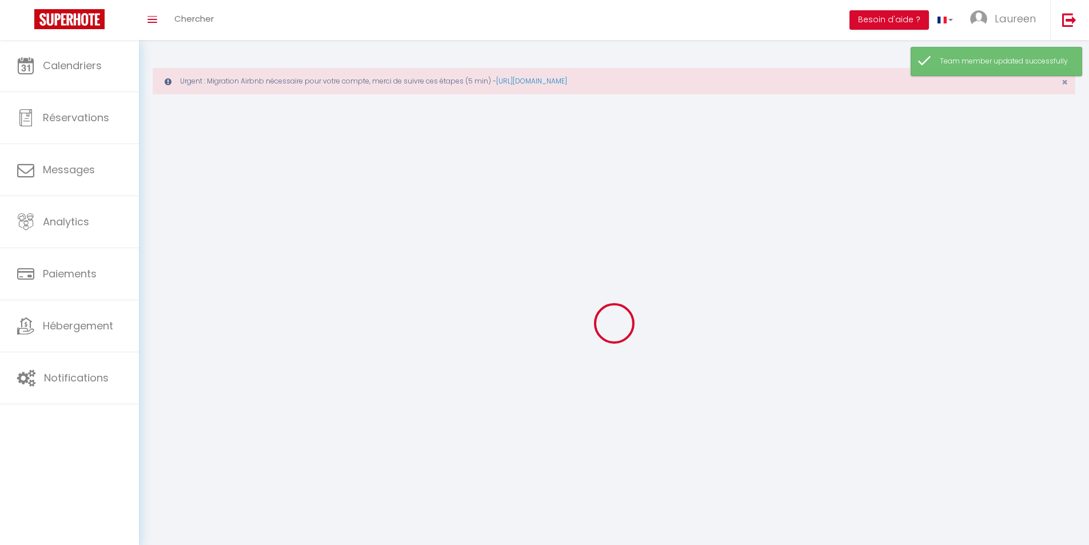
type input "Sirine"
type input "SAOUDI"
type input "[EMAIL_ADDRESS][DOMAIN_NAME]"
type textarea "[URL][DOMAIN_NAME]"
checkbox input "false"
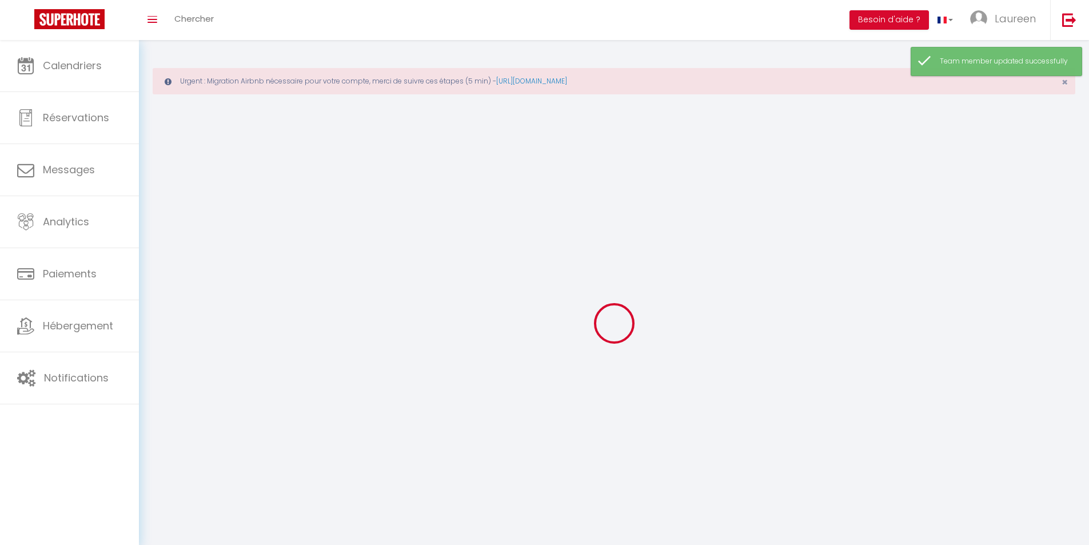
checkbox input "false"
checkbox input "true"
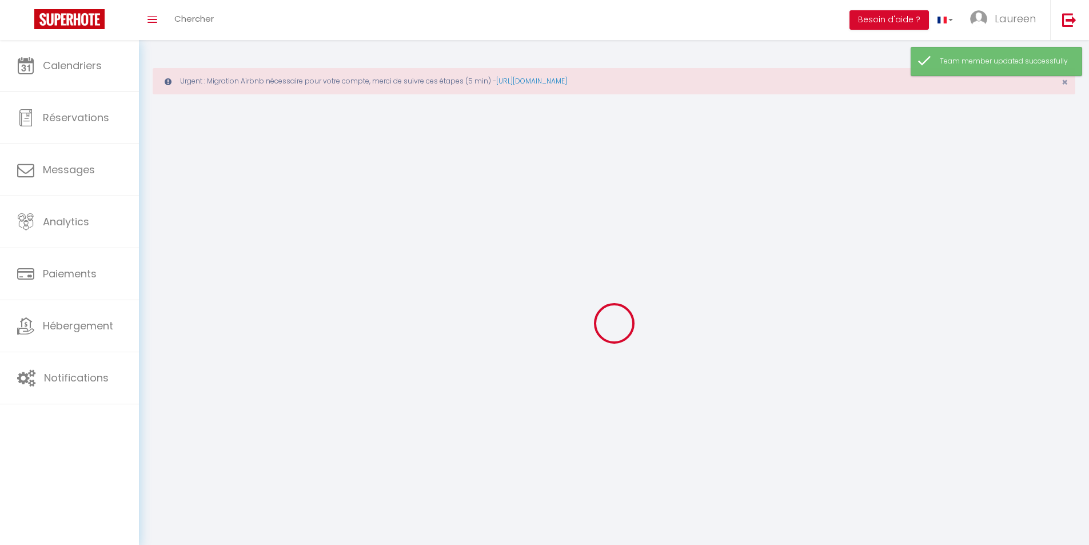
checkbox input "true"
checkbox input "false"
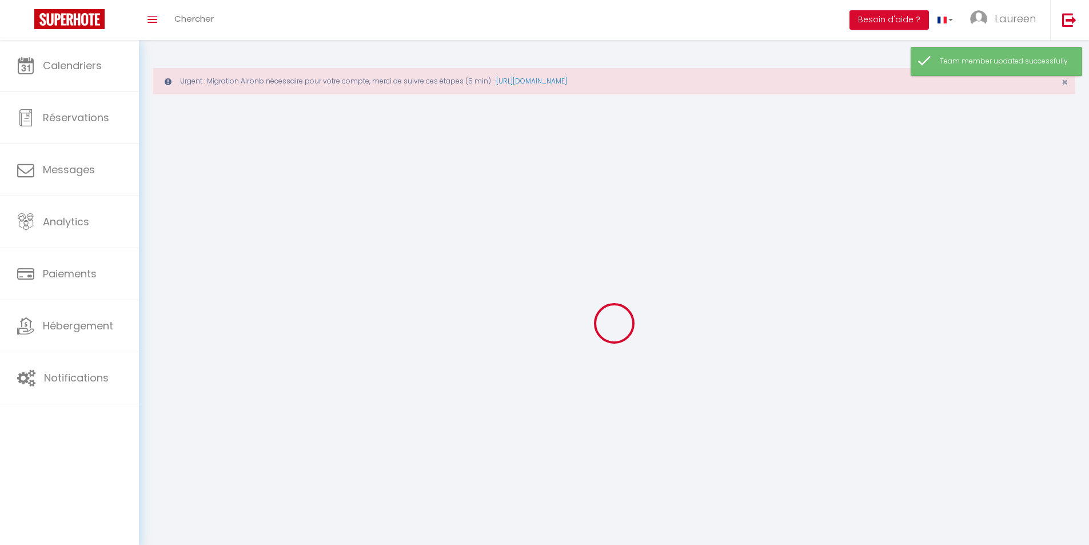
checkbox input "false"
select select
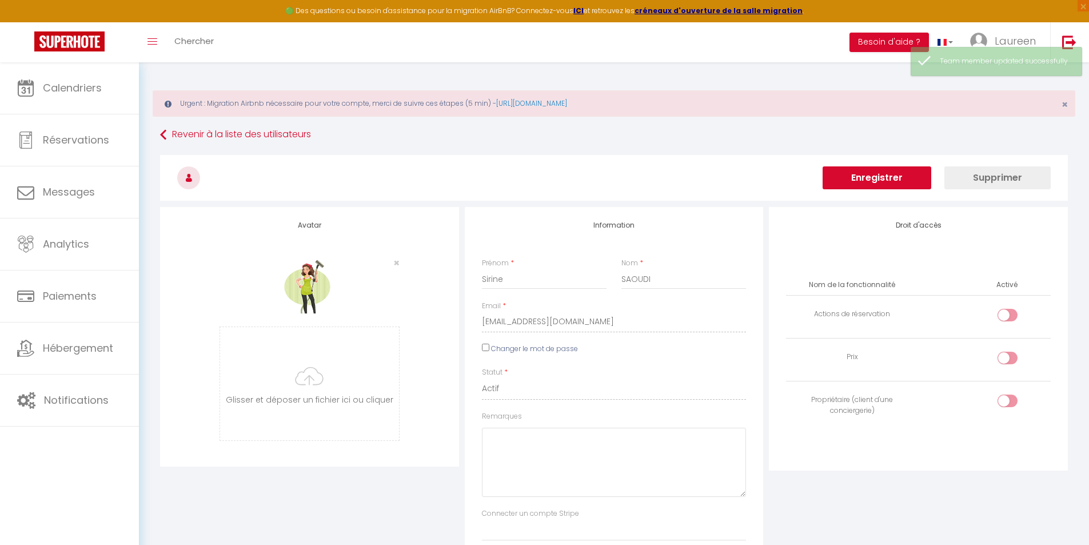
click at [908, 174] on button "Enregistrer" at bounding box center [877, 177] width 109 height 23
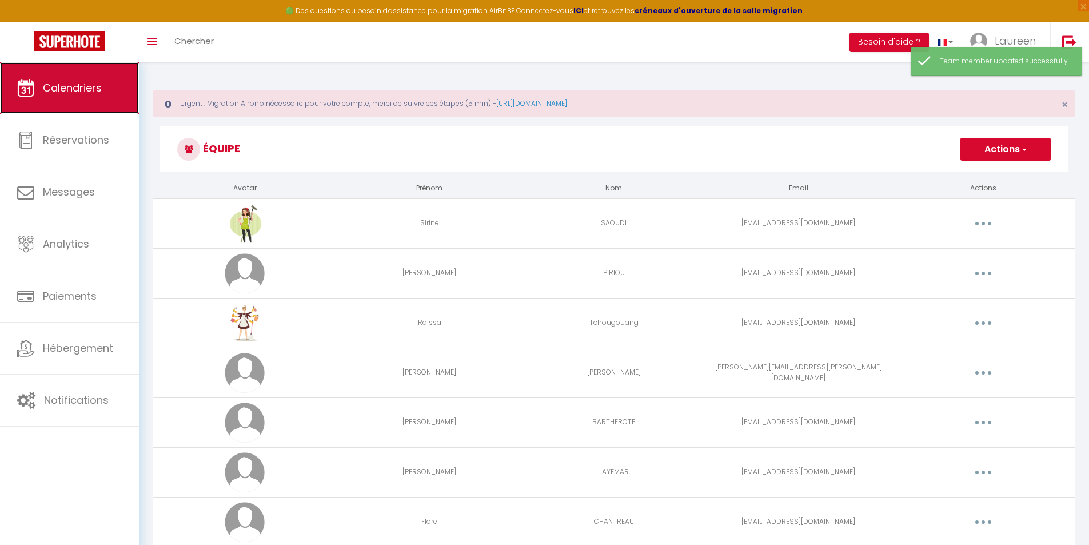
click at [63, 103] on link "Calendriers" at bounding box center [69, 87] width 139 height 51
